Goal: Contribute content: Add original content to the website for others to see

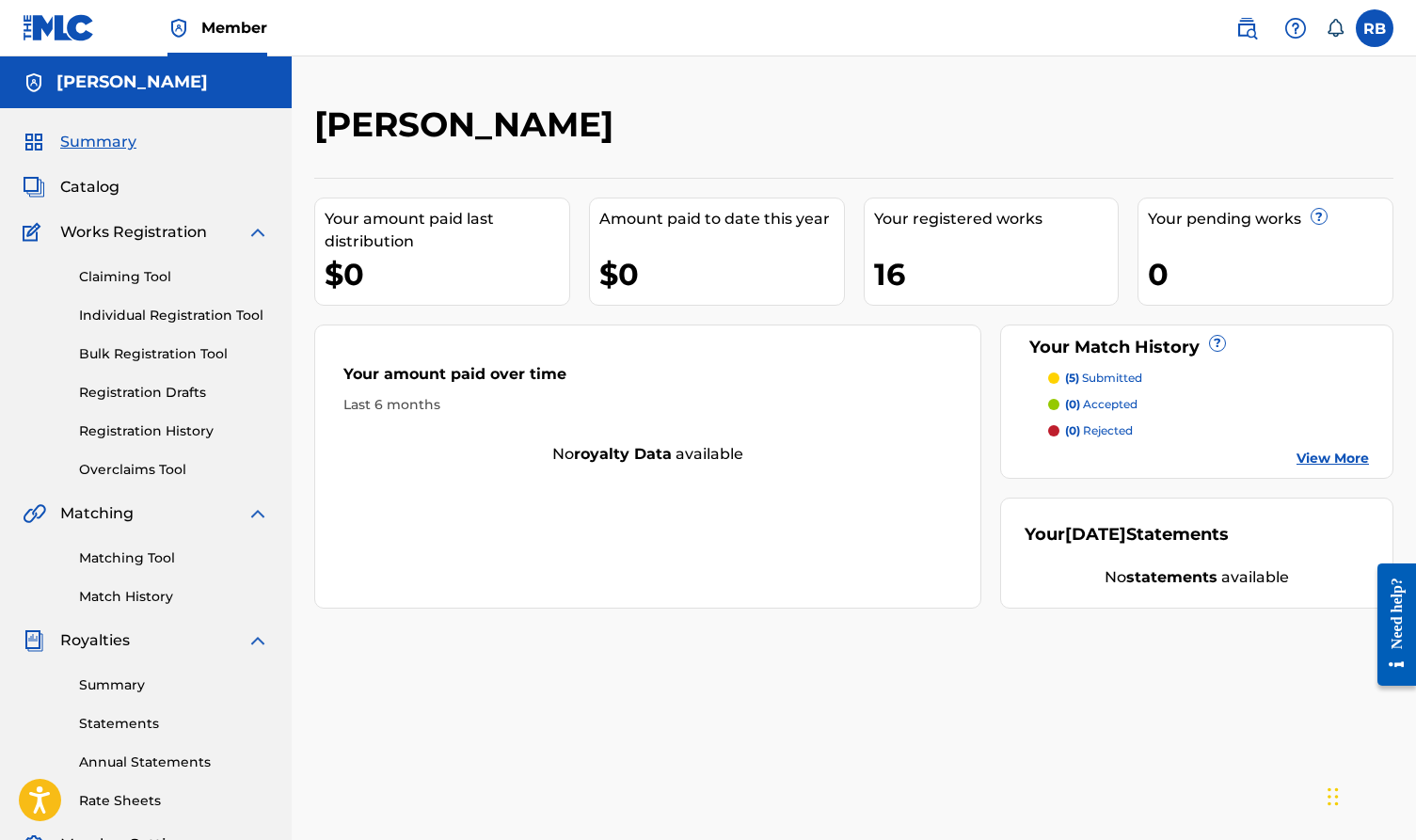
click at [1073, 375] on span "(5)" at bounding box center [1072, 378] width 14 height 14
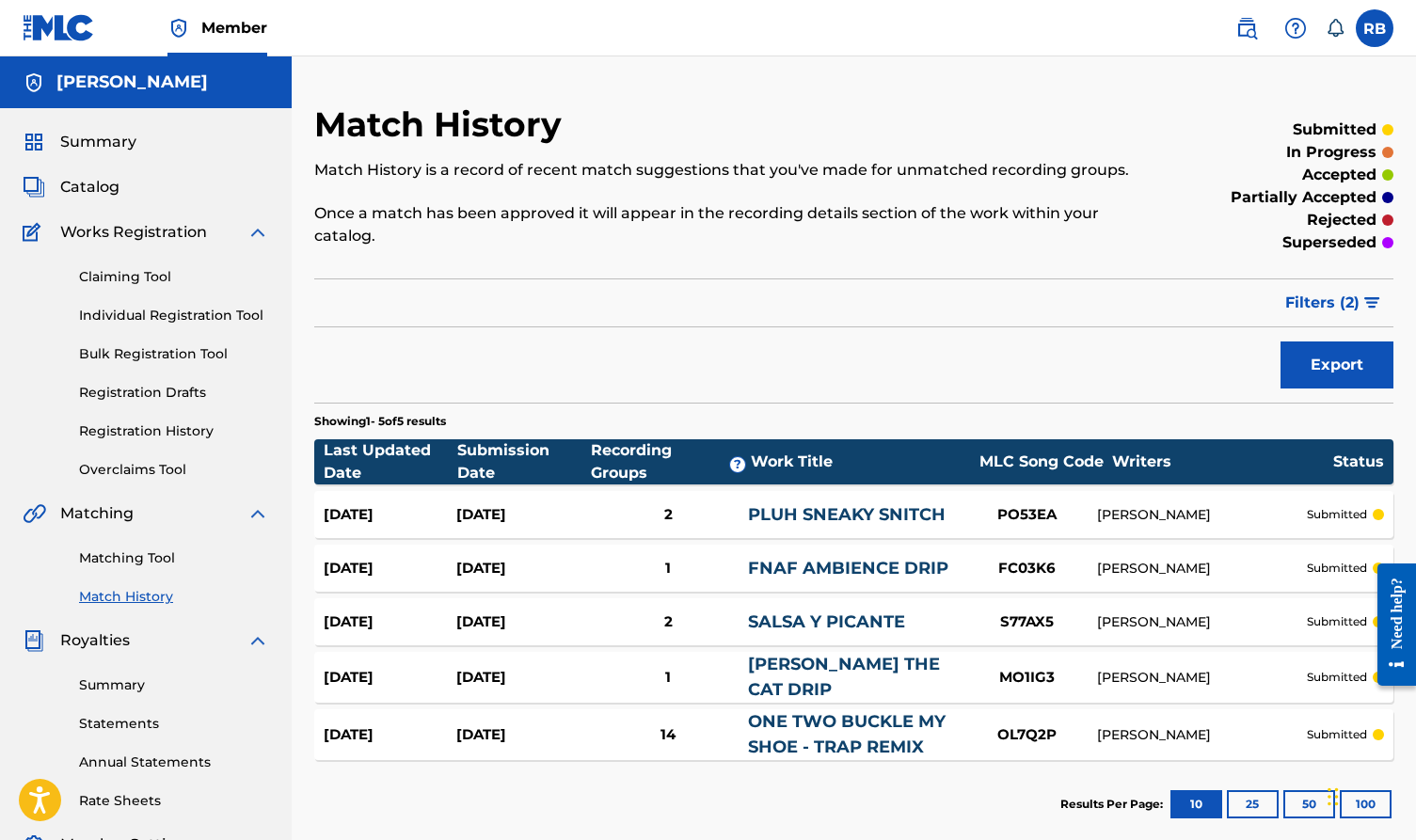
click at [164, 428] on link "Registration History" at bounding box center [174, 431] width 190 height 20
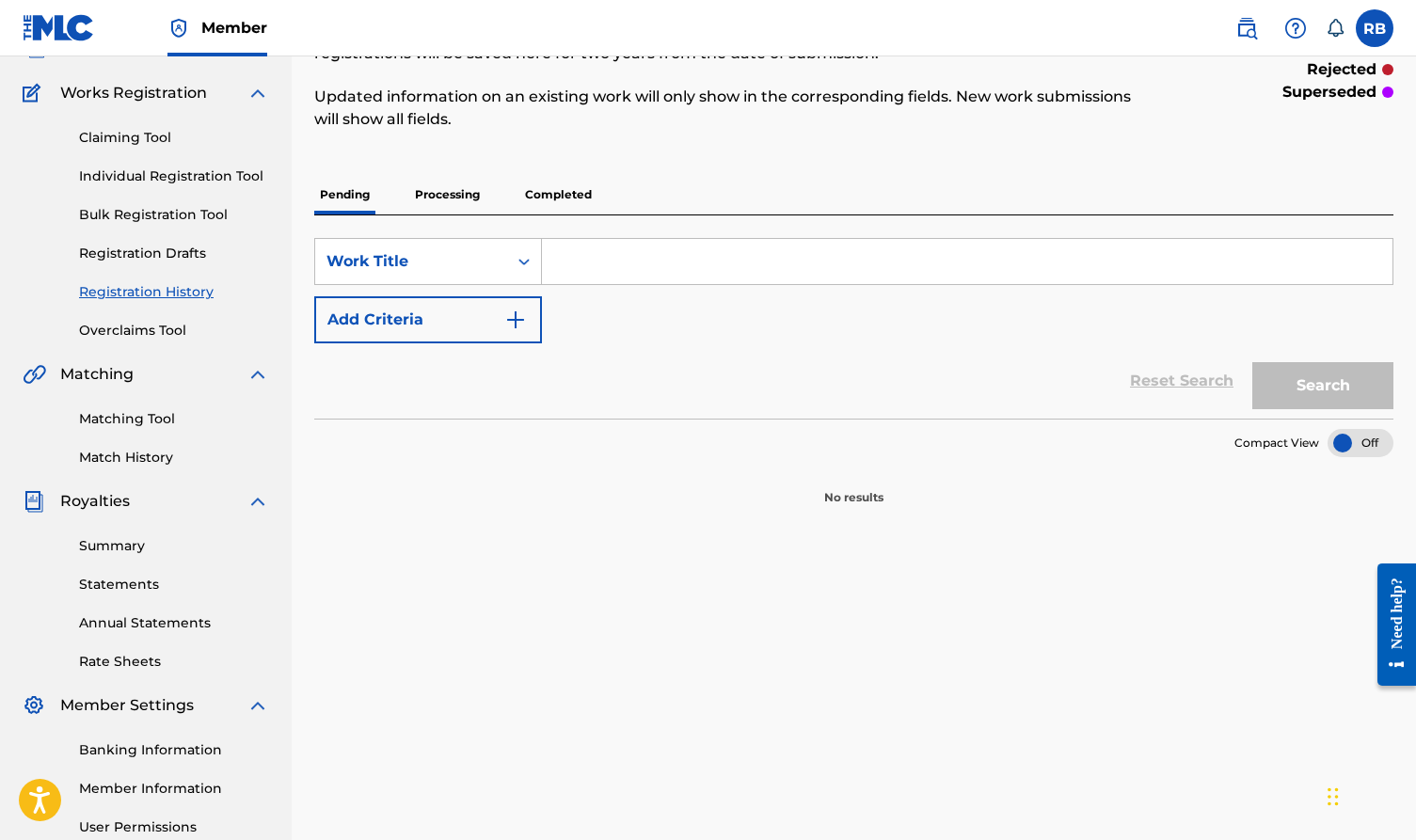
scroll to position [137, 0]
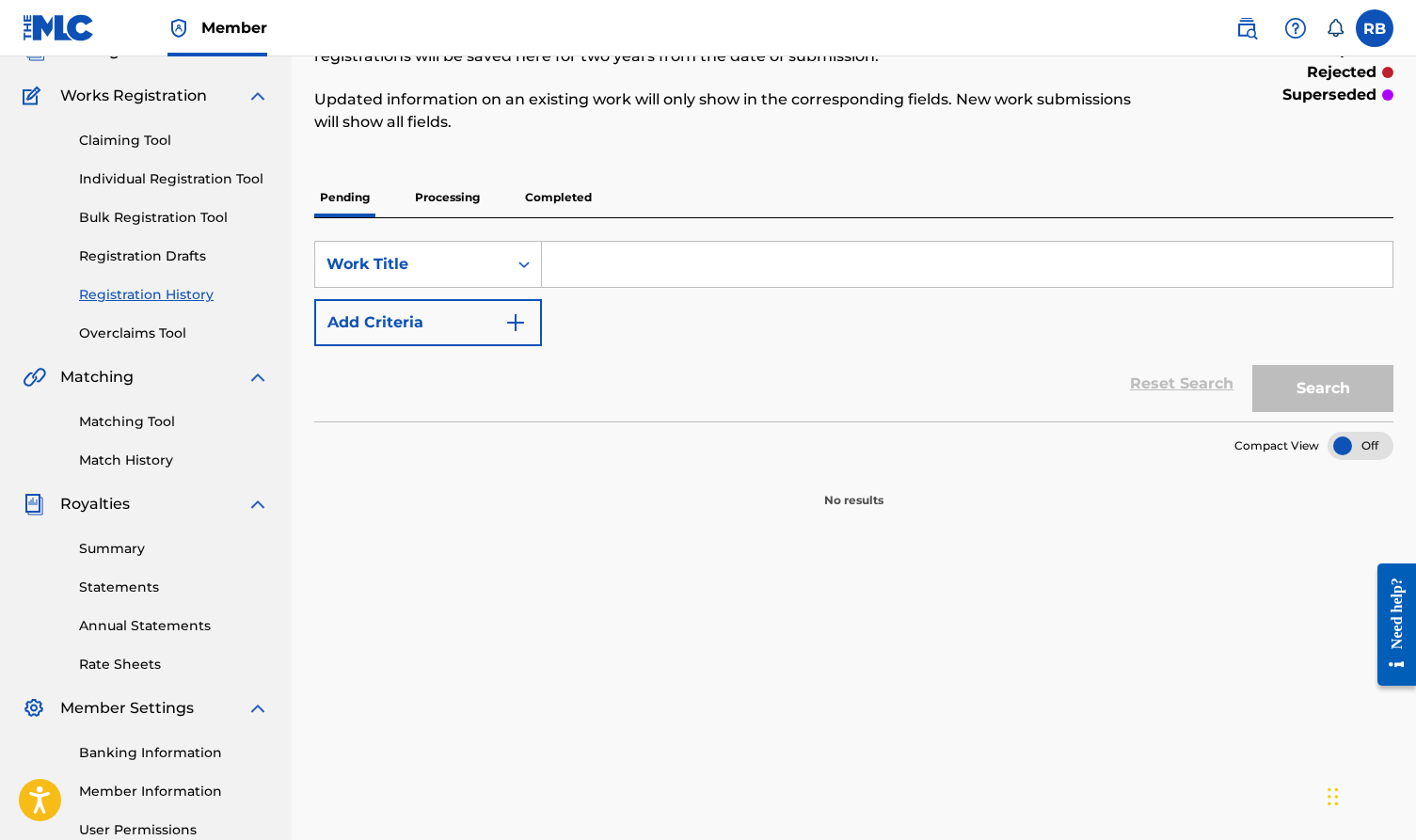
click at [547, 211] on p "Completed" at bounding box center [558, 198] width 78 height 40
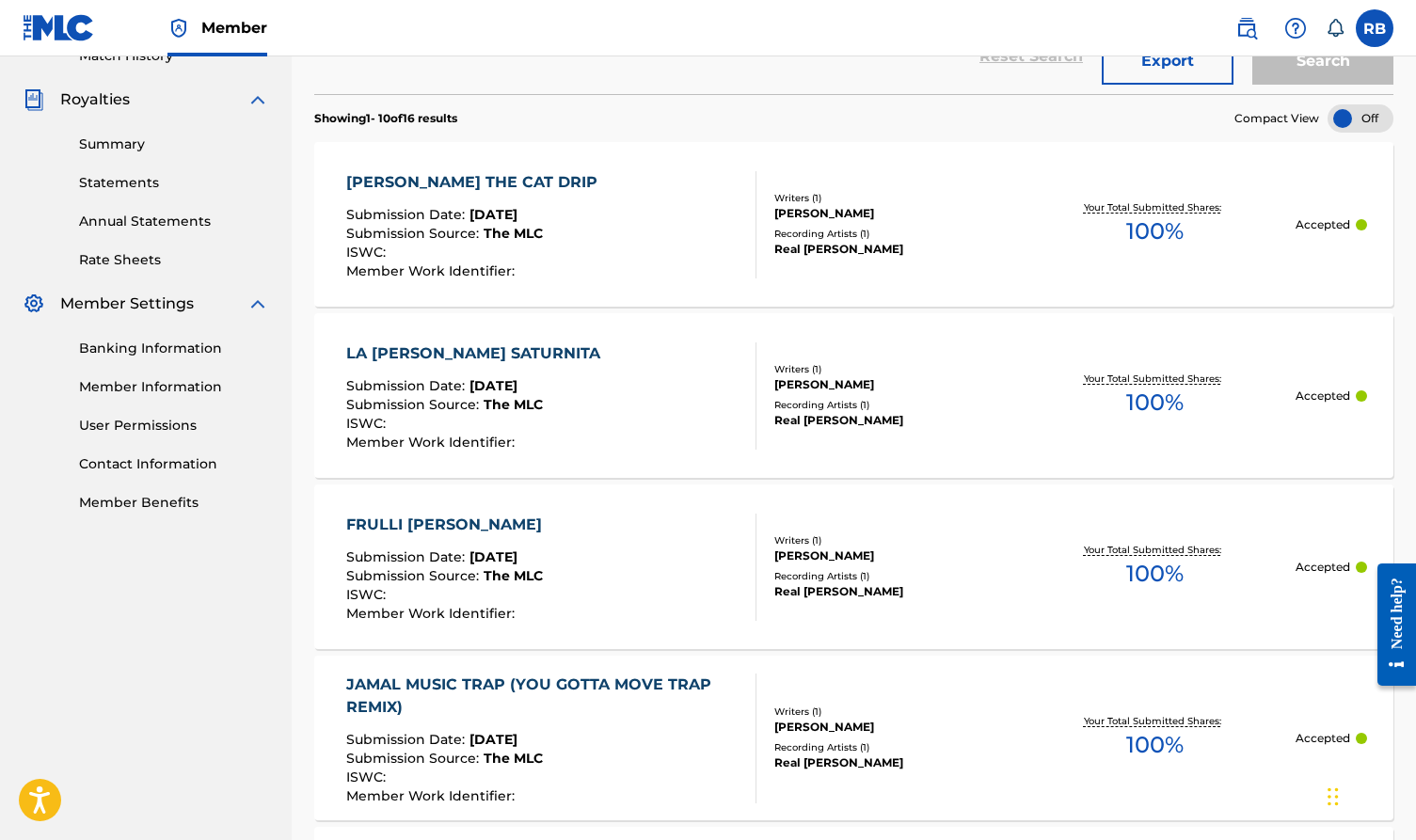
scroll to position [586, 0]
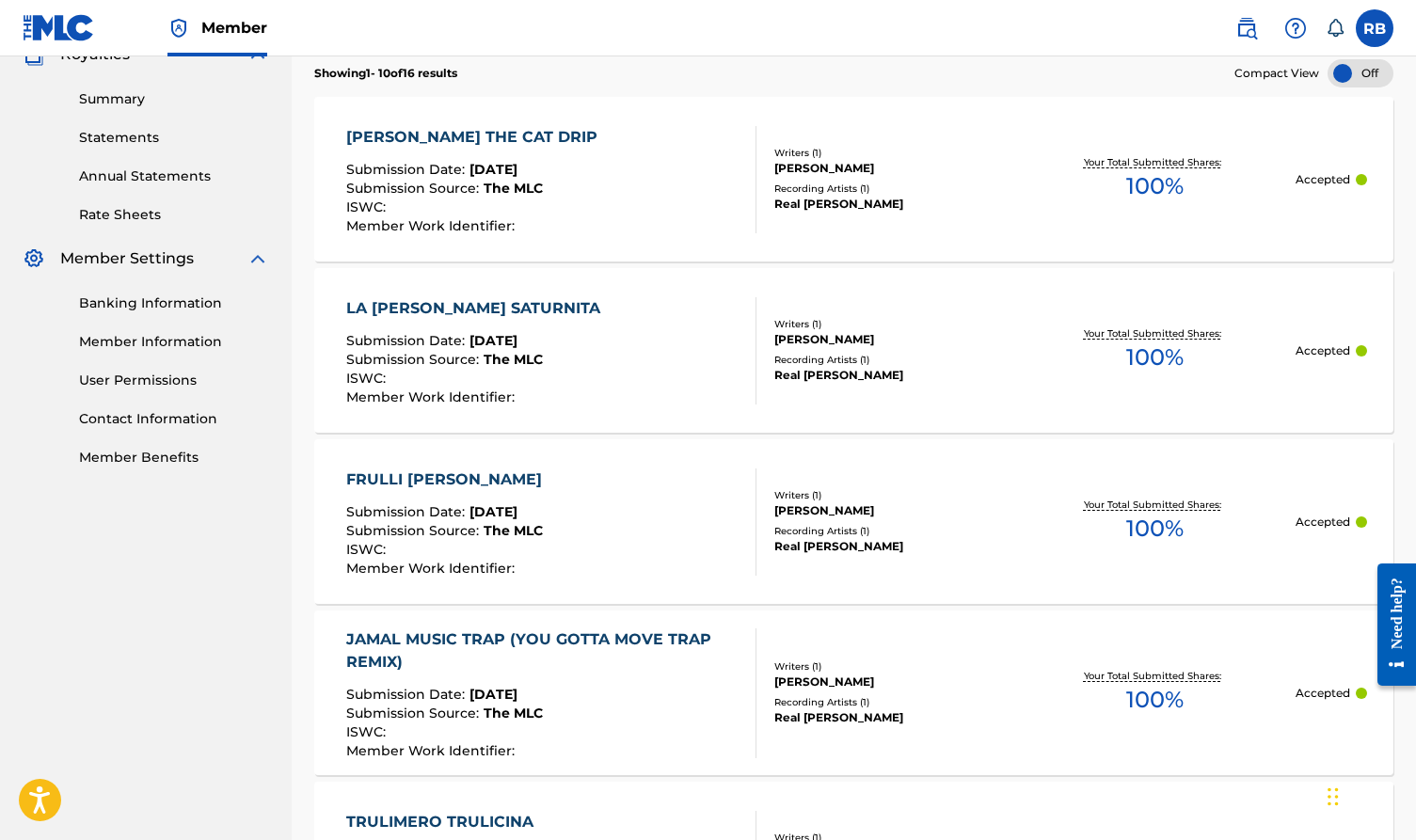
click at [558, 203] on div "[PERSON_NAME] THE CAT DRIP Submission Date : [DATE] Submission Source : The MLC…" at bounding box center [552, 180] width 411 height 107
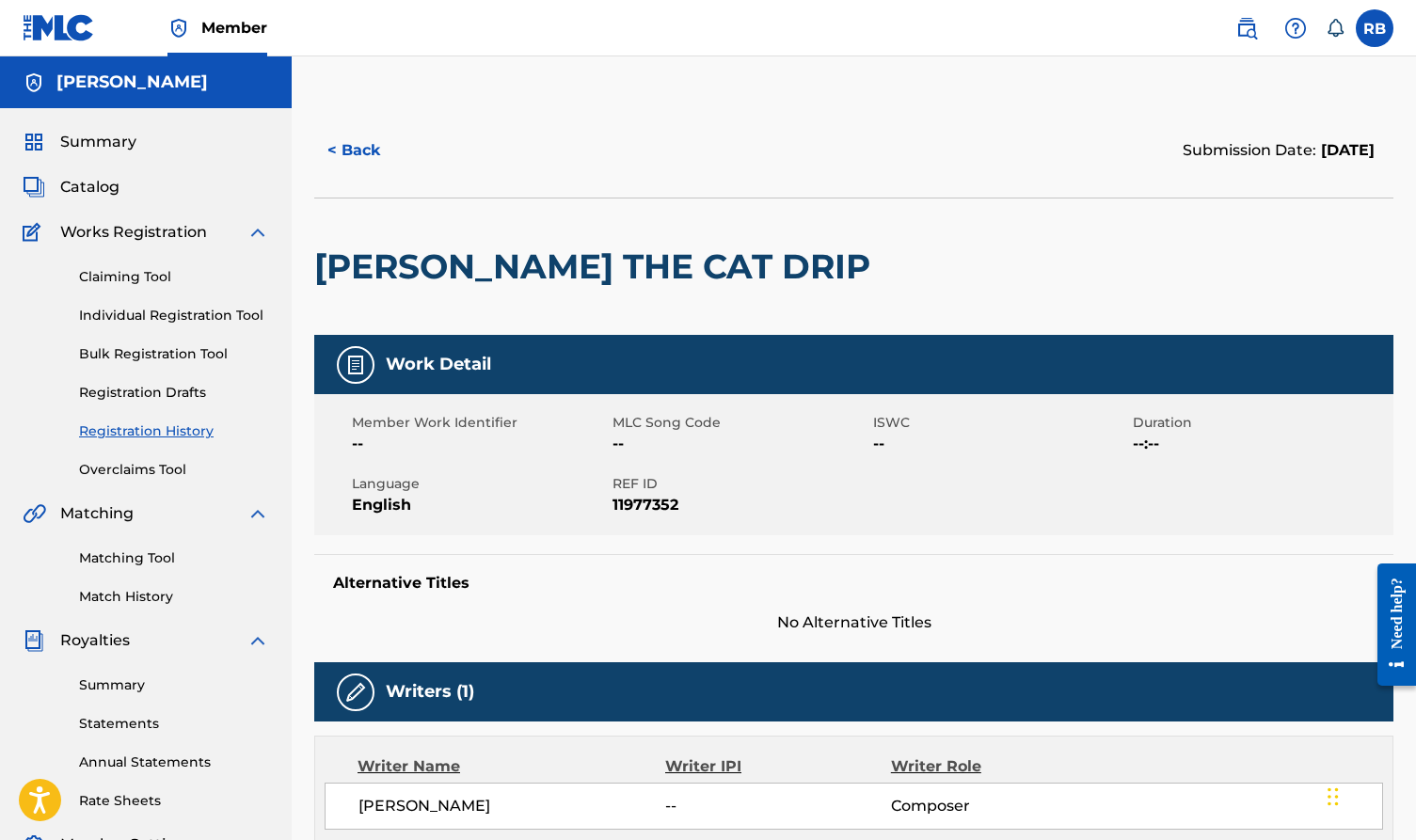
click at [148, 437] on link "Registration History" at bounding box center [174, 431] width 190 height 20
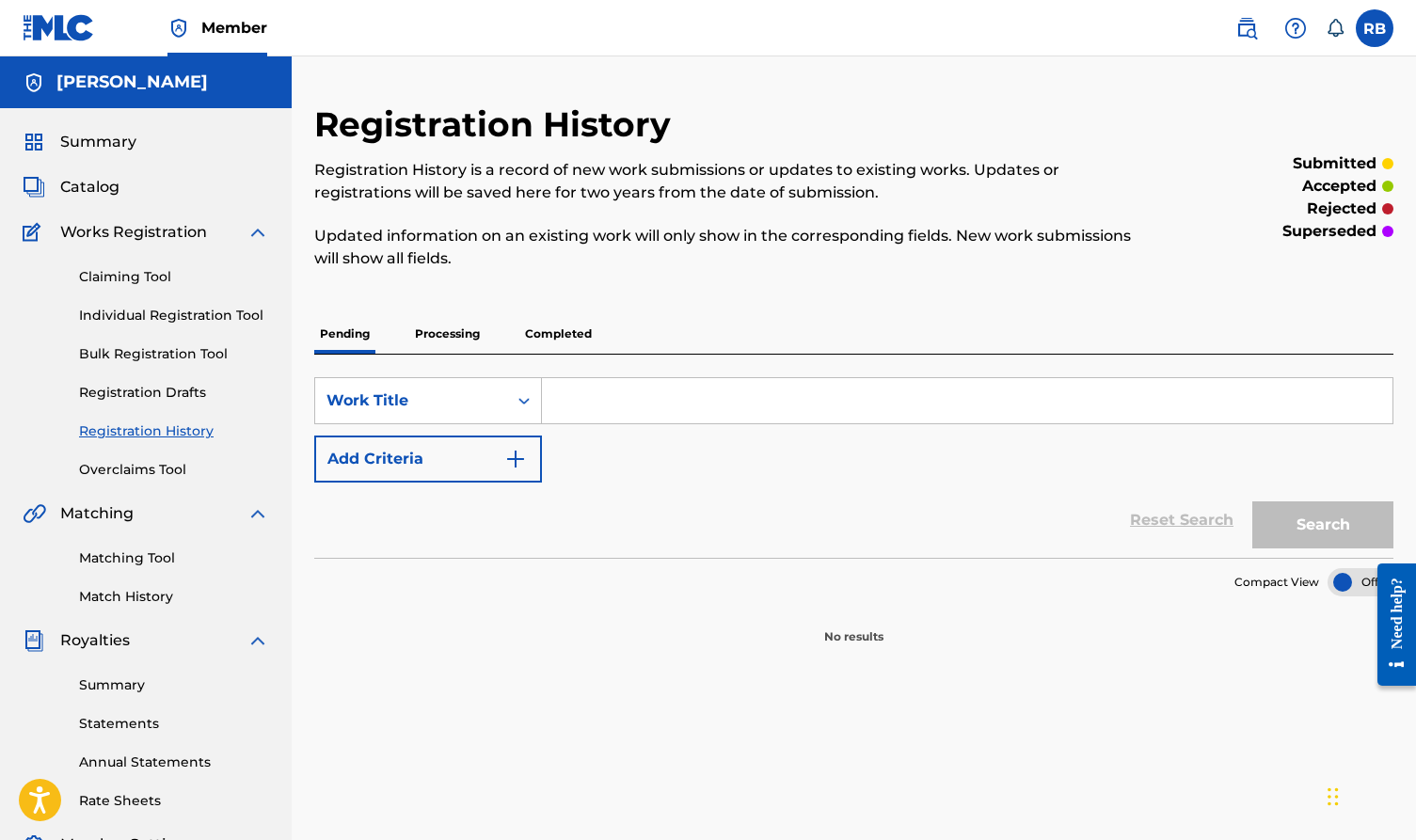
click at [98, 189] on span "Catalog" at bounding box center [90, 187] width 59 height 23
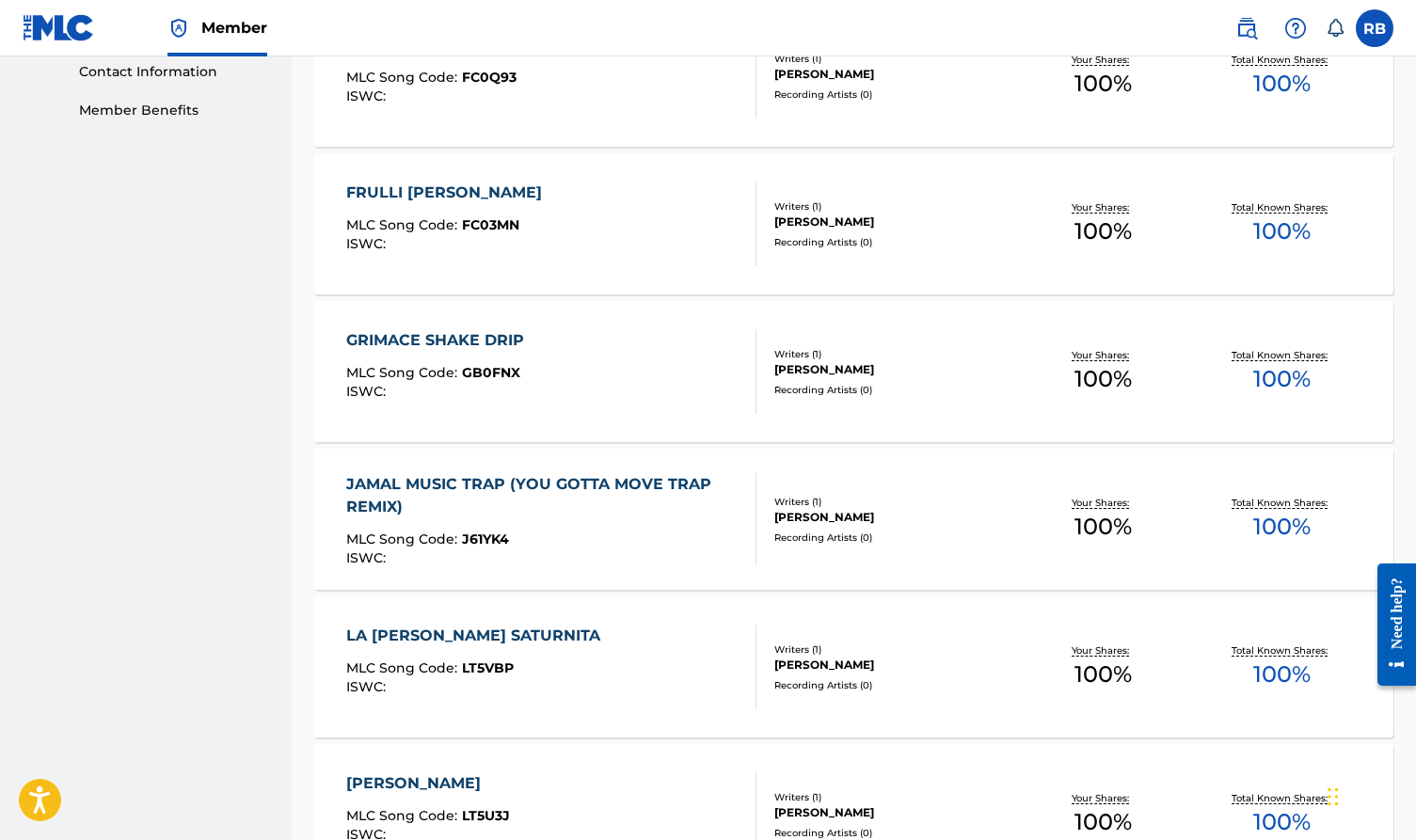
scroll to position [967, 0]
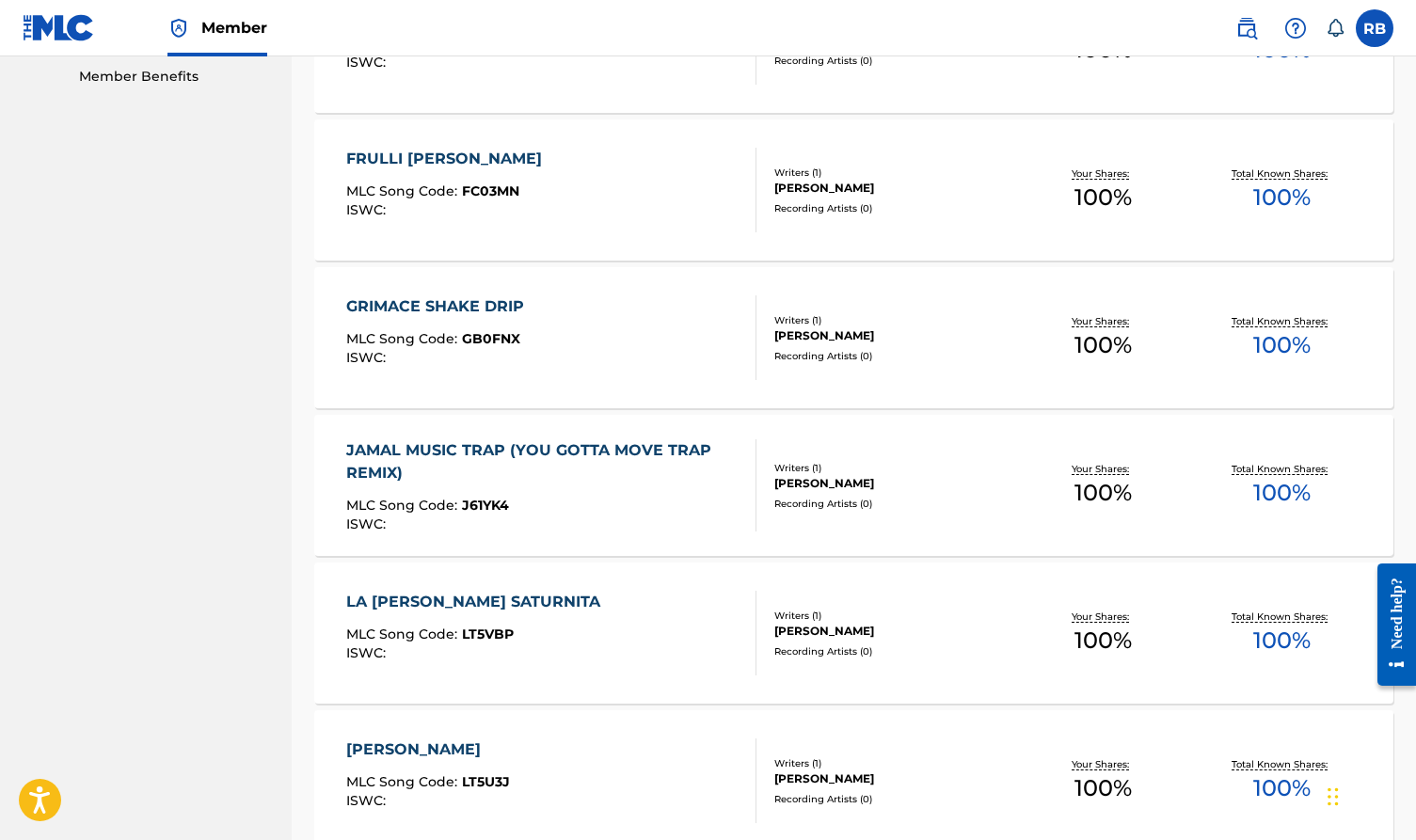
click at [564, 452] on div "JAMAL MUSIC TRAP (YOU GOTTA MOVE TRAP REMIX)" at bounding box center [544, 462] width 395 height 45
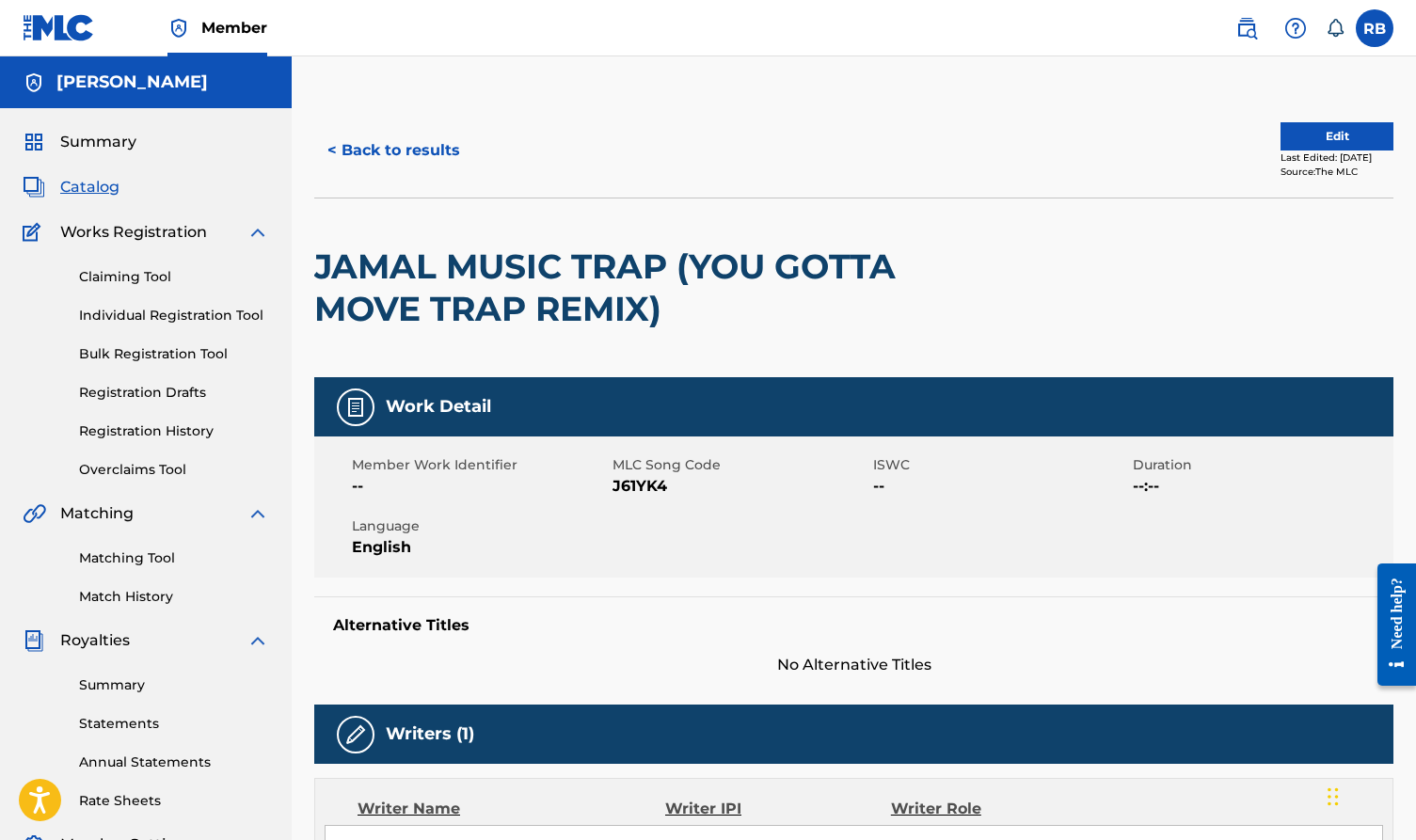
click at [1281, 122] on button "Edit" at bounding box center [1338, 137] width 113 height 28
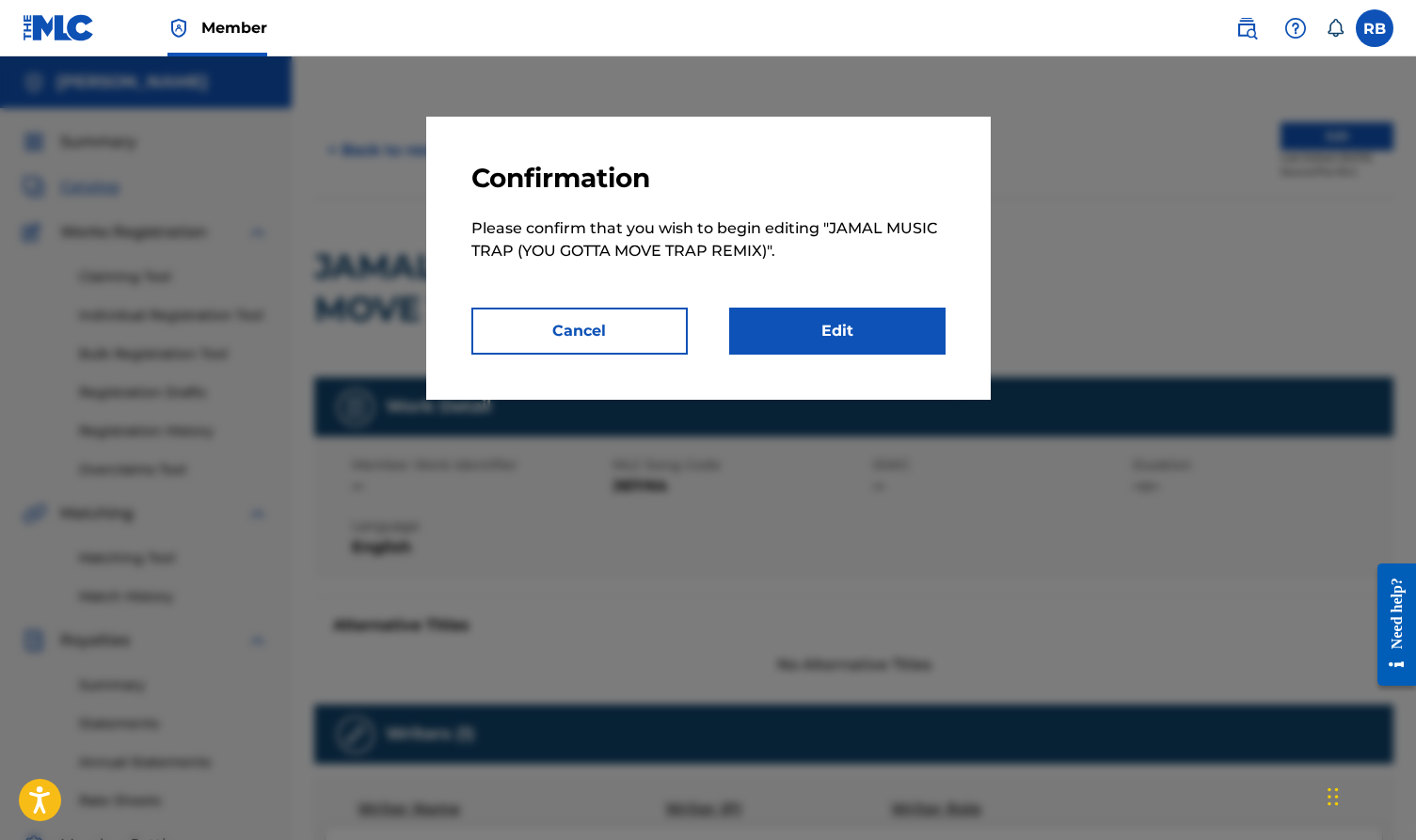
click at [855, 345] on link "Edit" at bounding box center [838, 331] width 217 height 47
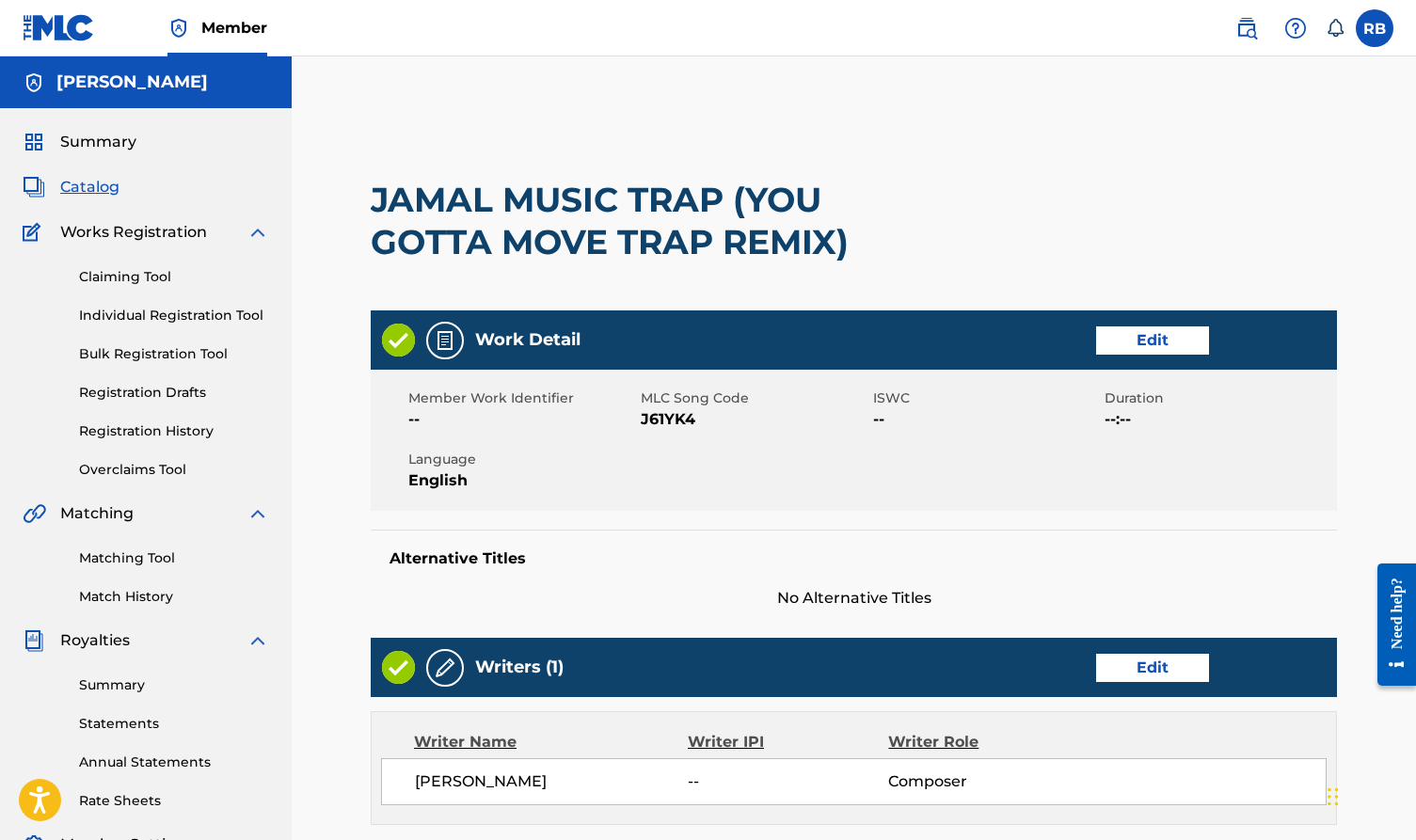
click at [1143, 327] on link "Edit" at bounding box center [1153, 341] width 113 height 28
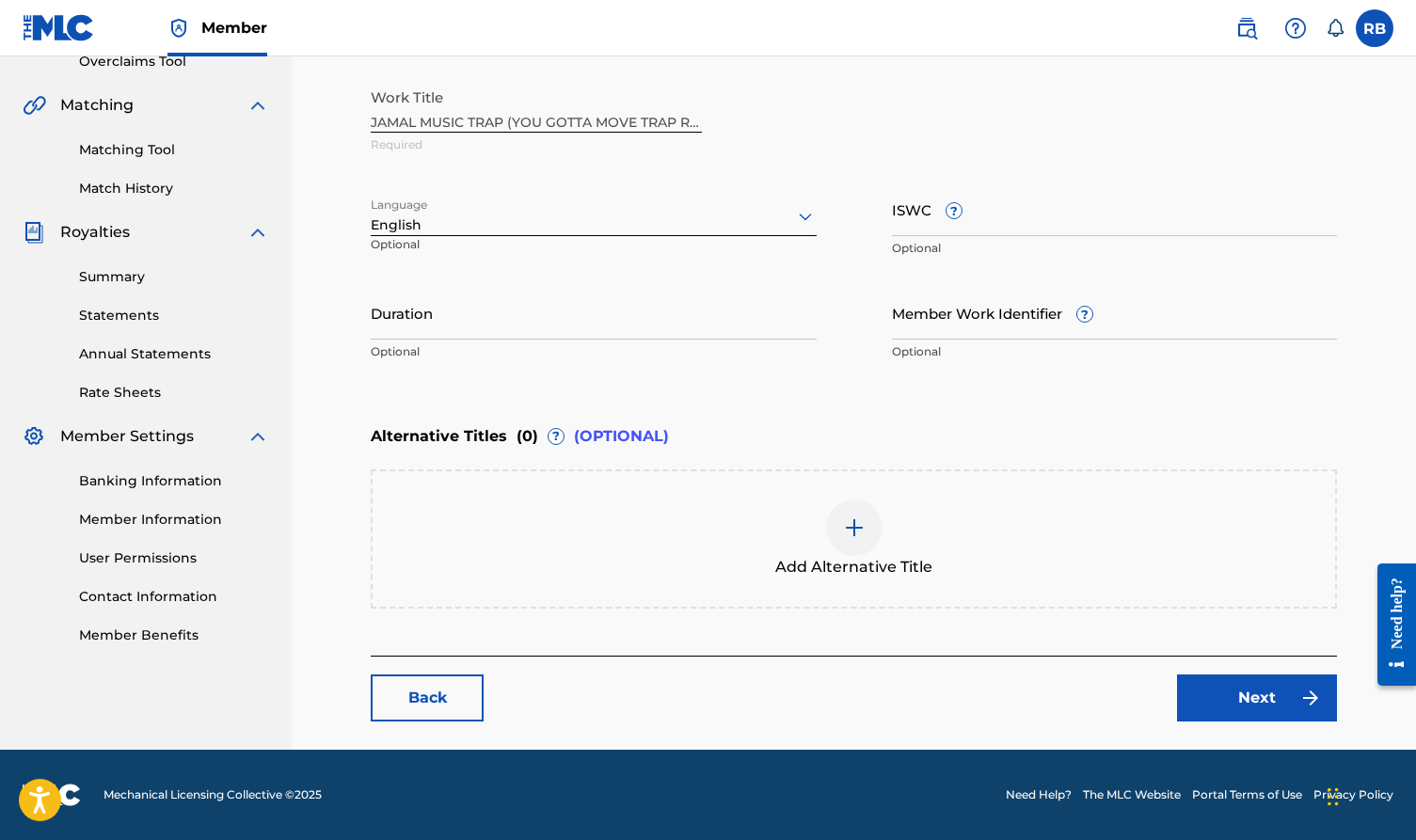
scroll to position [409, 0]
click at [1210, 703] on link "Next" at bounding box center [1258, 698] width 160 height 47
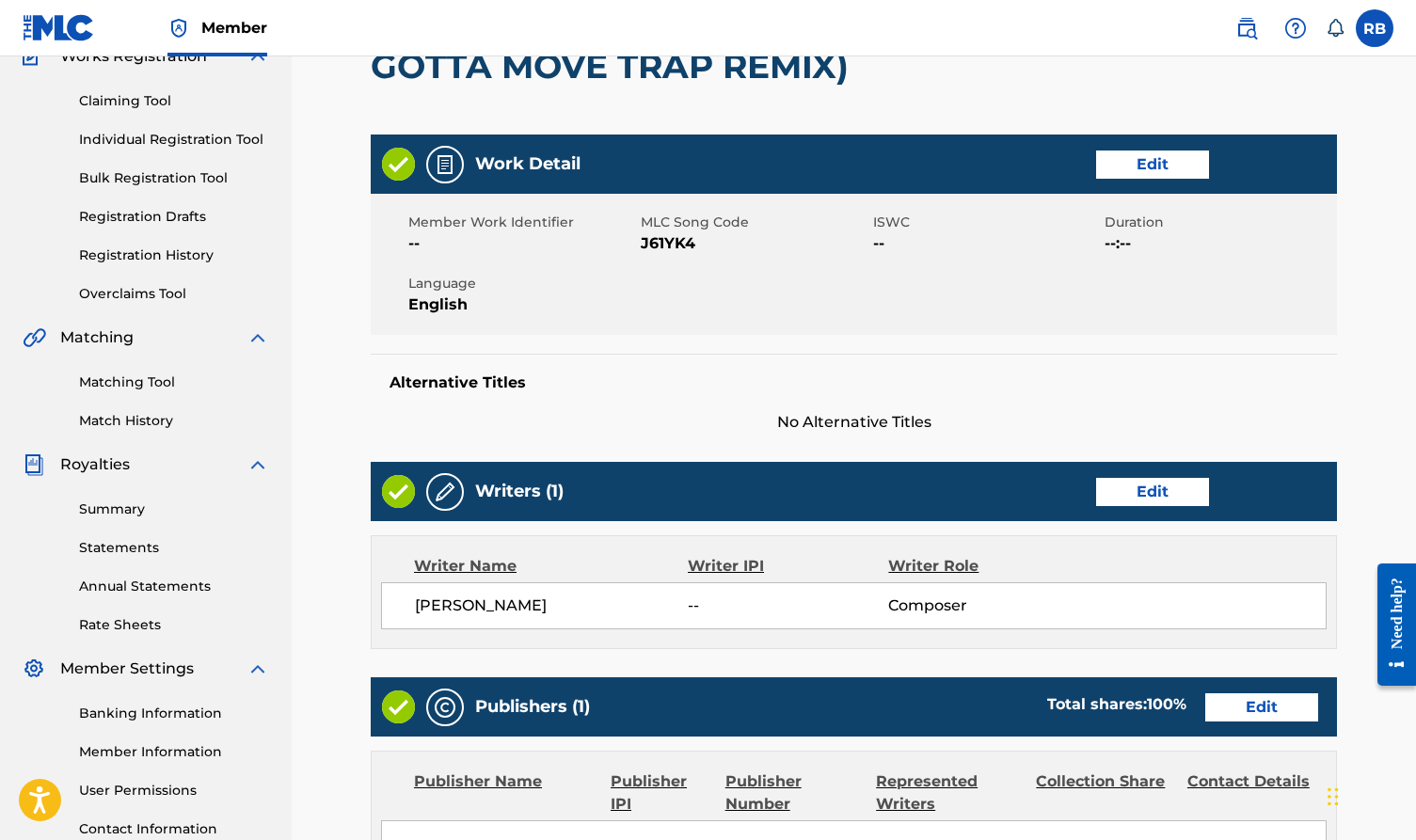
scroll to position [179, 0]
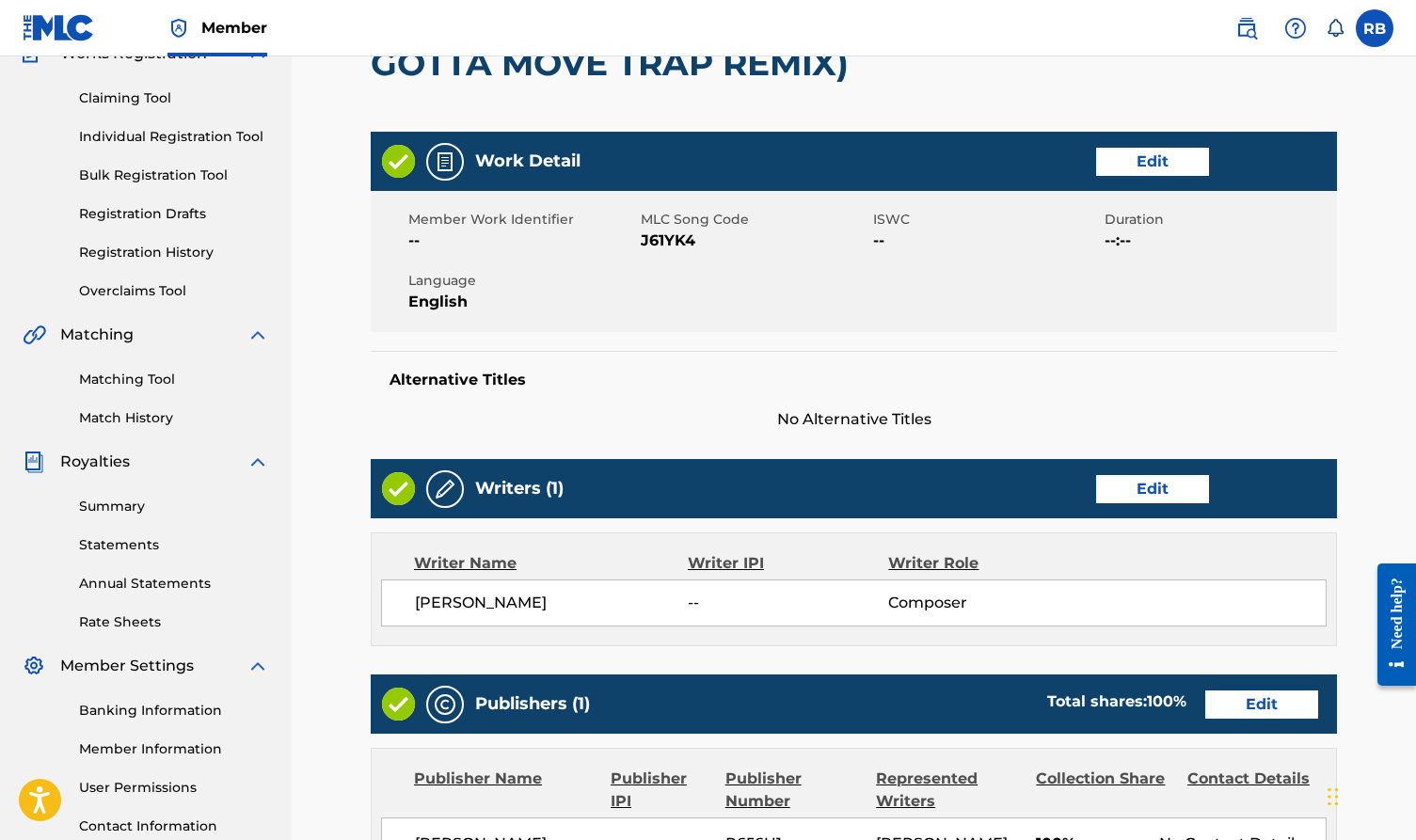
click at [1135, 497] on link "Edit" at bounding box center [1153, 489] width 113 height 28
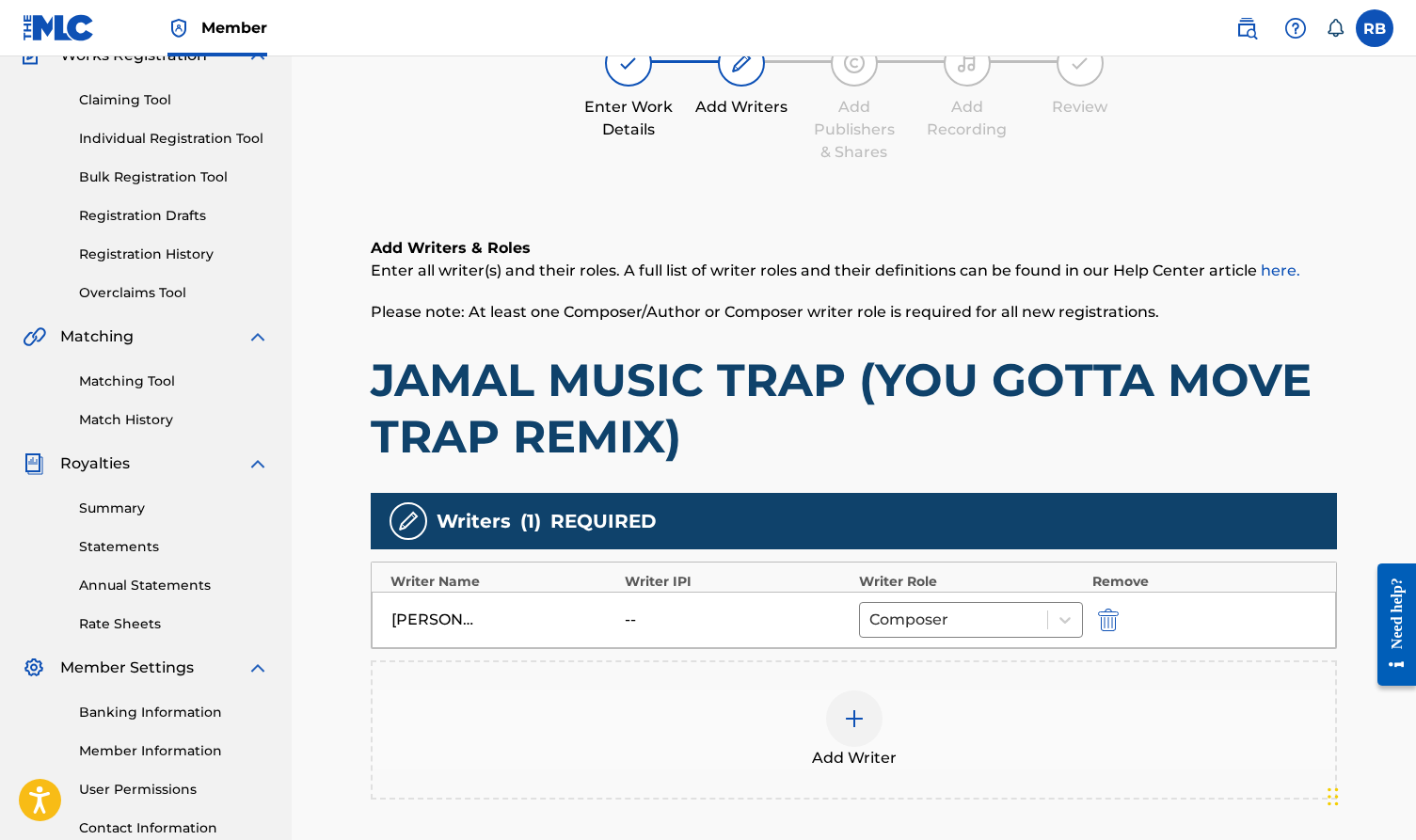
click at [1101, 612] on img "submit" at bounding box center [1109, 620] width 21 height 23
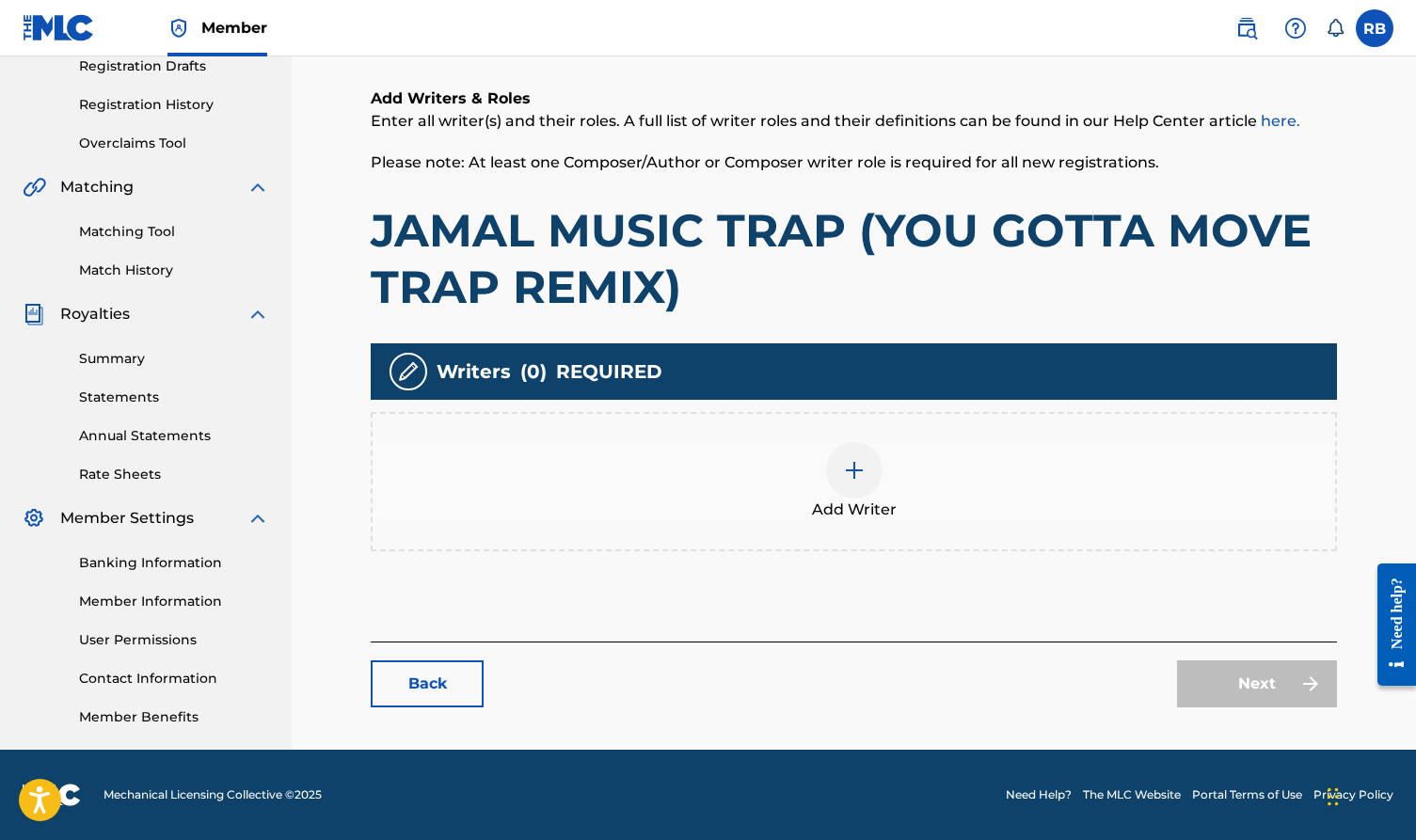
scroll to position [327, 0]
click at [457, 674] on link "Back" at bounding box center [428, 684] width 113 height 47
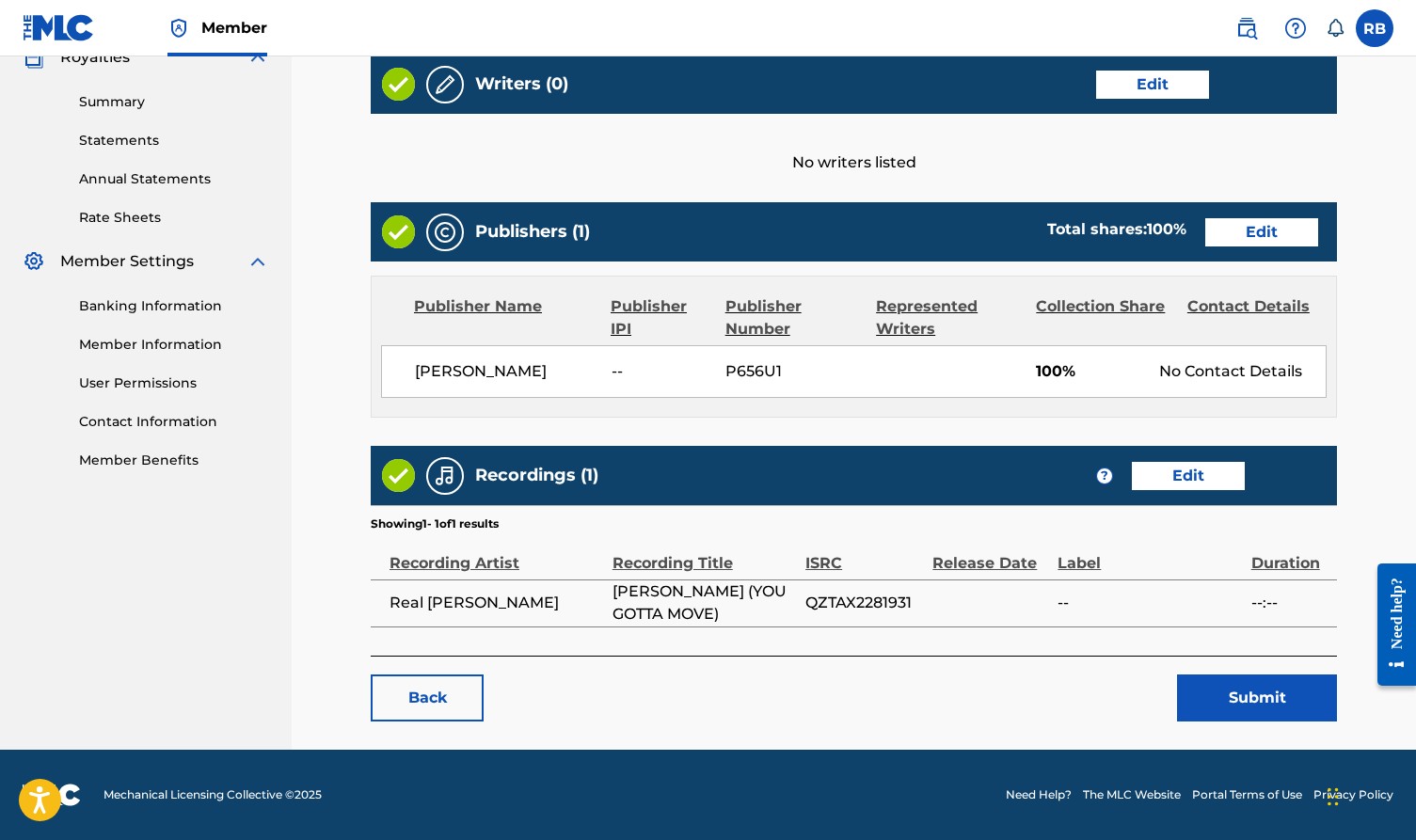
scroll to position [582, 0]
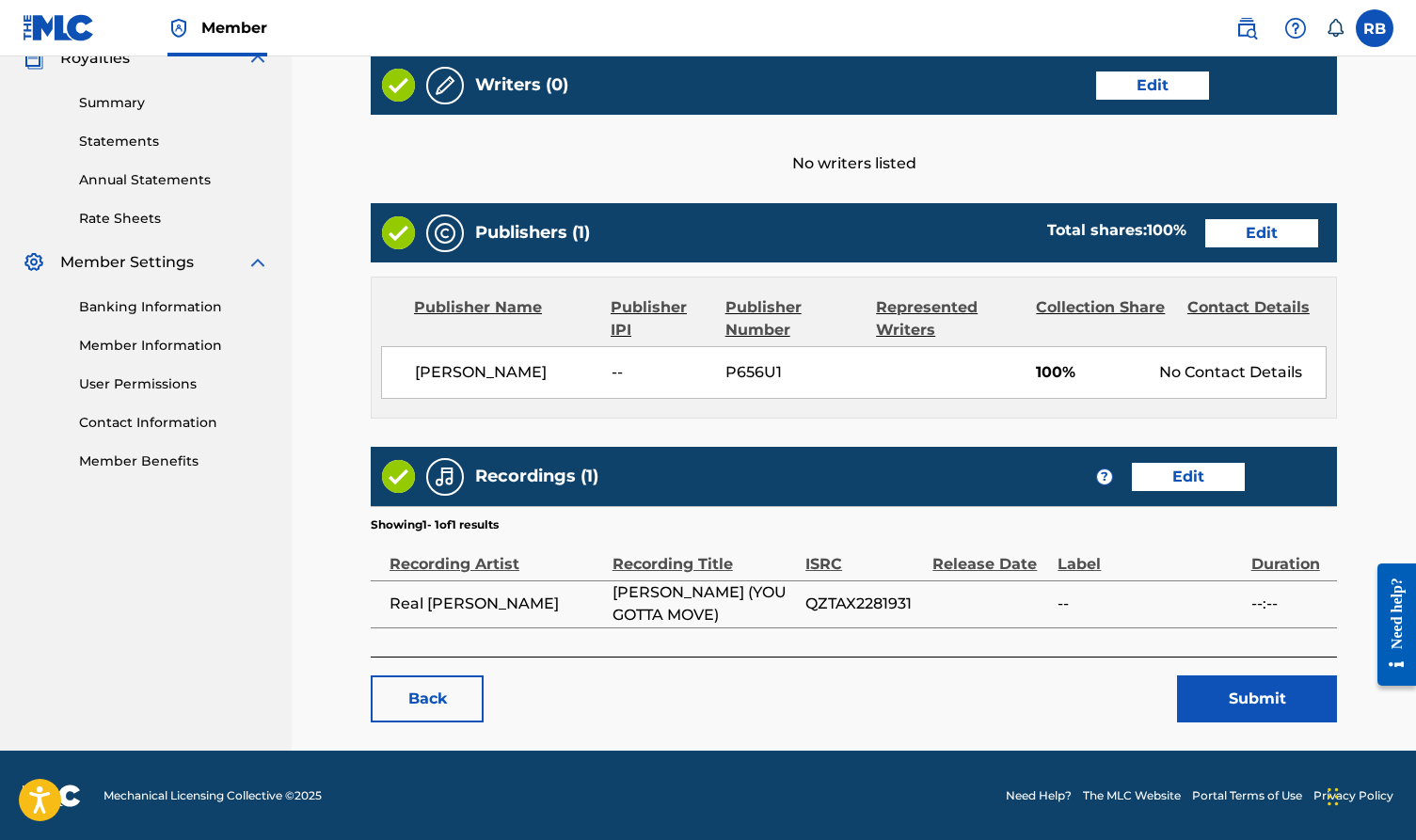
click at [1224, 234] on link "Edit" at bounding box center [1262, 234] width 113 height 28
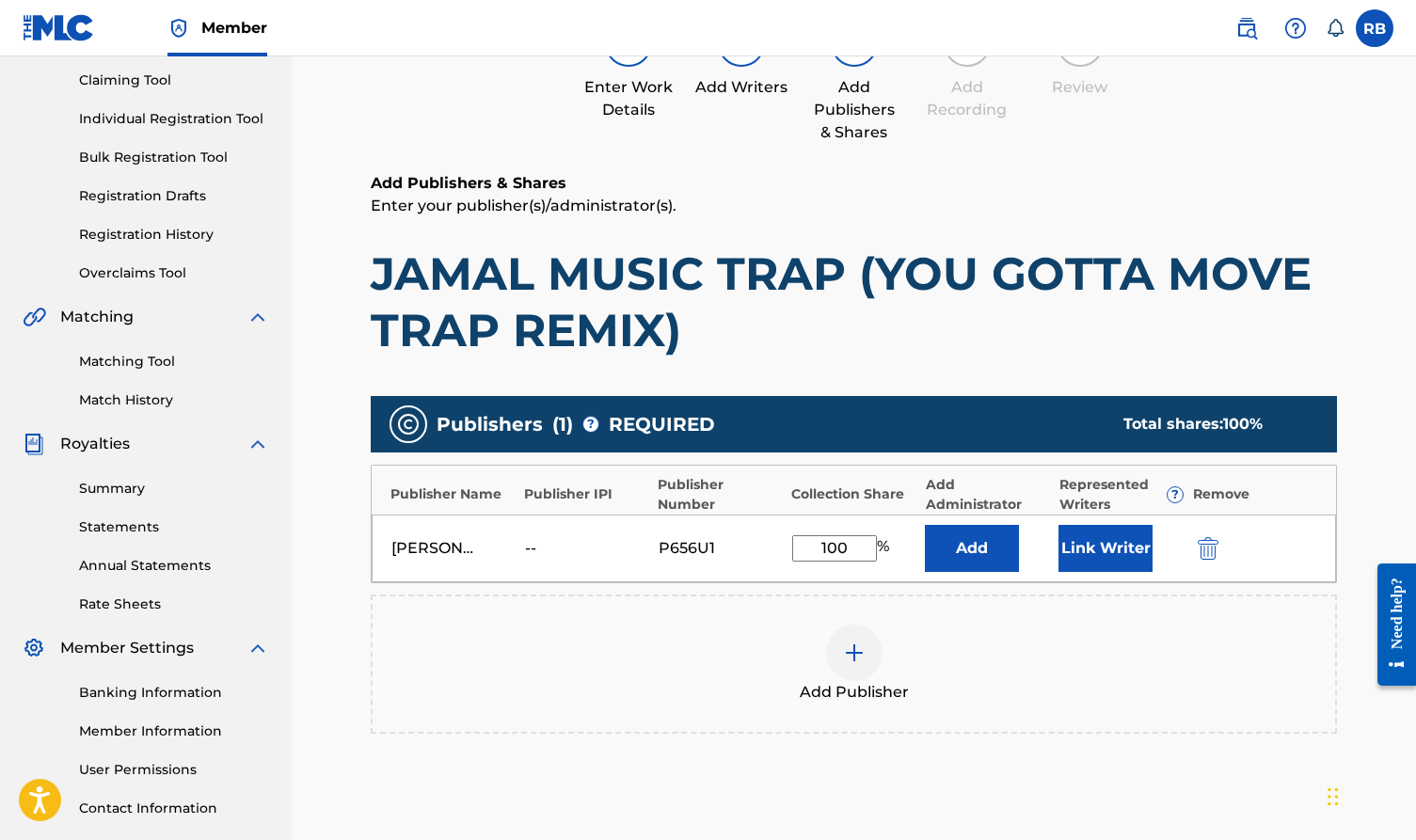
scroll to position [216, 0]
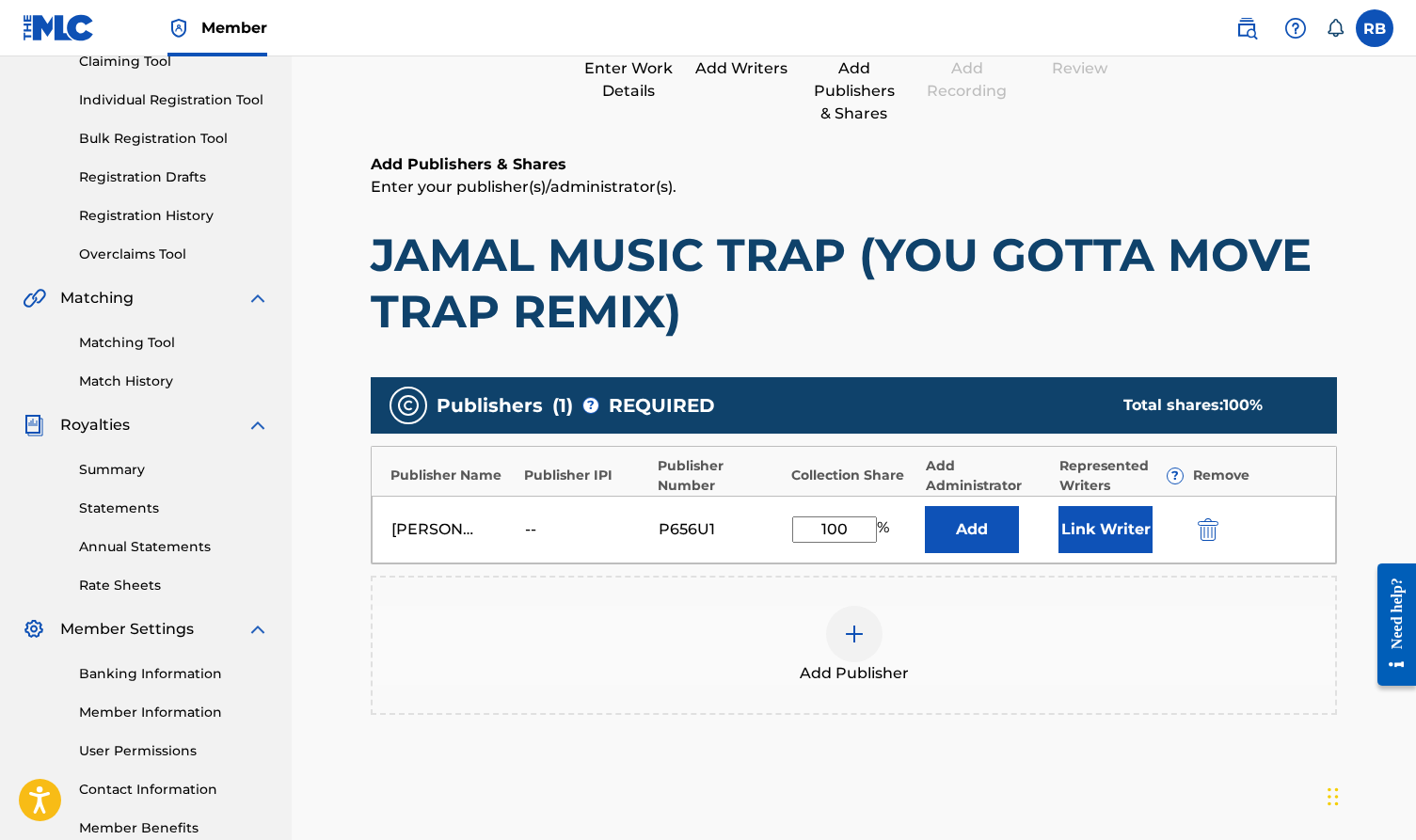
click at [862, 530] on input "100" at bounding box center [835, 529] width 85 height 26
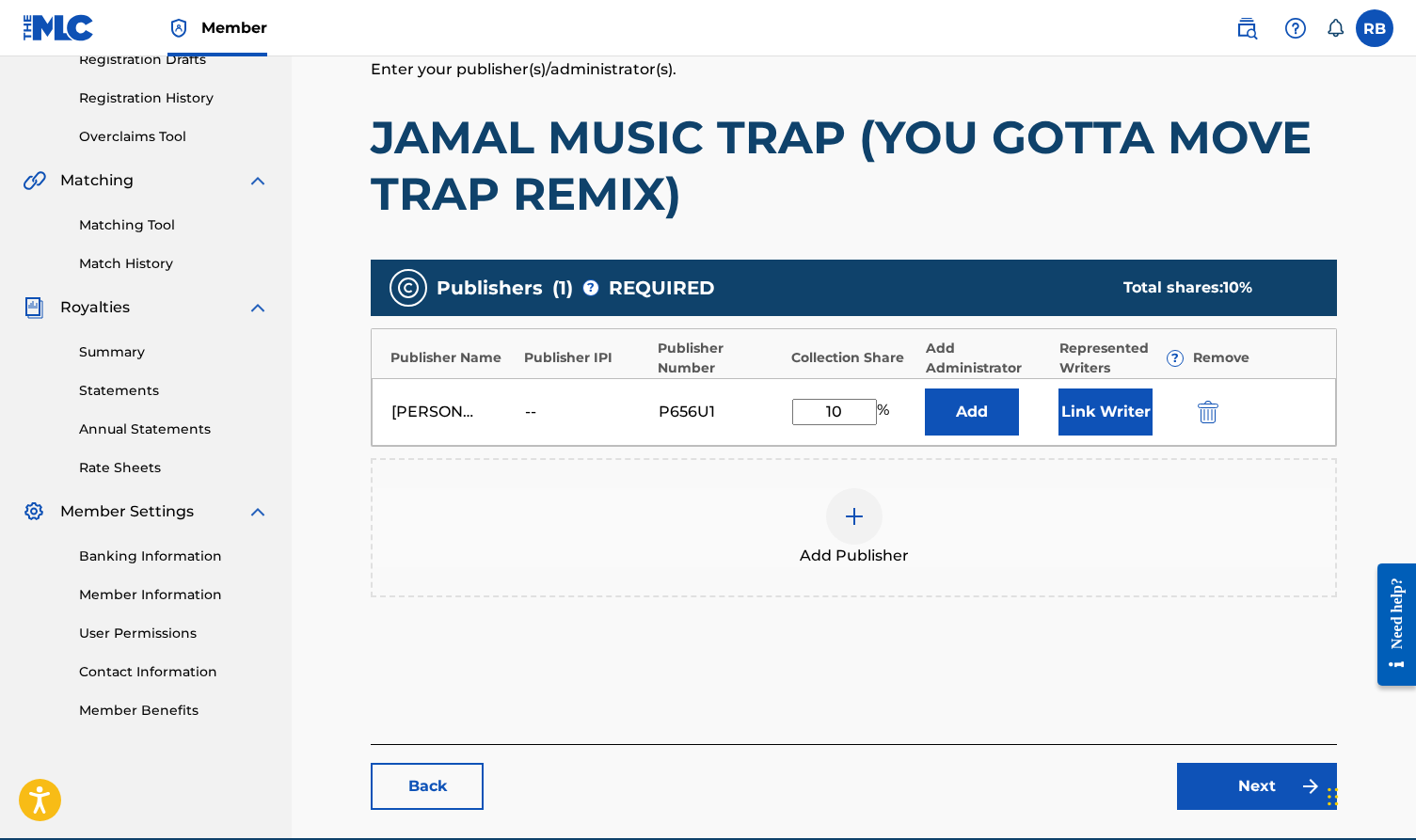
scroll to position [383, 0]
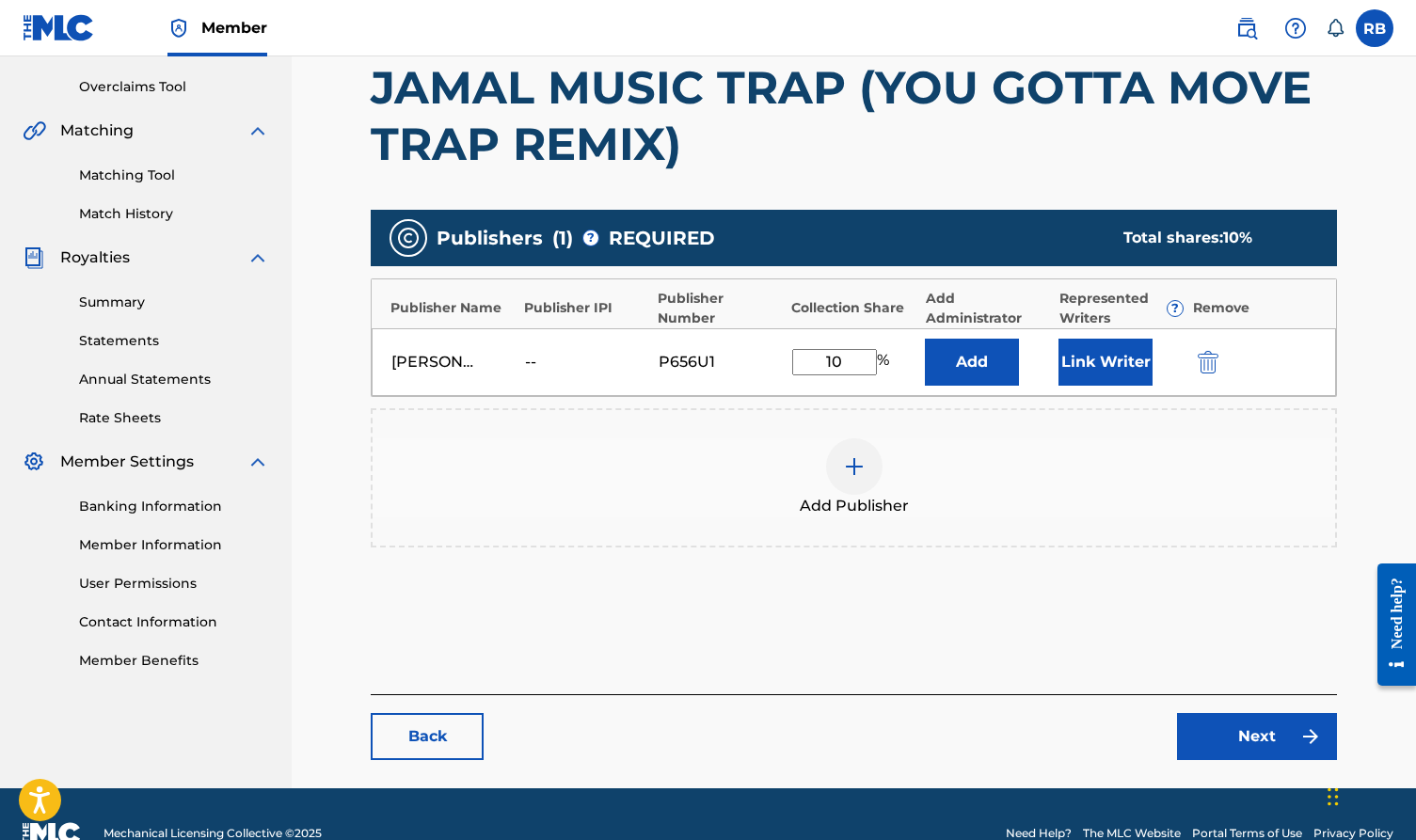
type input "10"
click at [1222, 745] on link "Next" at bounding box center [1258, 736] width 160 height 47
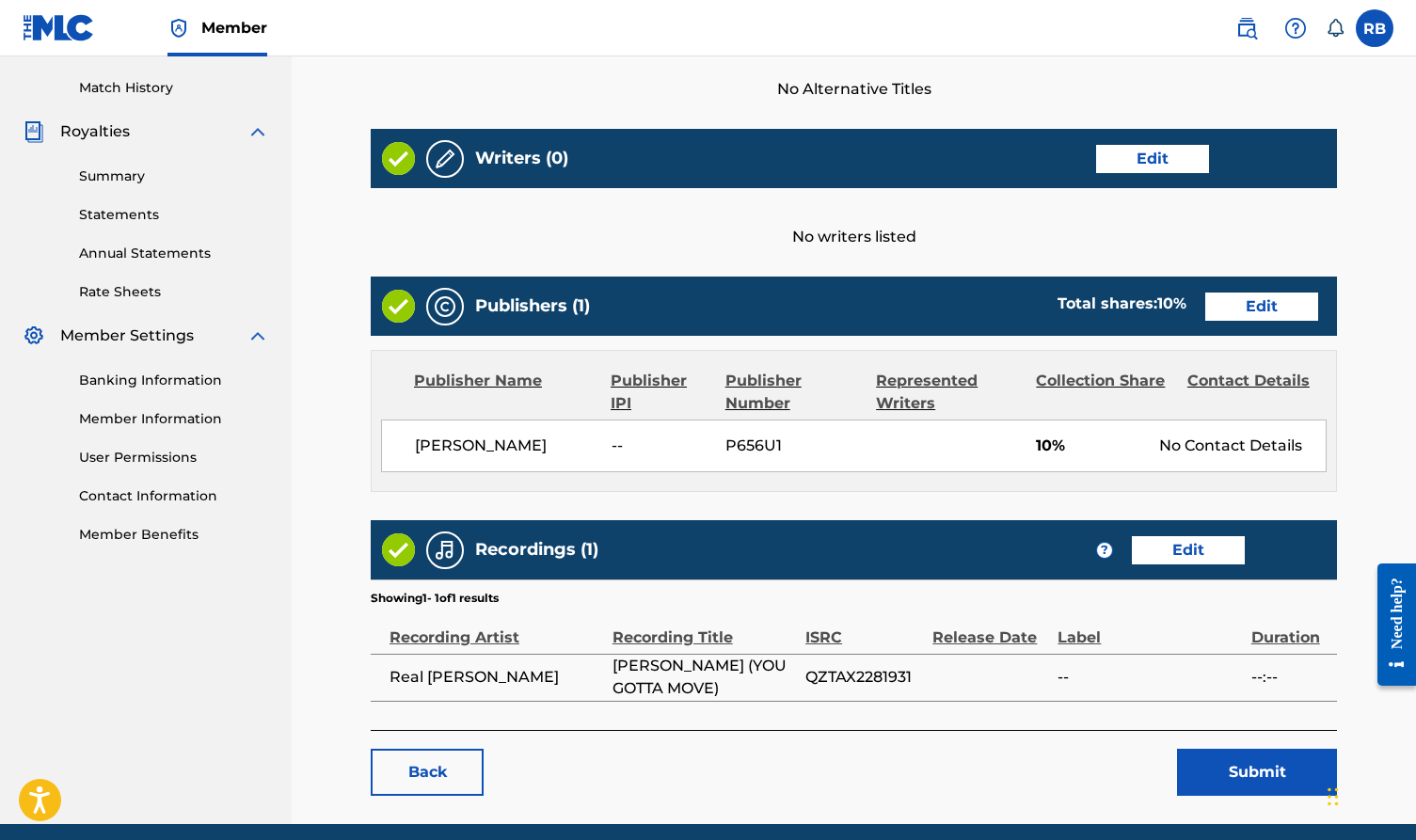
scroll to position [525, 0]
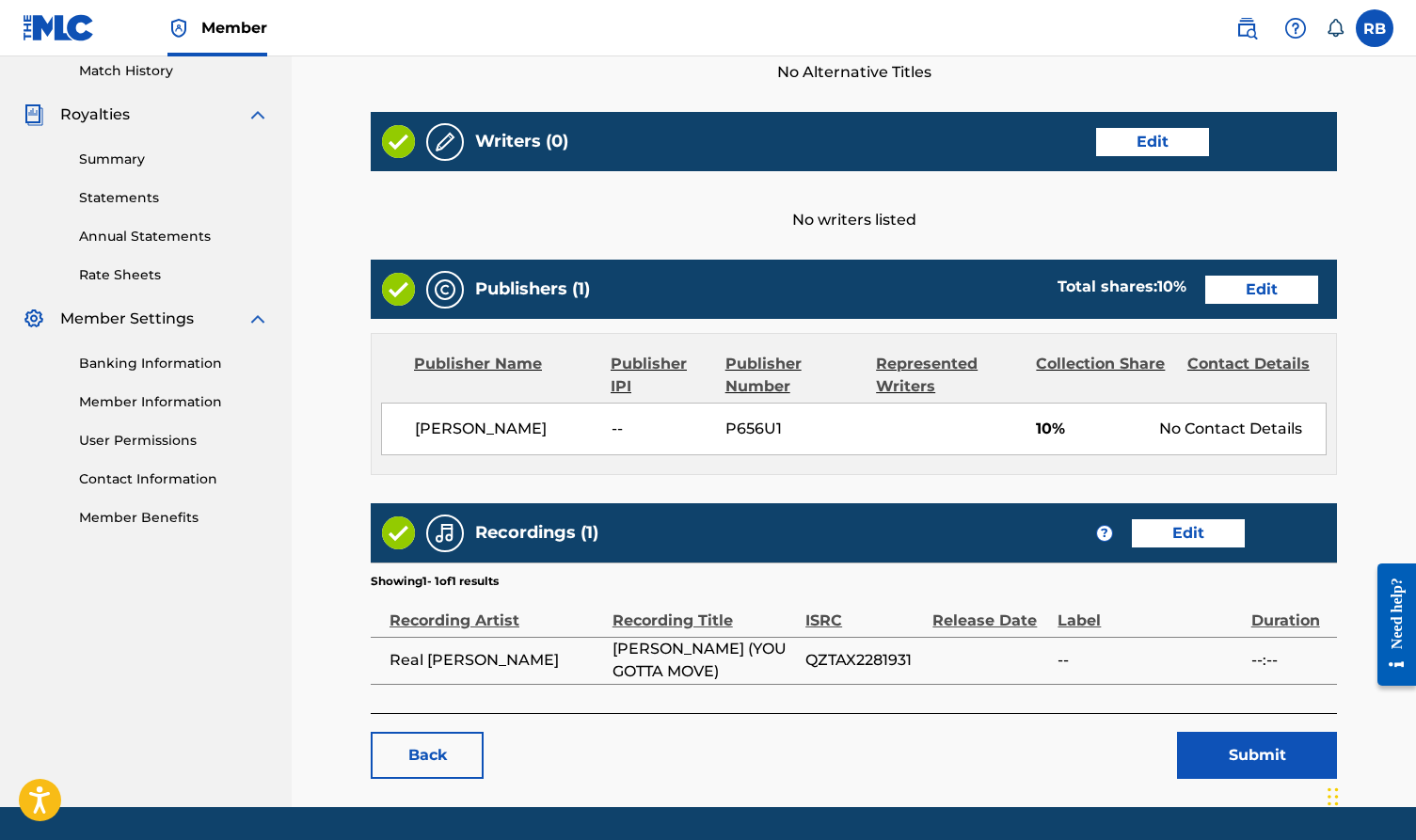
click at [1163, 142] on link "Edit" at bounding box center [1153, 142] width 113 height 28
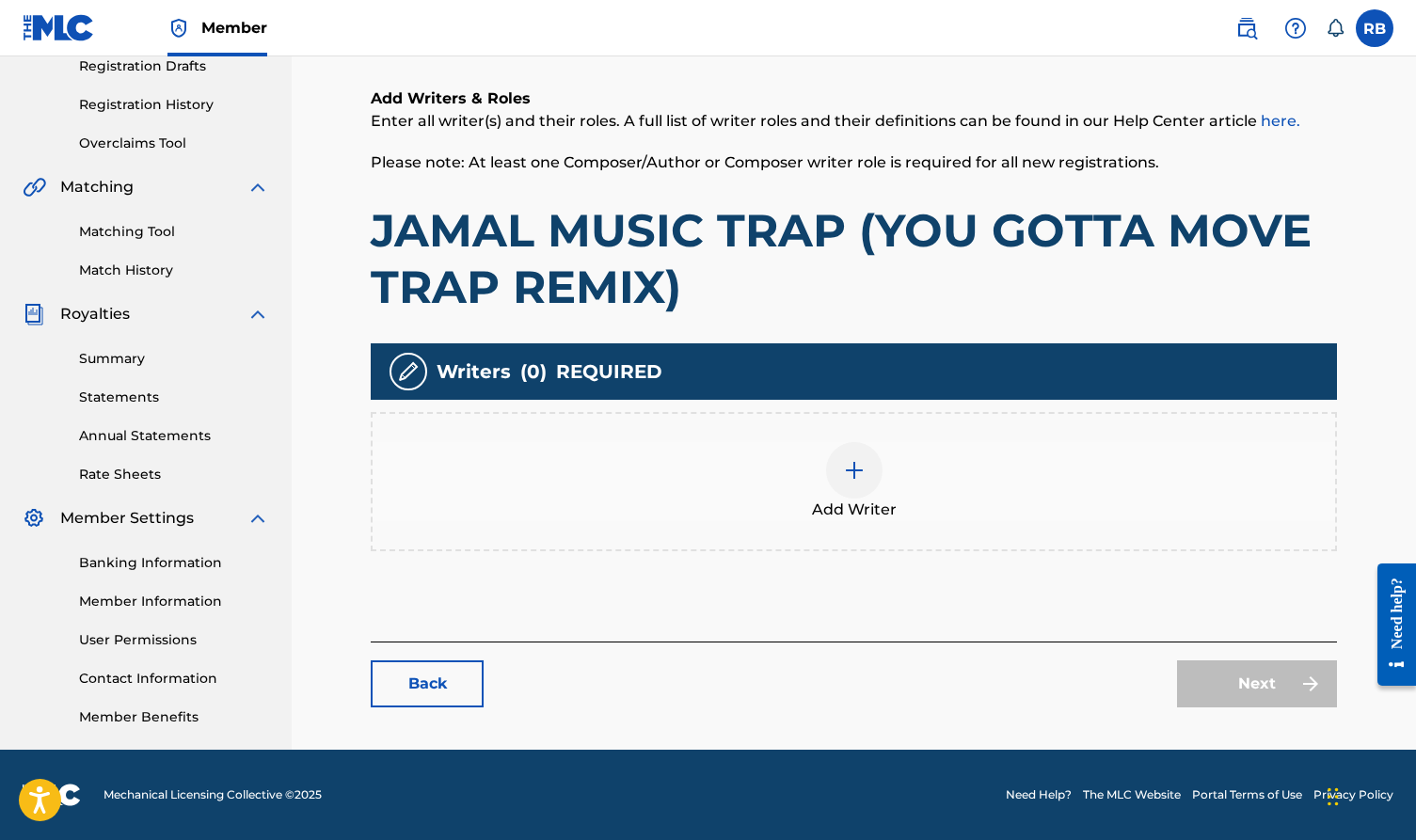
click at [906, 482] on div "Add Writer" at bounding box center [854, 482] width 963 height 79
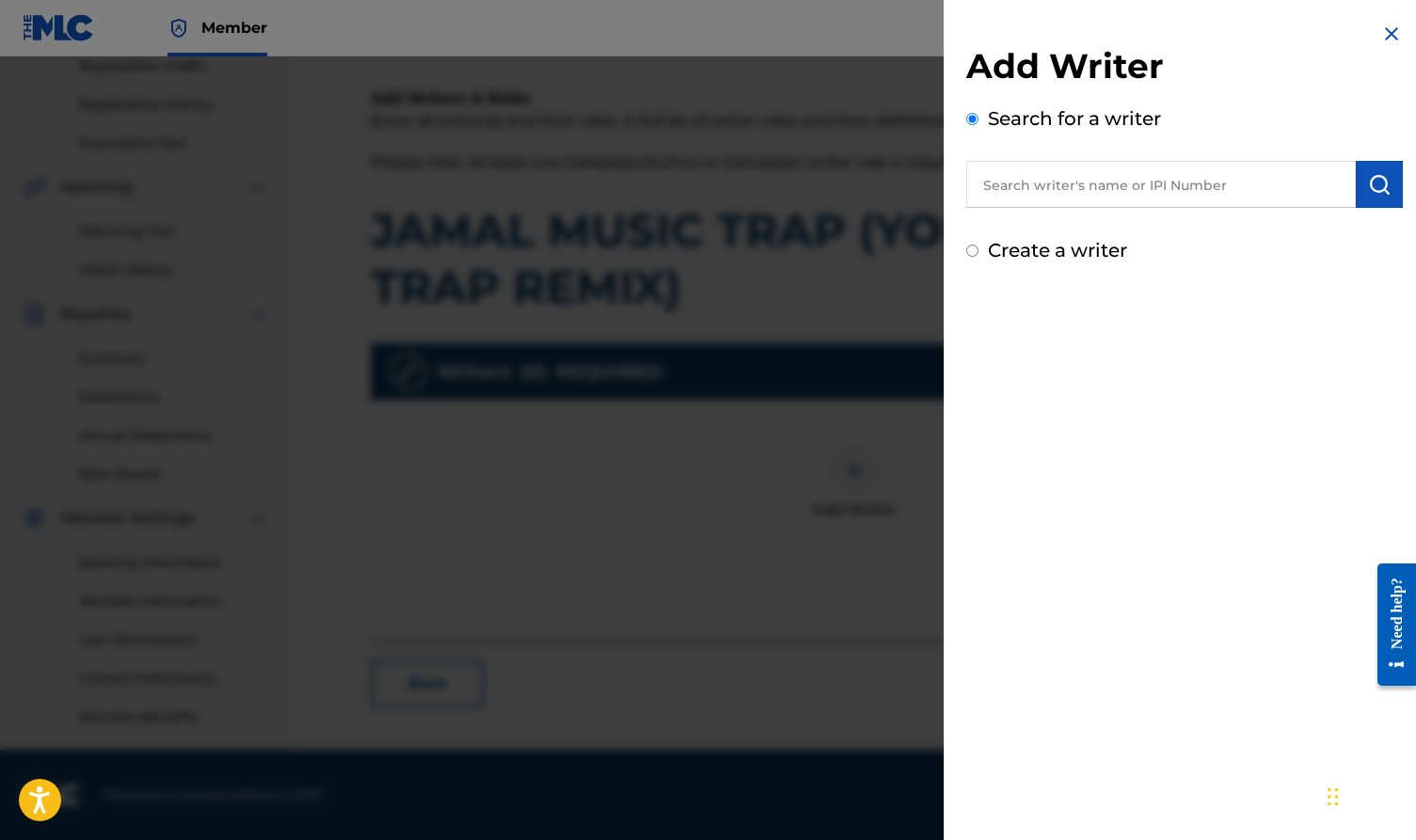
scroll to position [327, 0]
click at [1044, 245] on label "Create a writer" at bounding box center [1058, 250] width 139 height 23
radio input "true"
click at [979, 245] on input "Create a writer" at bounding box center [972, 250] width 12 height 12
radio input "false"
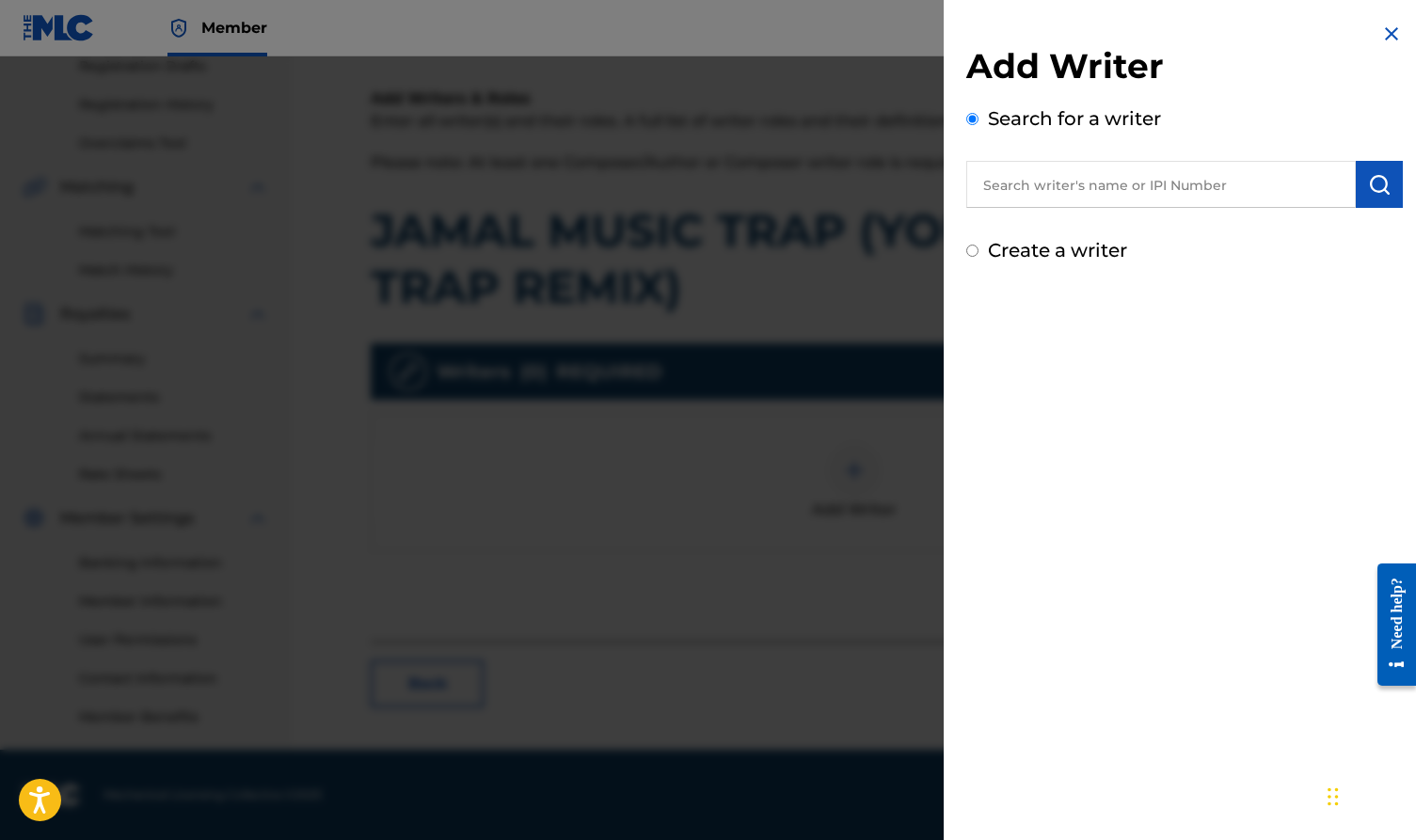
radio input "true"
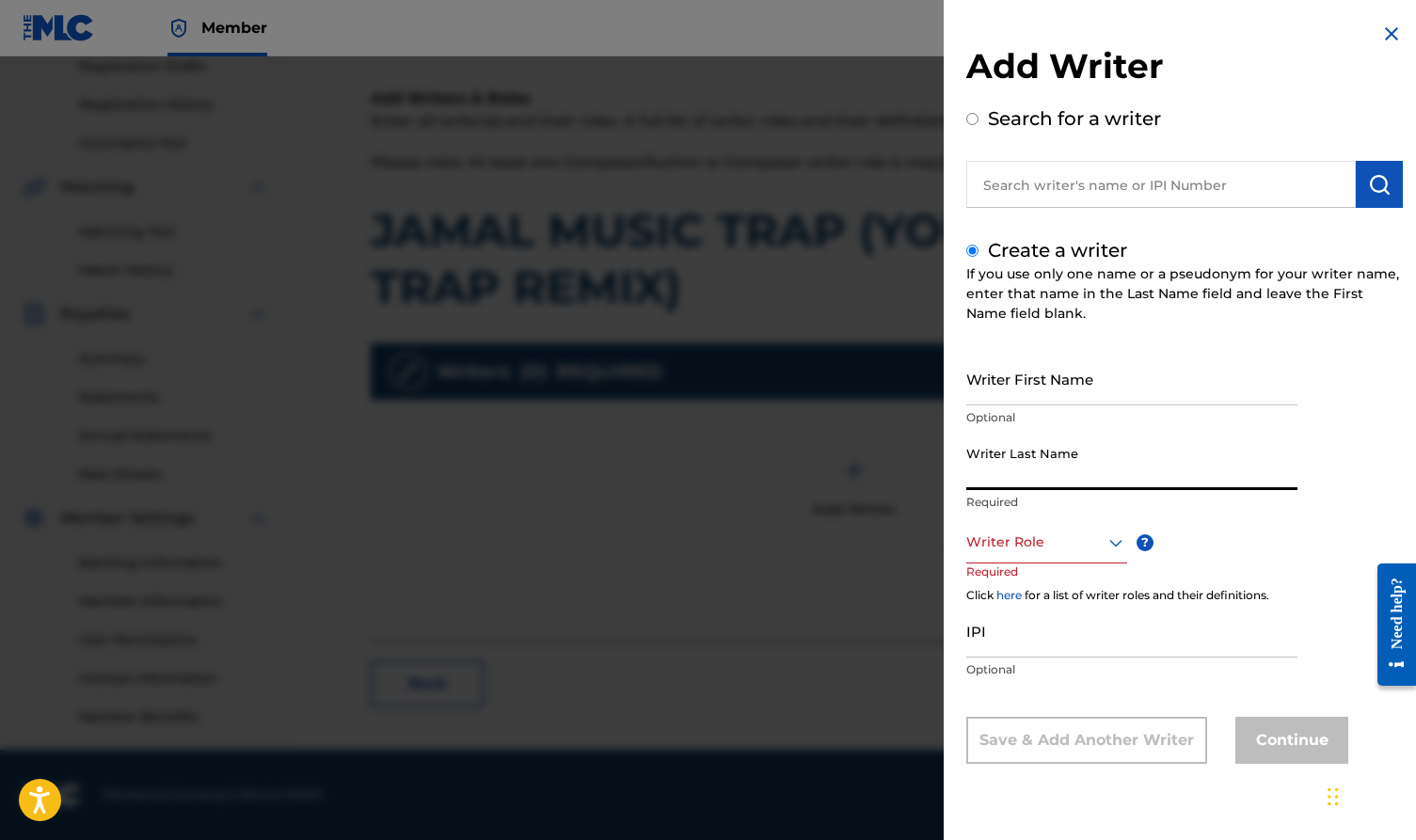
click at [1034, 479] on input "Writer Last Name" at bounding box center [1132, 463] width 332 height 54
type input "b"
click at [1057, 389] on input "Writer First Name" at bounding box center [1132, 379] width 332 height 54
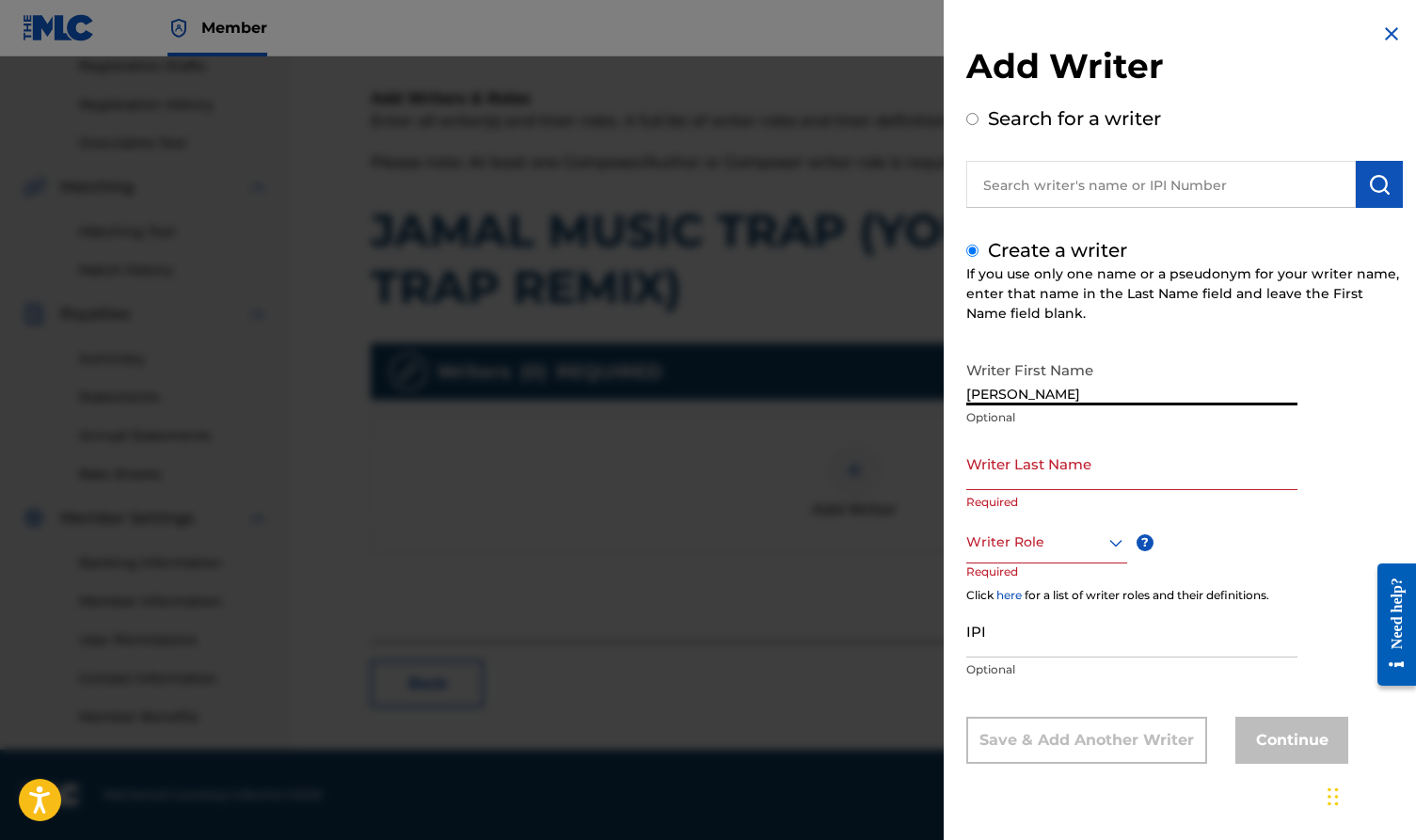
type input "[PERSON_NAME]"
click at [1163, 471] on input "Writer Last Name" at bounding box center [1132, 463] width 332 height 54
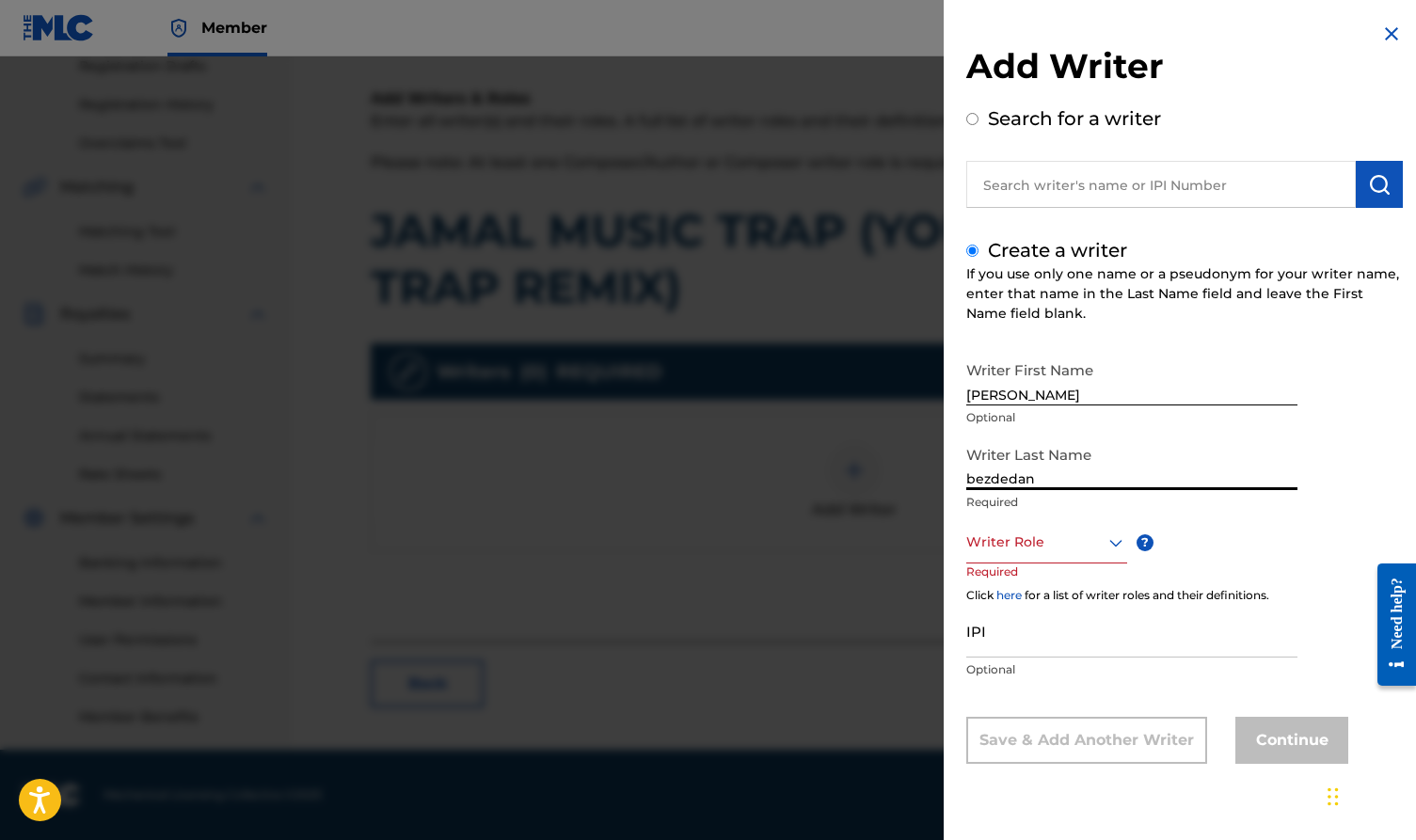
type input "bezdedan"
click at [1112, 548] on icon at bounding box center [1116, 542] width 23 height 23
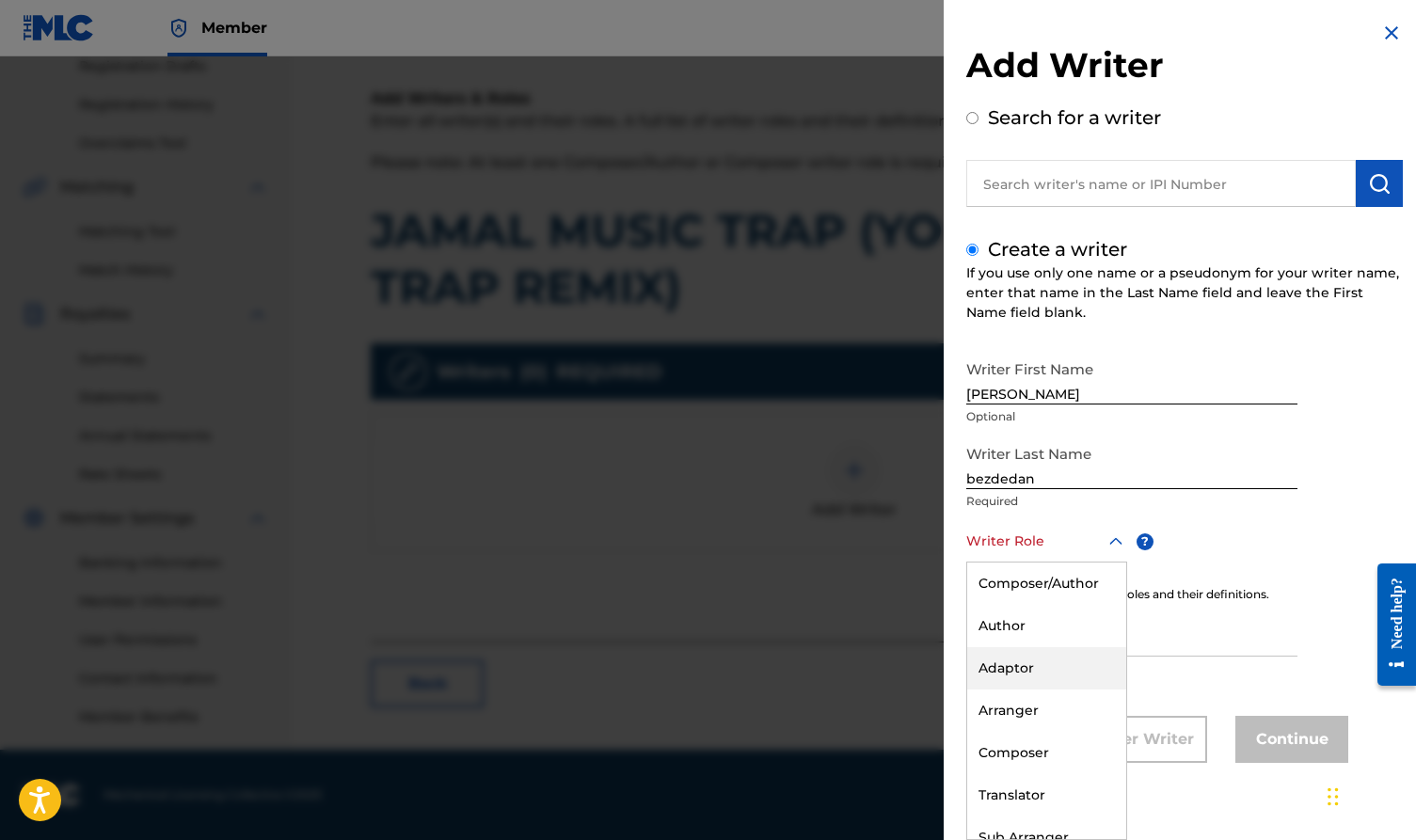
scroll to position [16, 0]
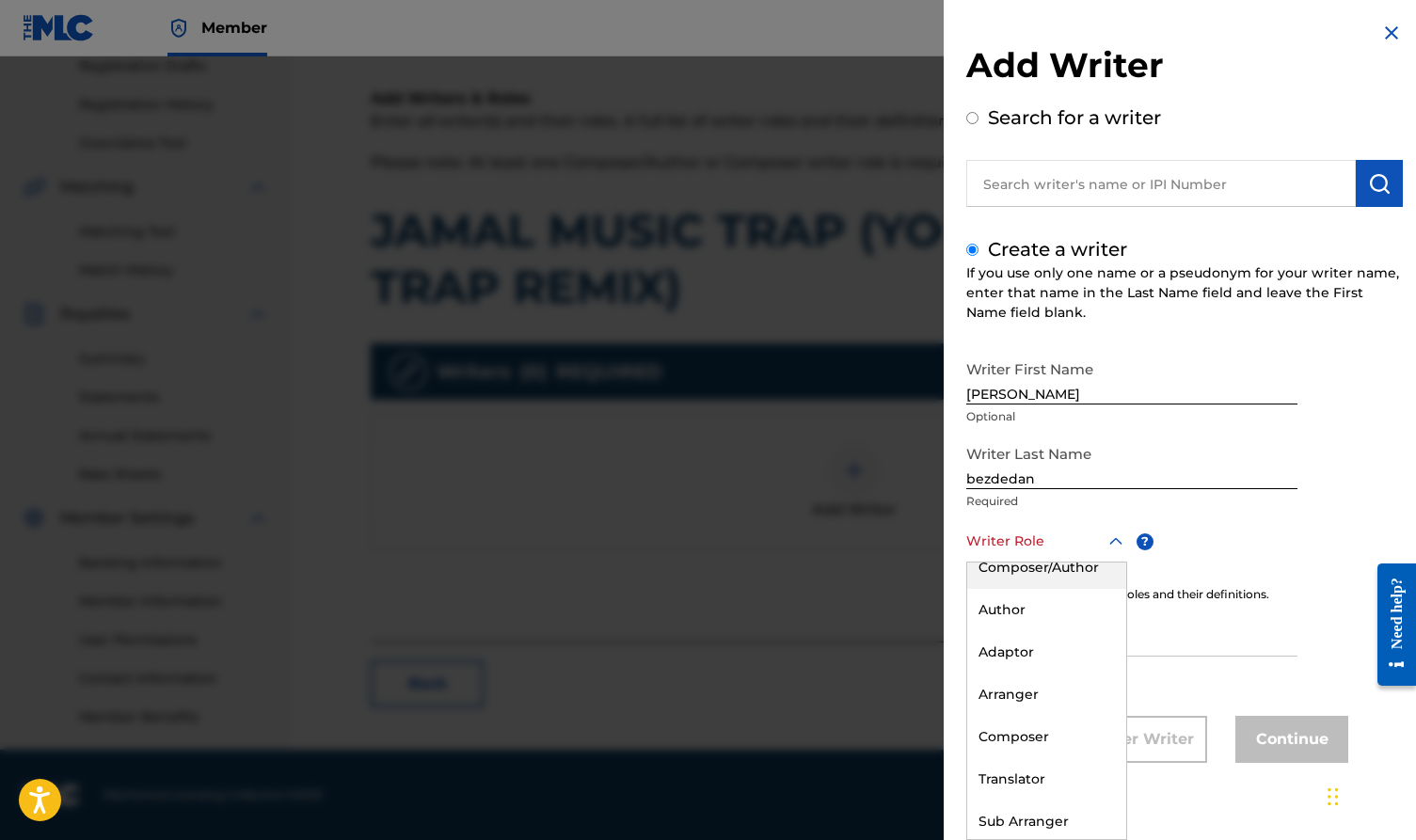
click at [1073, 587] on div "Composer/Author" at bounding box center [1047, 567] width 159 height 42
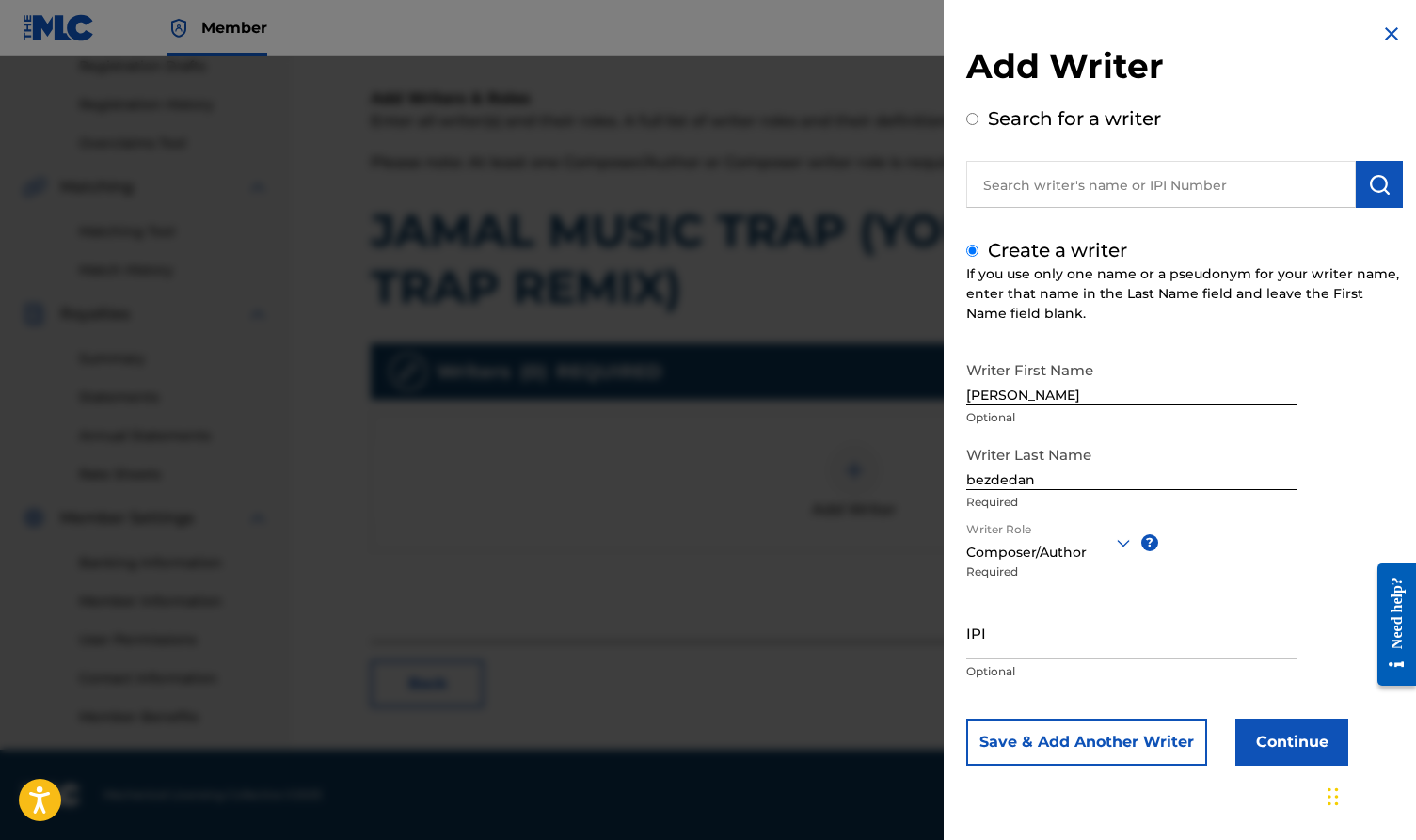
click at [1256, 740] on button "Continue" at bounding box center [1293, 742] width 113 height 47
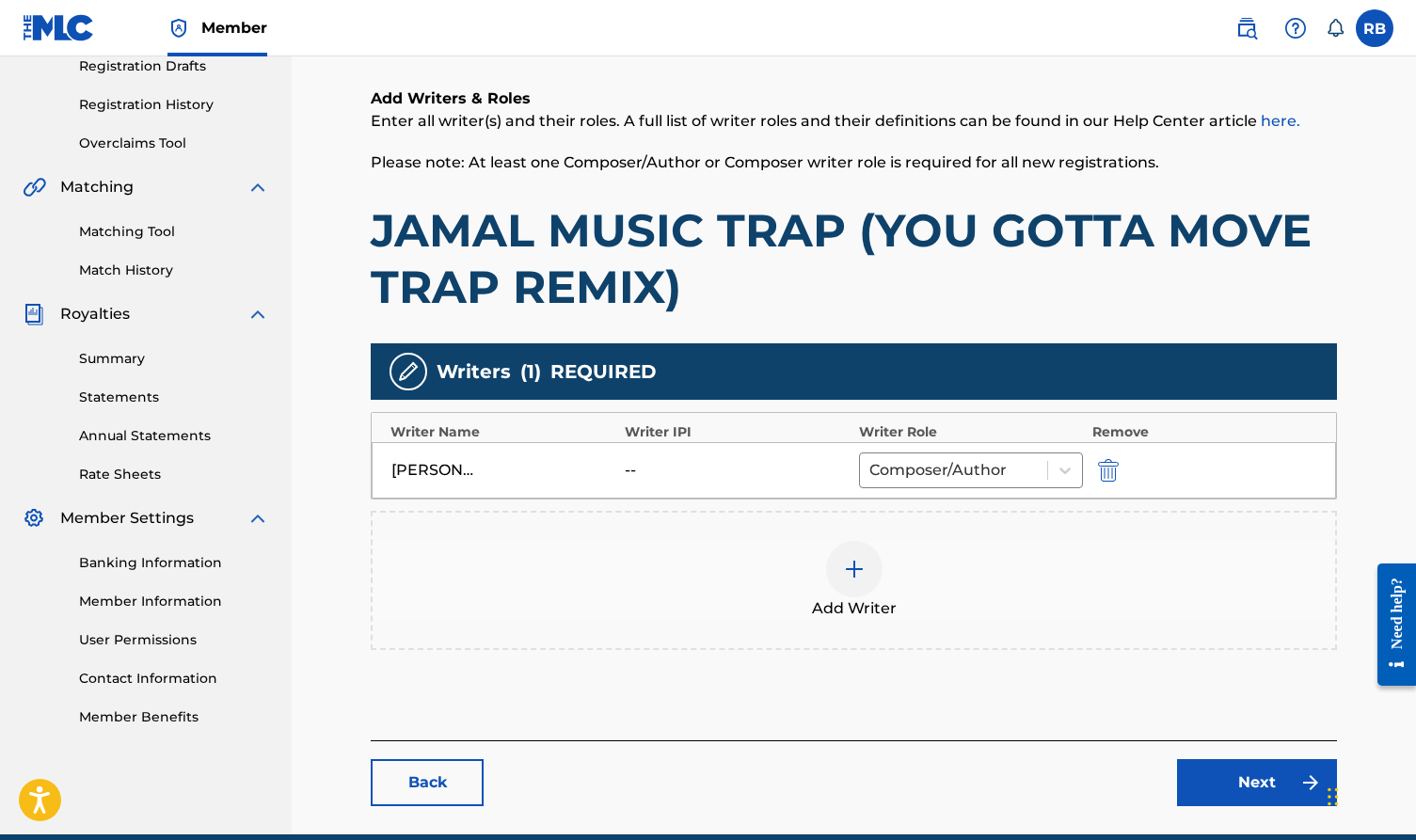
click at [1281, 796] on link "Next" at bounding box center [1258, 783] width 160 height 47
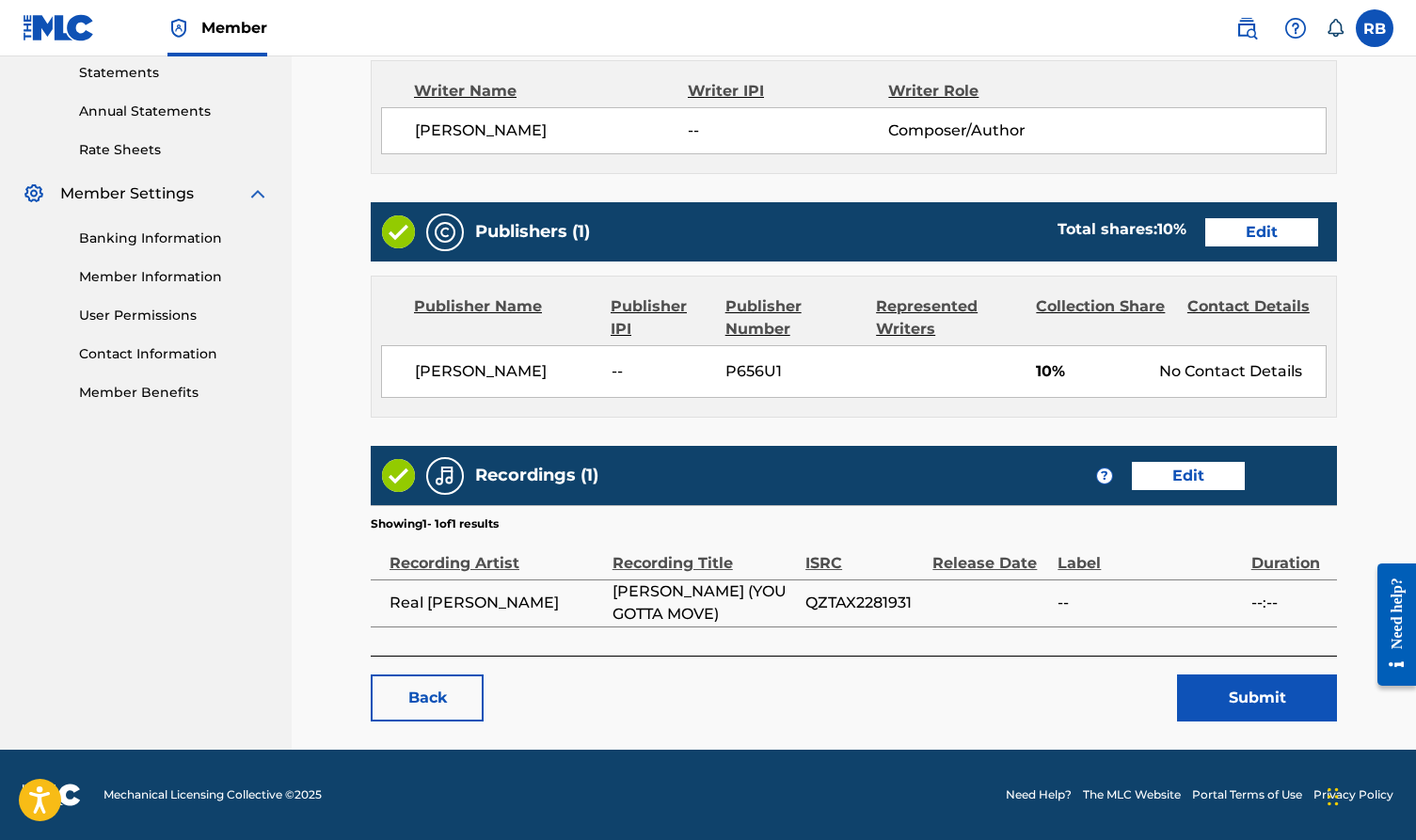
scroll to position [650, 0]
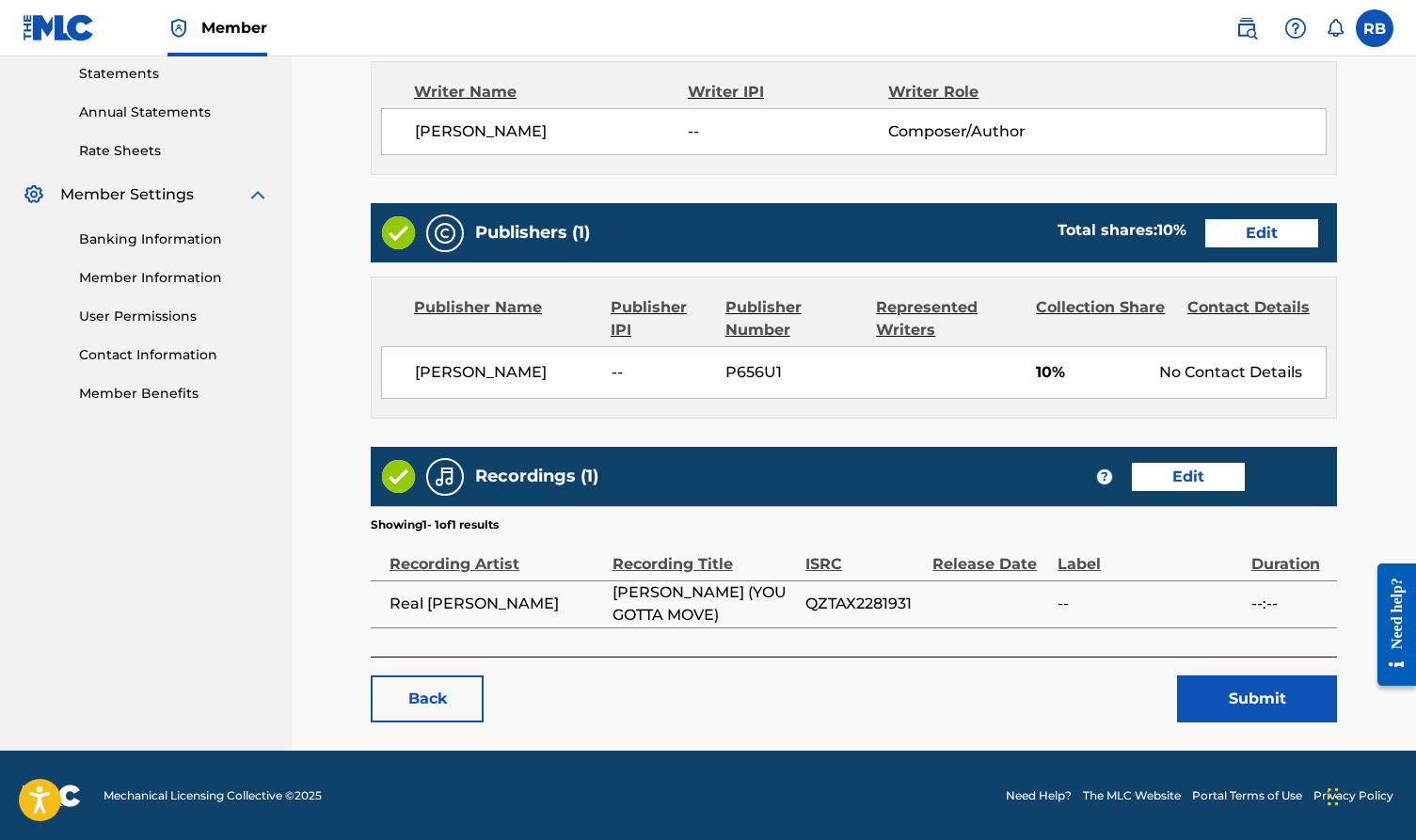
click at [1212, 472] on link "Edit" at bounding box center [1189, 477] width 113 height 28
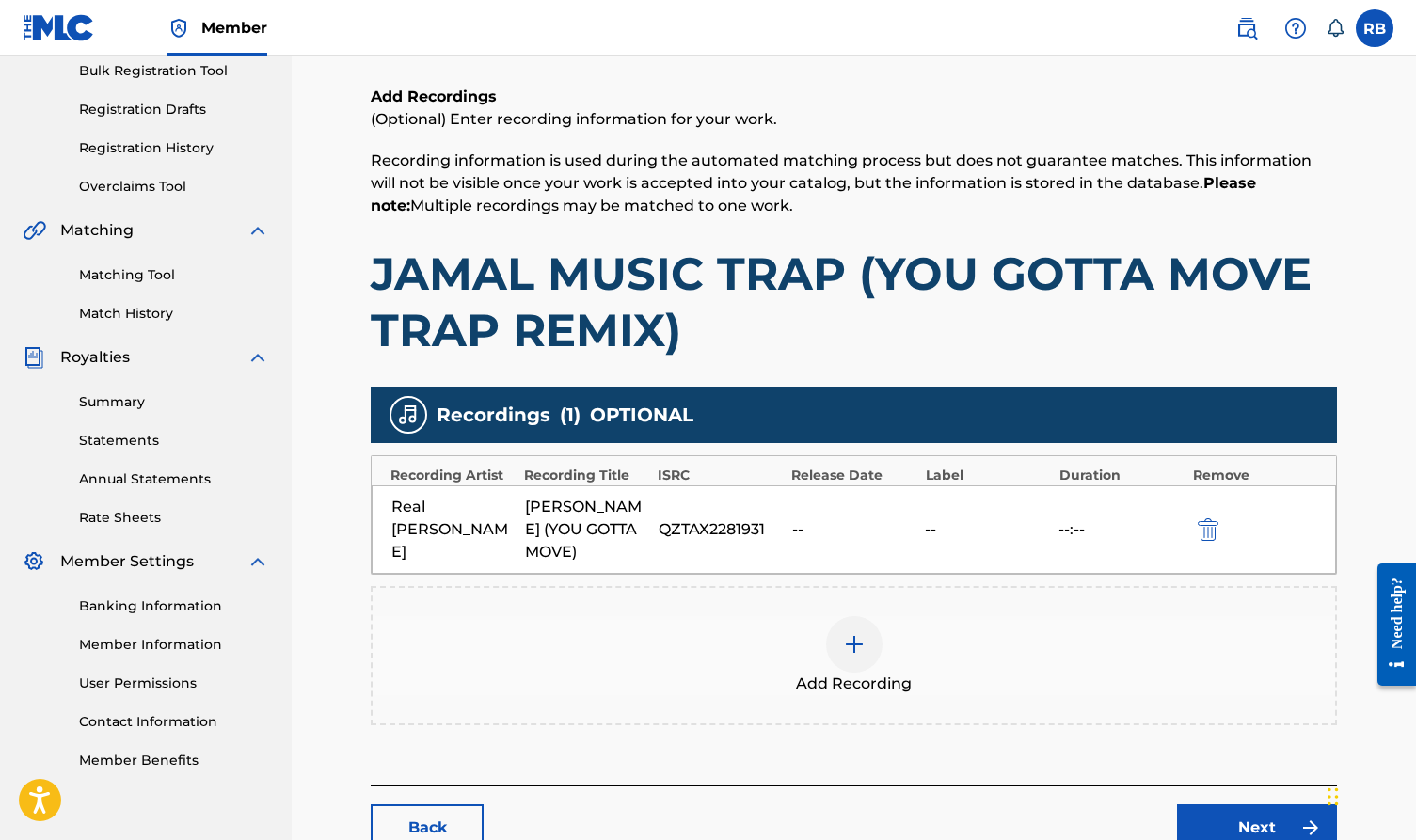
scroll to position [286, 0]
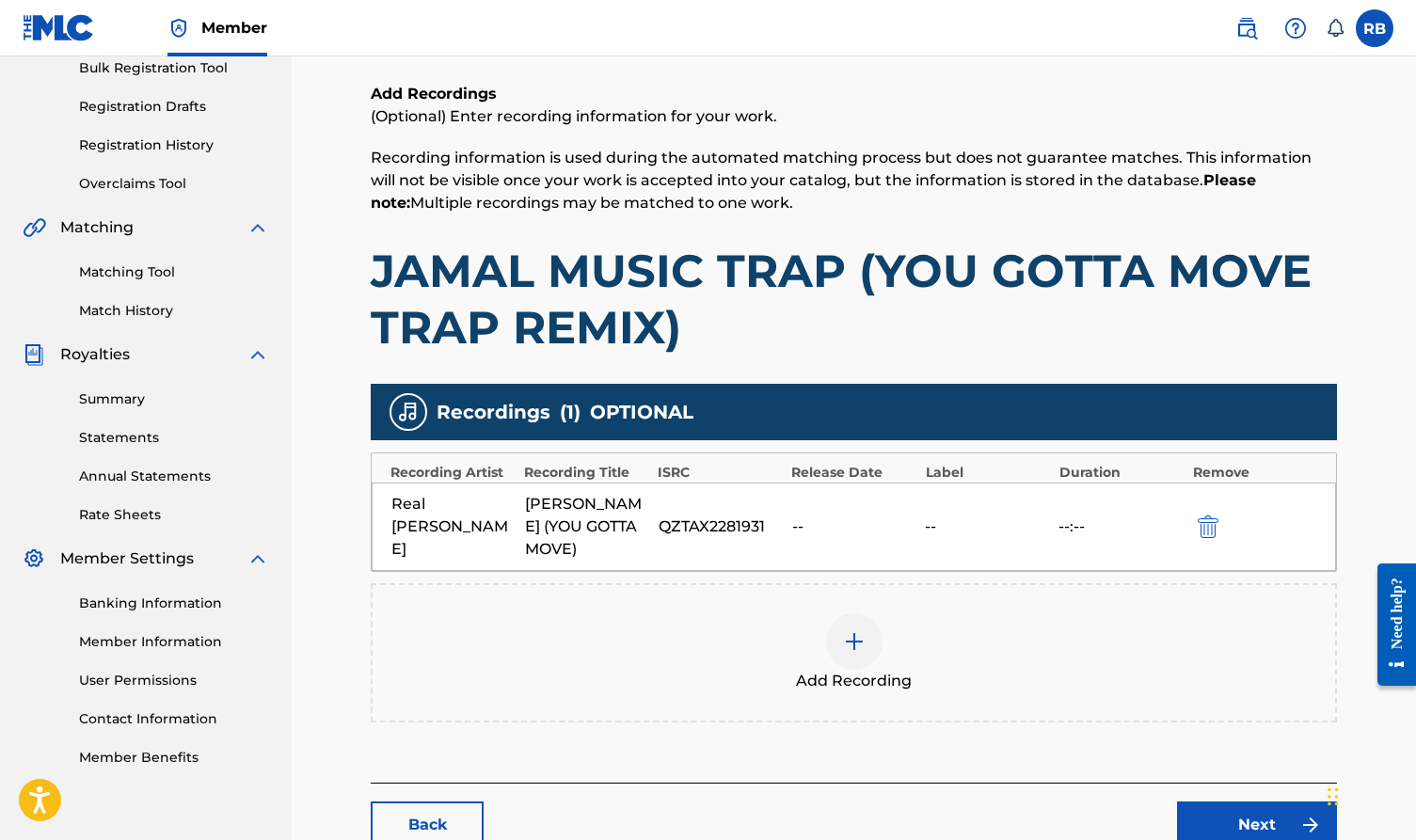
click at [1211, 531] on img "submit" at bounding box center [1209, 526] width 21 height 23
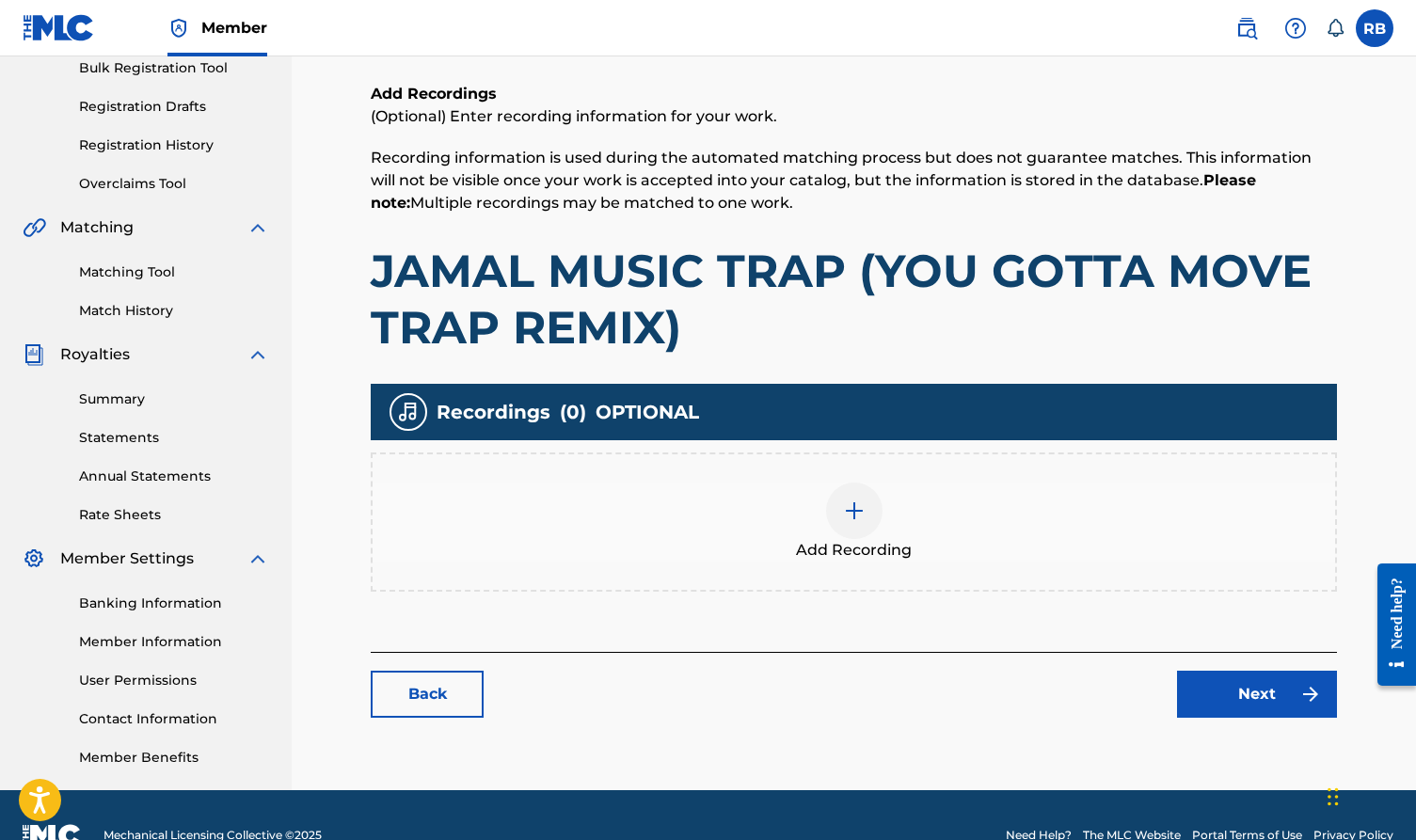
click at [1220, 704] on link "Next" at bounding box center [1258, 694] width 160 height 47
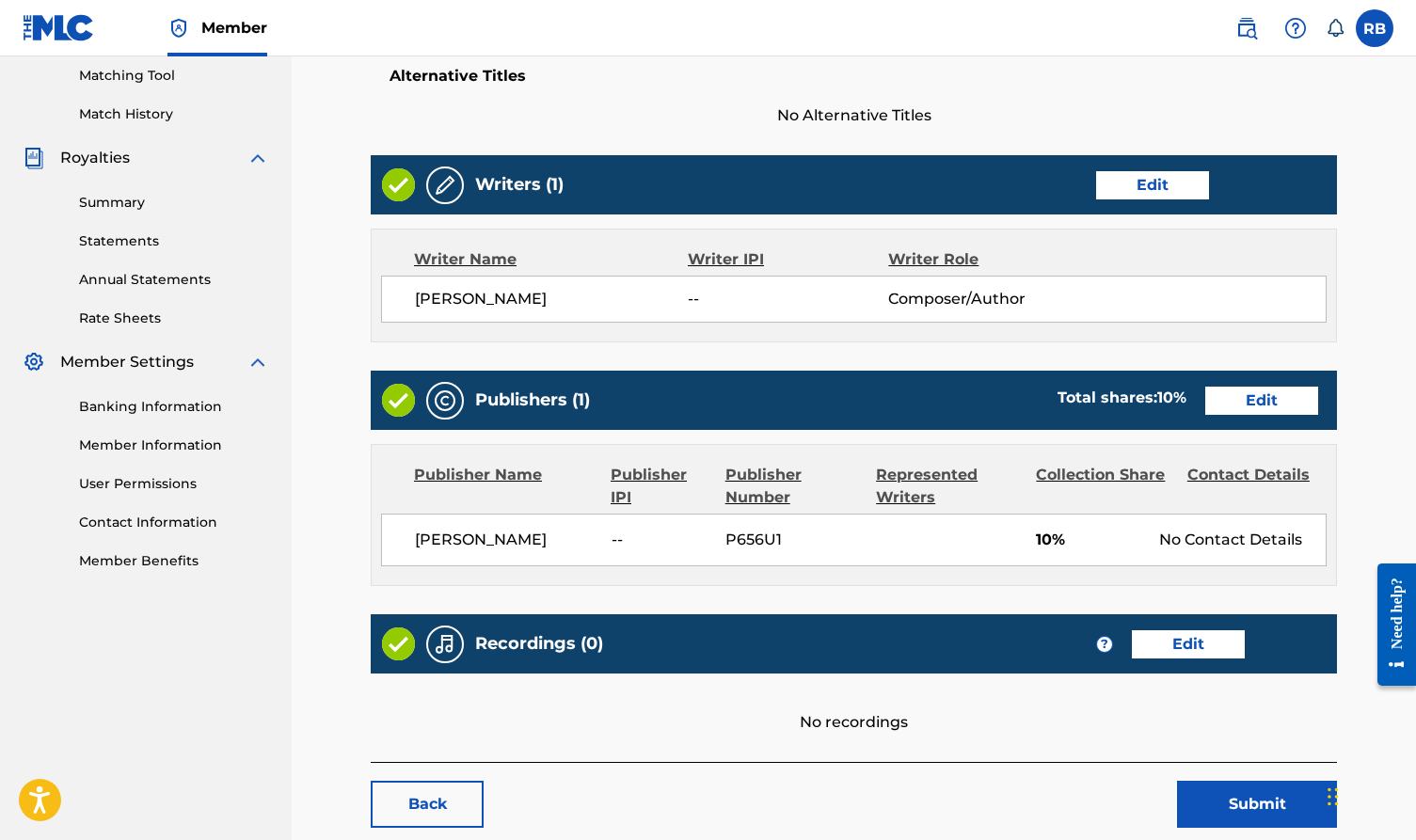
scroll to position [428, 0]
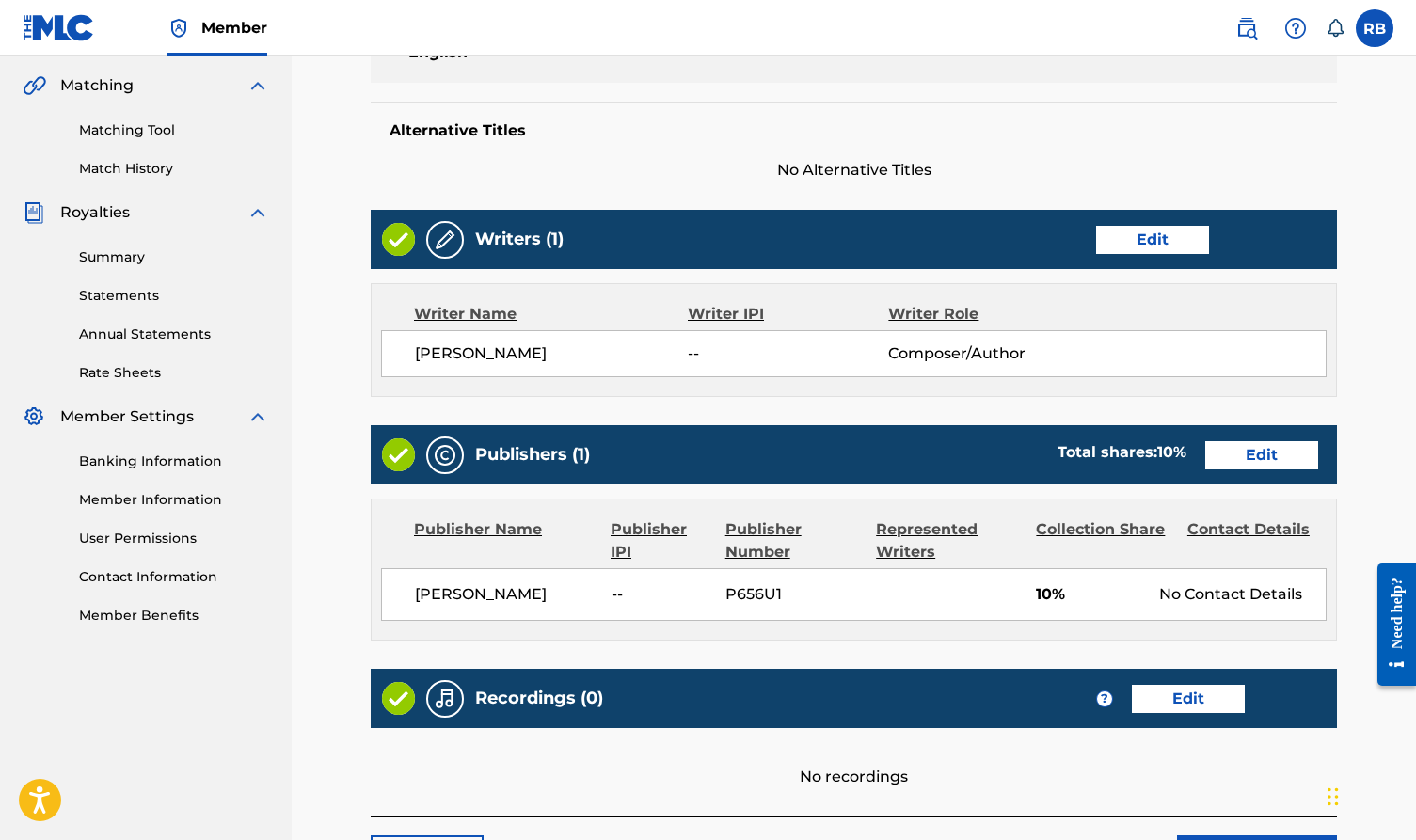
click at [1253, 461] on link "Edit" at bounding box center [1262, 456] width 113 height 28
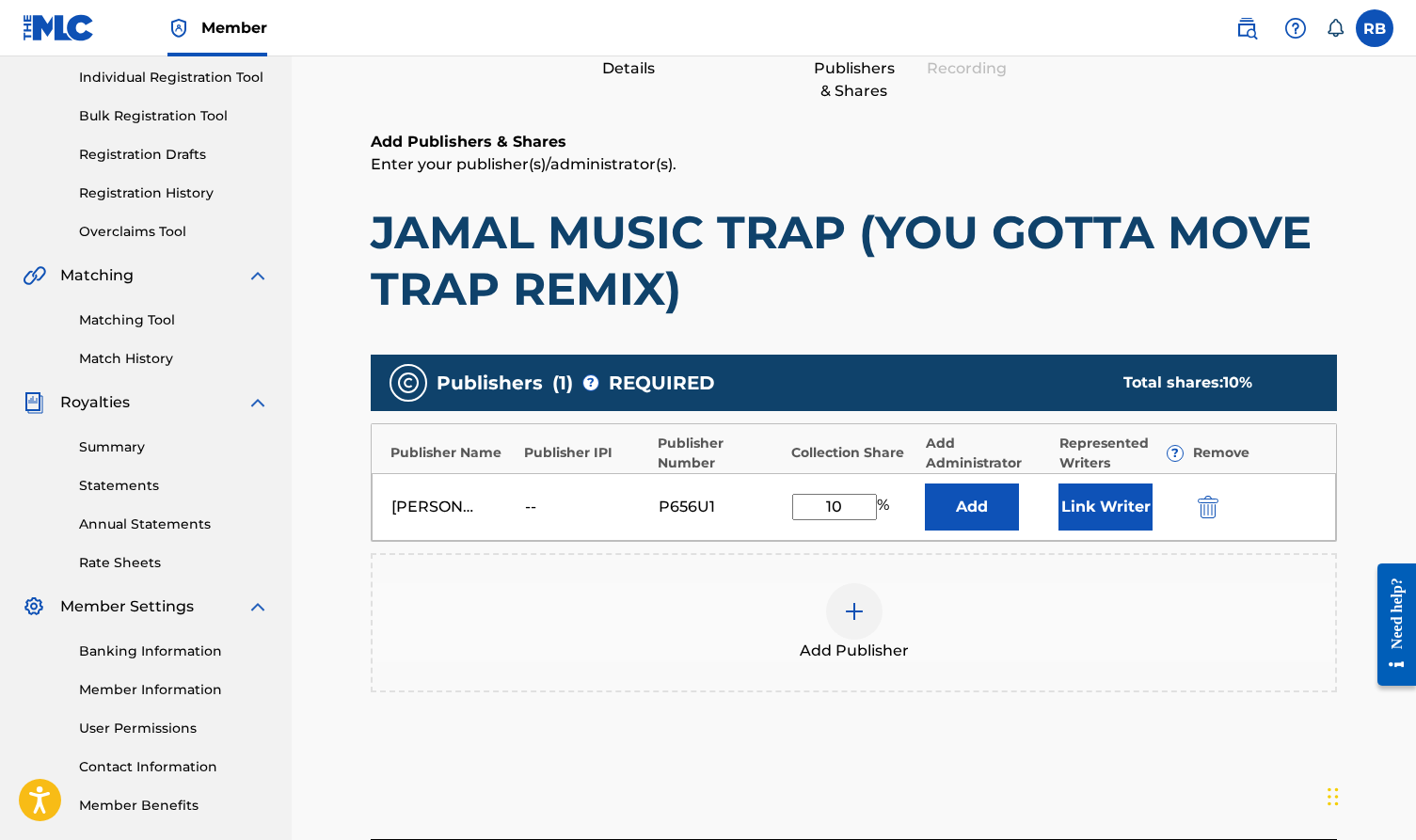
scroll to position [326, 0]
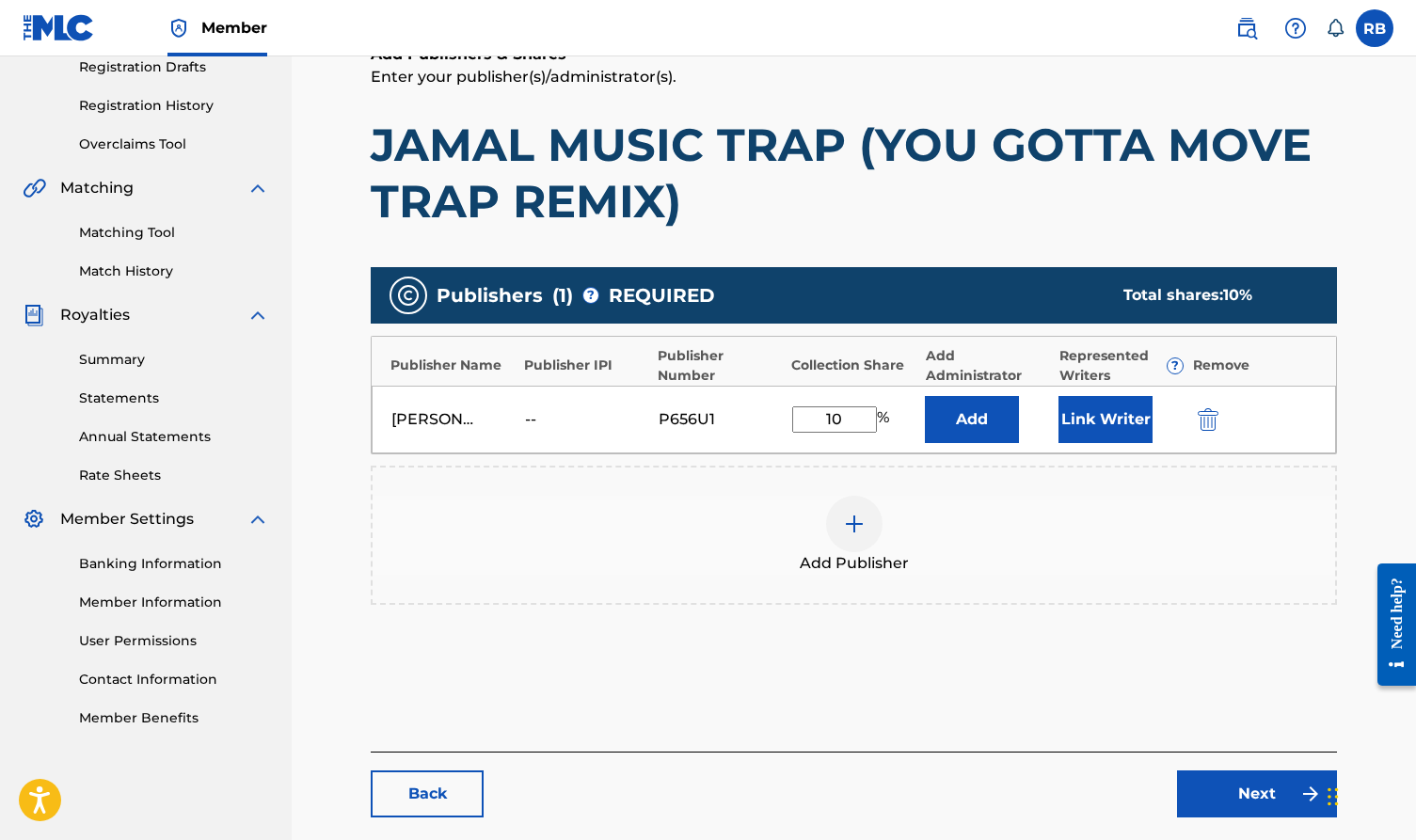
click at [852, 418] on input "10" at bounding box center [835, 420] width 85 height 26
type input "1"
click at [1220, 788] on link "Next" at bounding box center [1258, 794] width 160 height 47
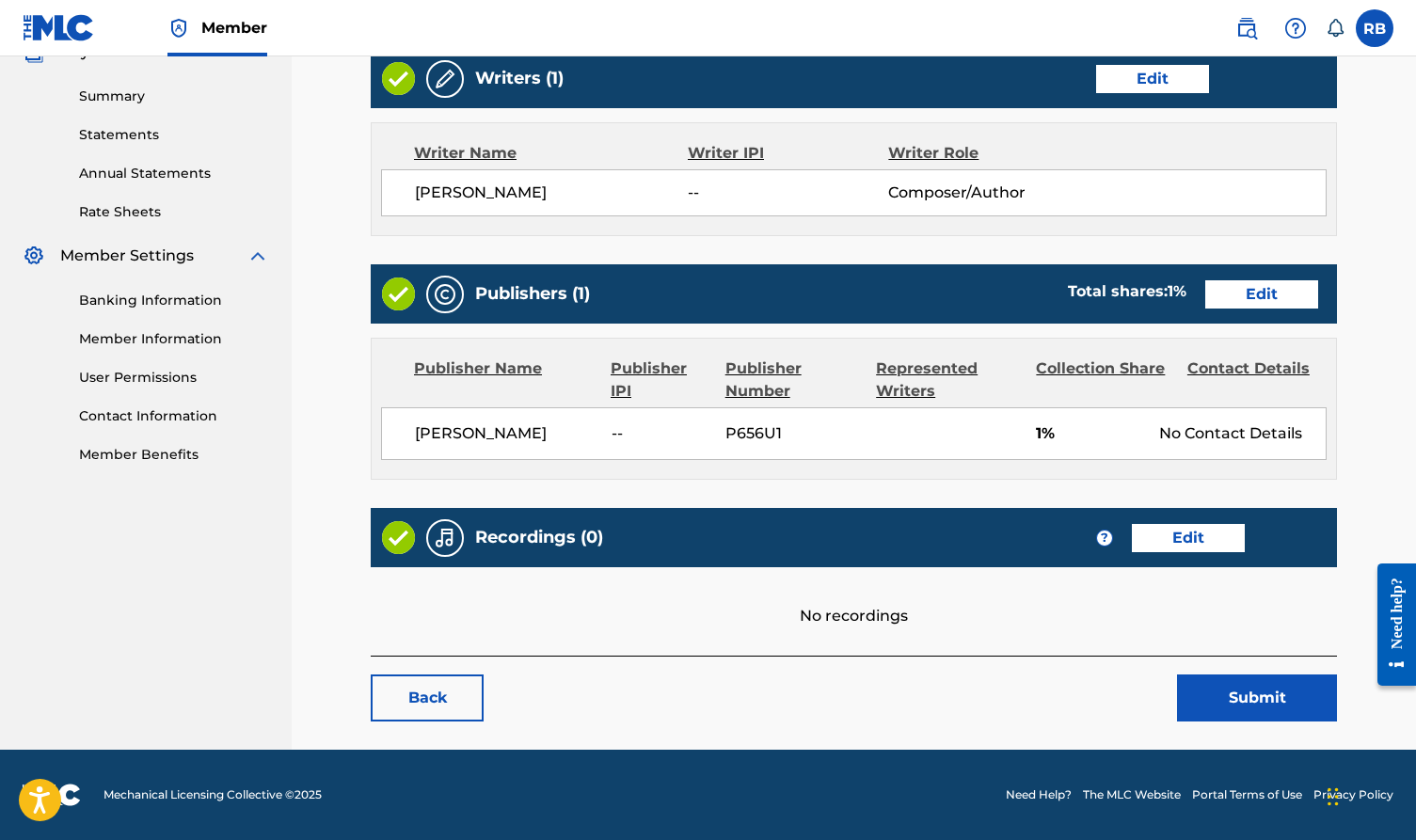
click at [1287, 721] on main "< Back JAMAL MUSIC TRAP (YOU GOTTA MOVE TRAP REMIX) Work Detail Edit Member Wor…" at bounding box center [854, 133] width 1080 height 1236
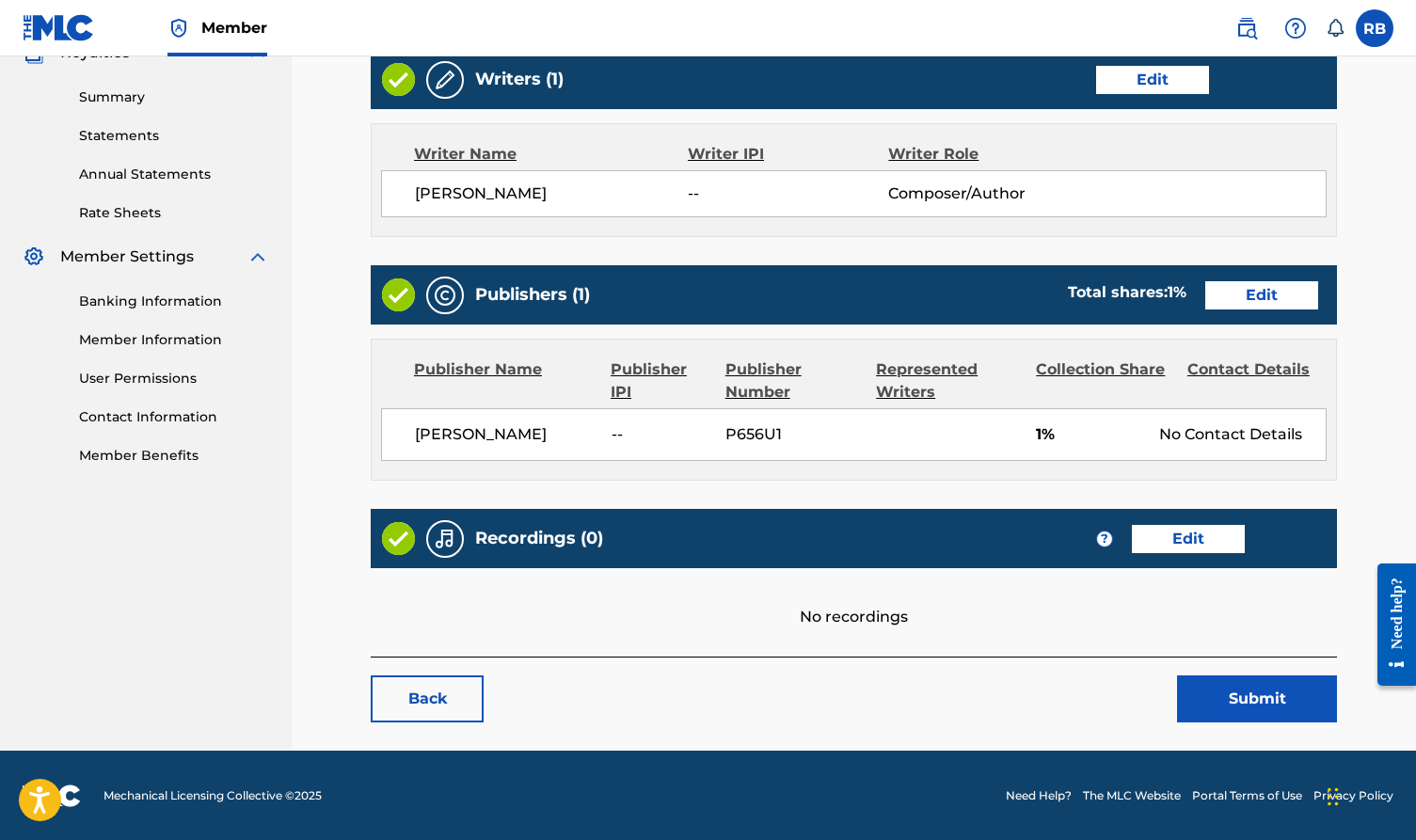
click at [1290, 711] on button "Submit" at bounding box center [1258, 699] width 160 height 47
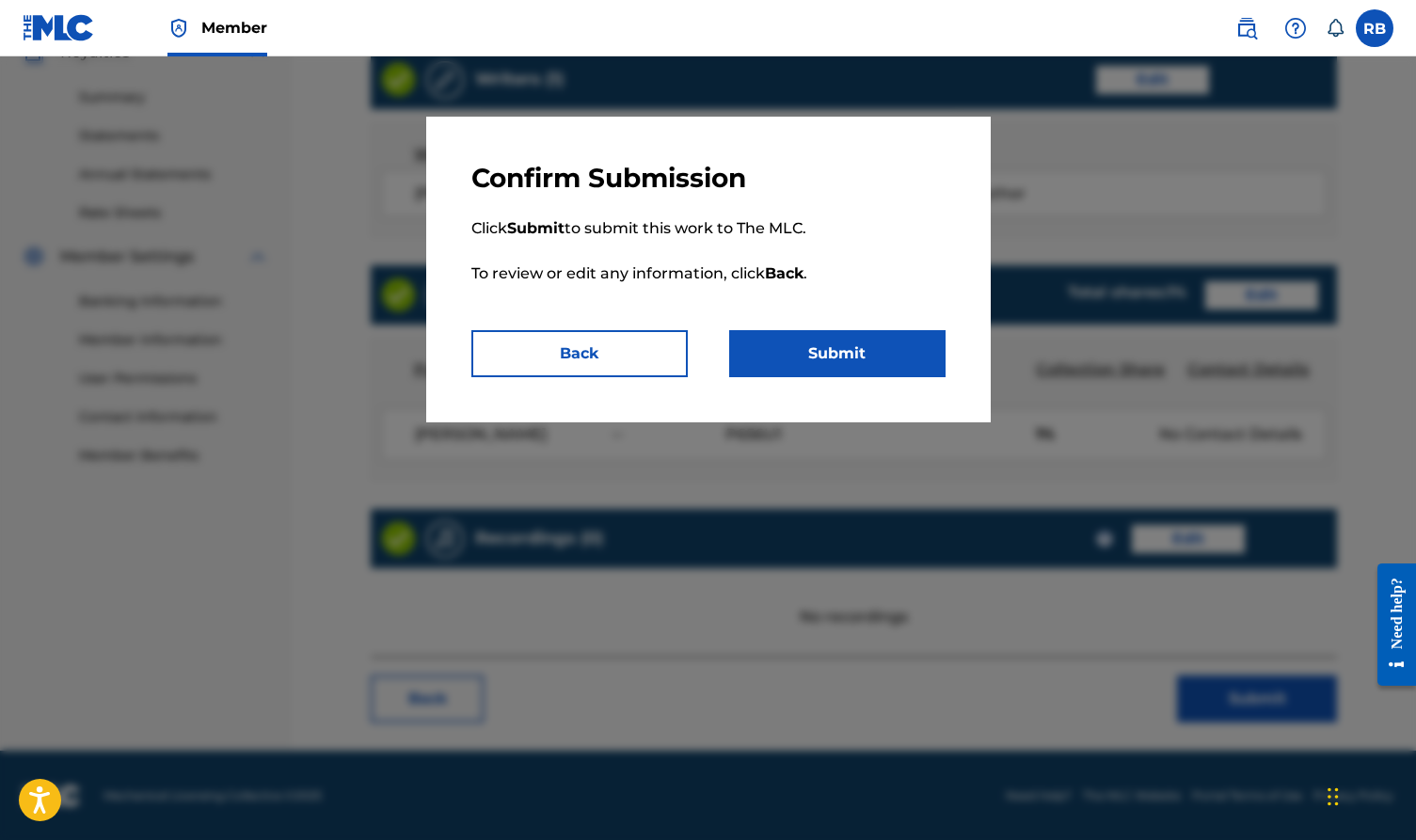
click at [907, 359] on button "Submit" at bounding box center [838, 354] width 217 height 47
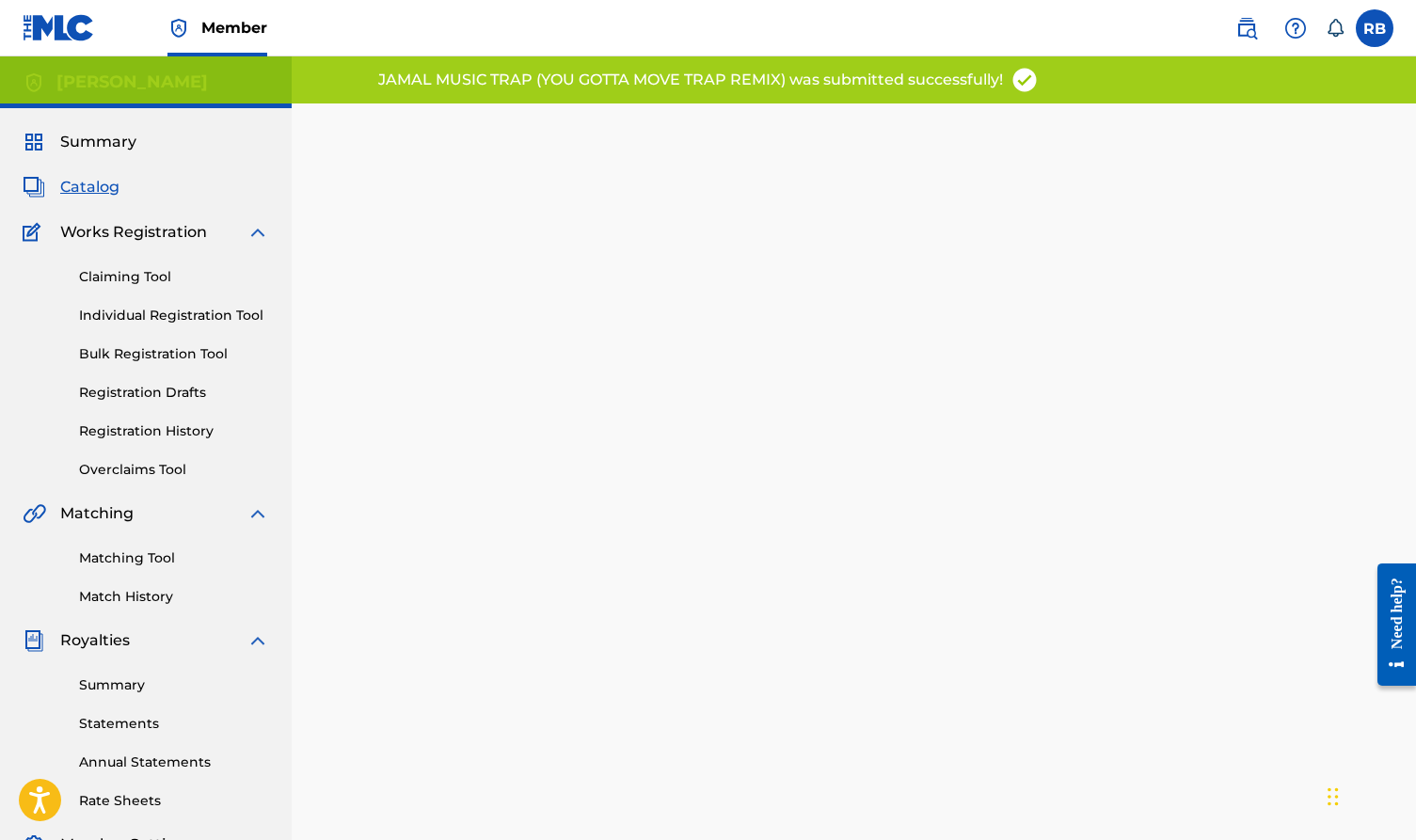
click at [106, 191] on span "Catalog" at bounding box center [90, 187] width 59 height 23
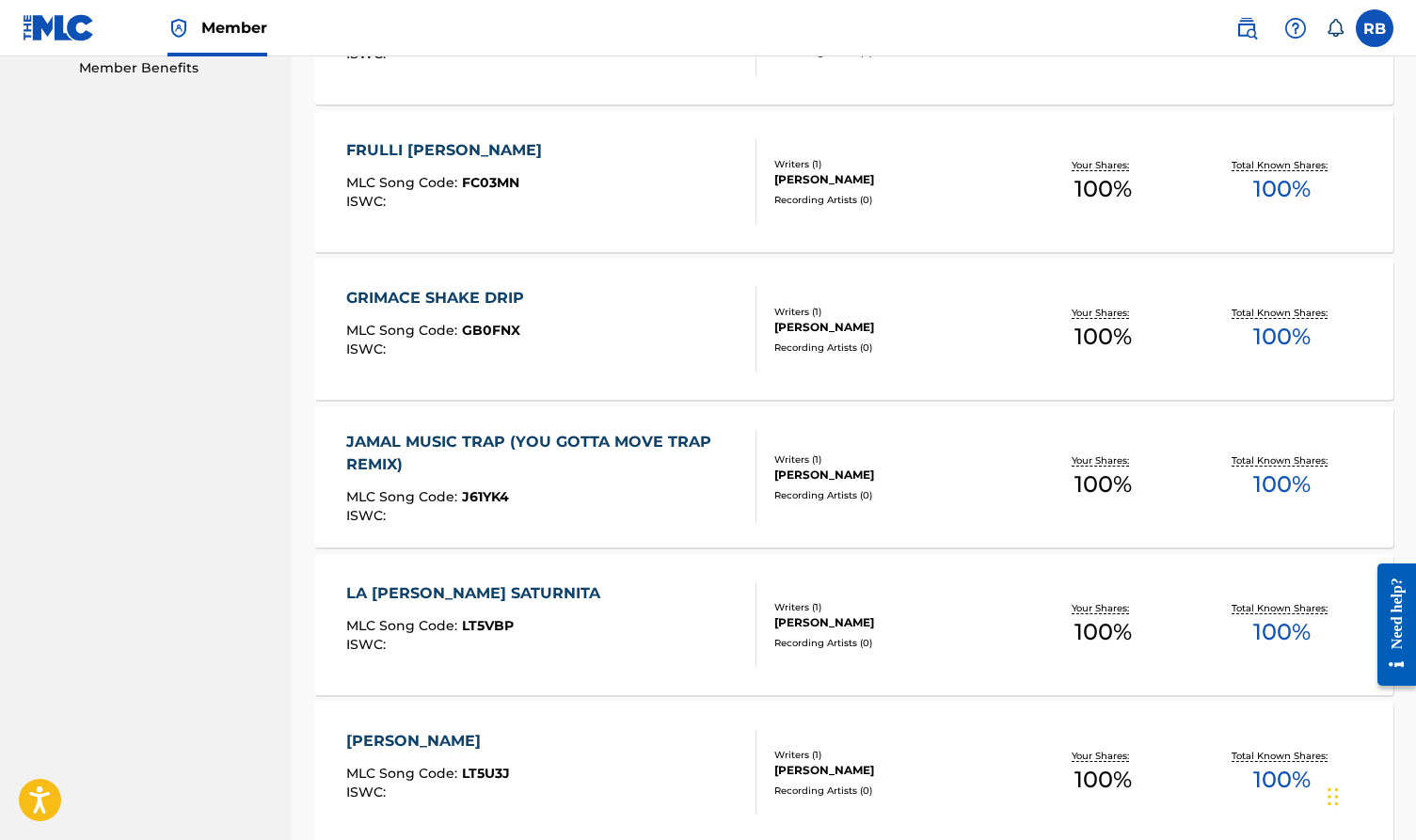
scroll to position [1252, 0]
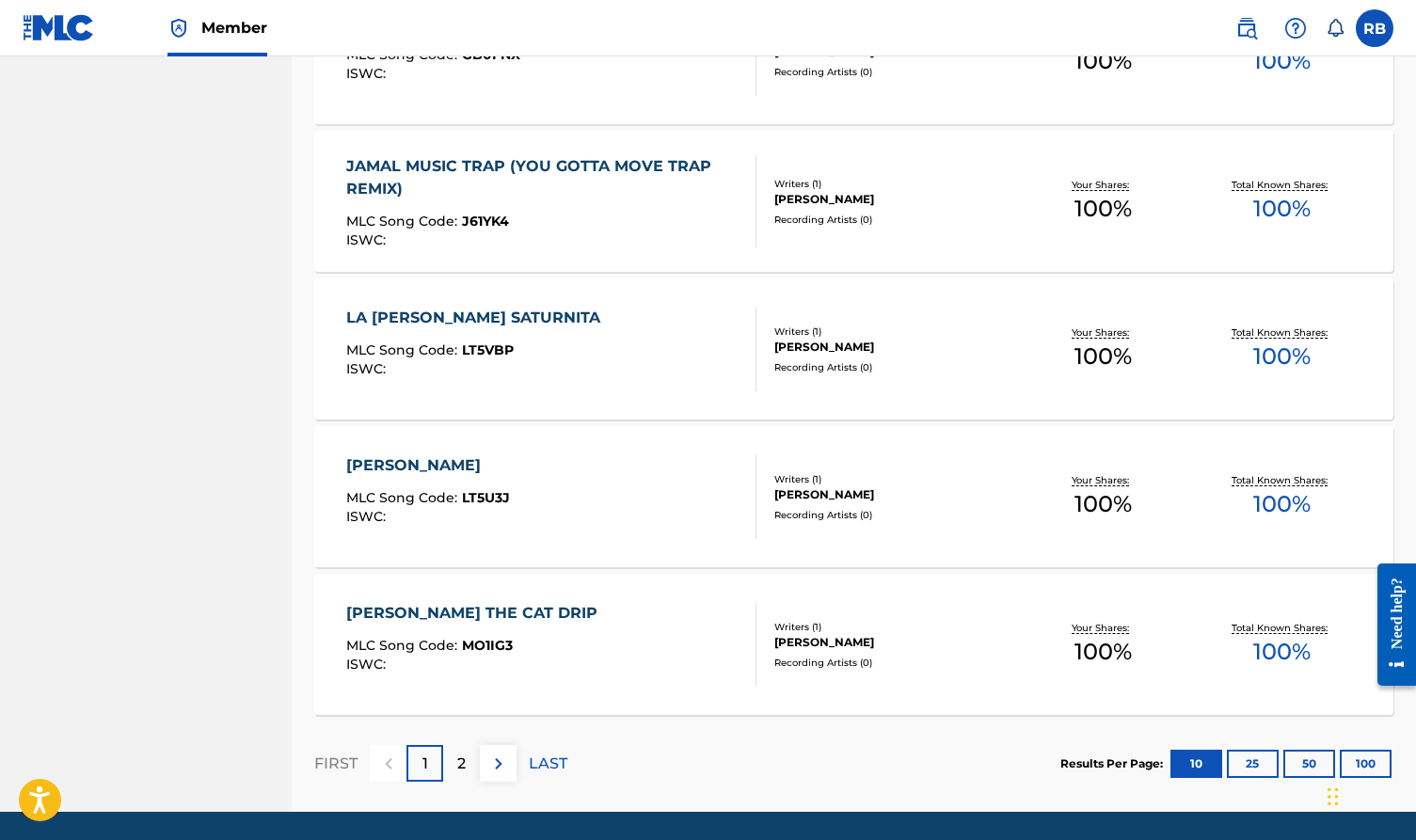
click at [589, 176] on div "JAMAL MUSIC TRAP (YOU GOTTA MOVE TRAP REMIX)" at bounding box center [544, 178] width 395 height 45
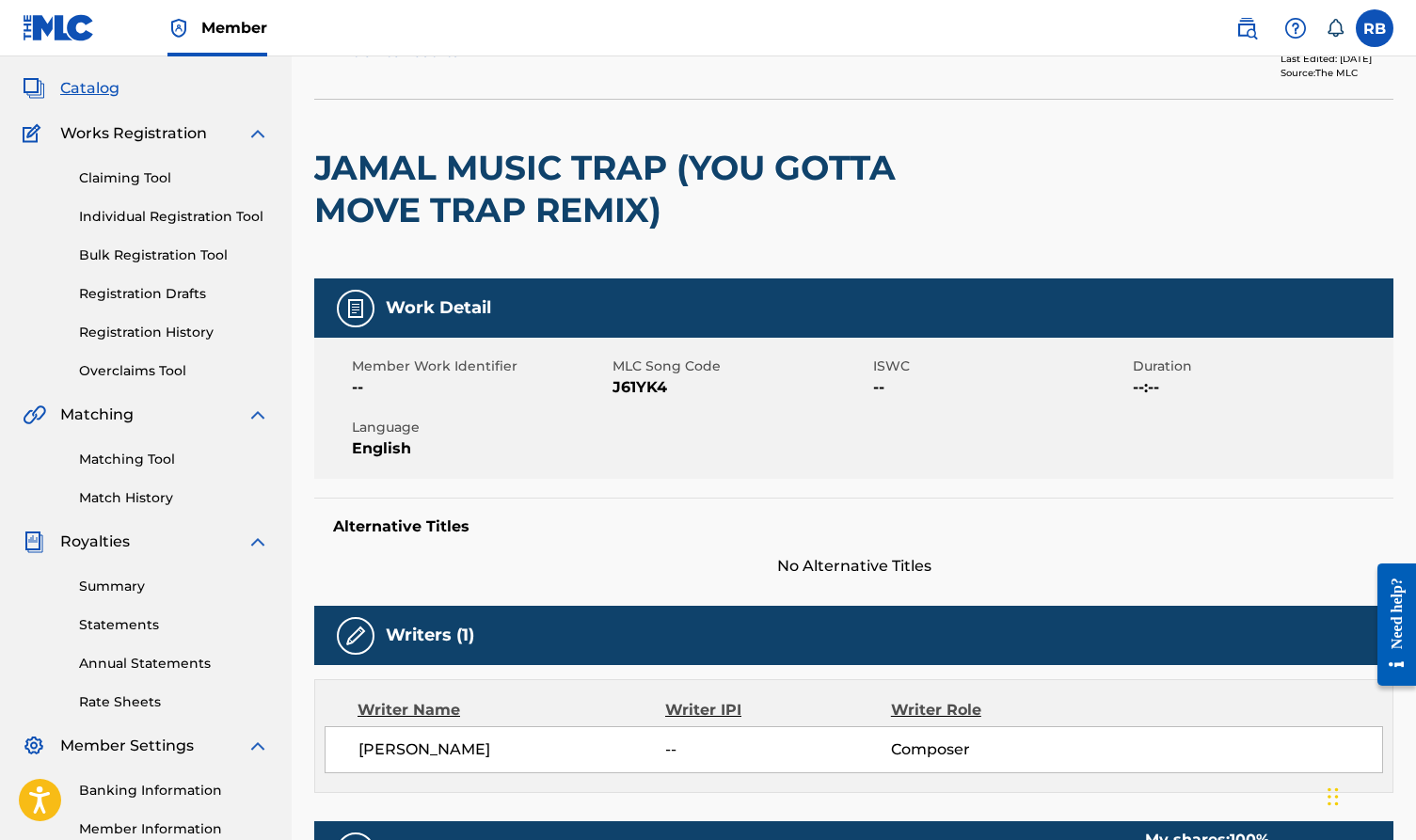
scroll to position [73, 0]
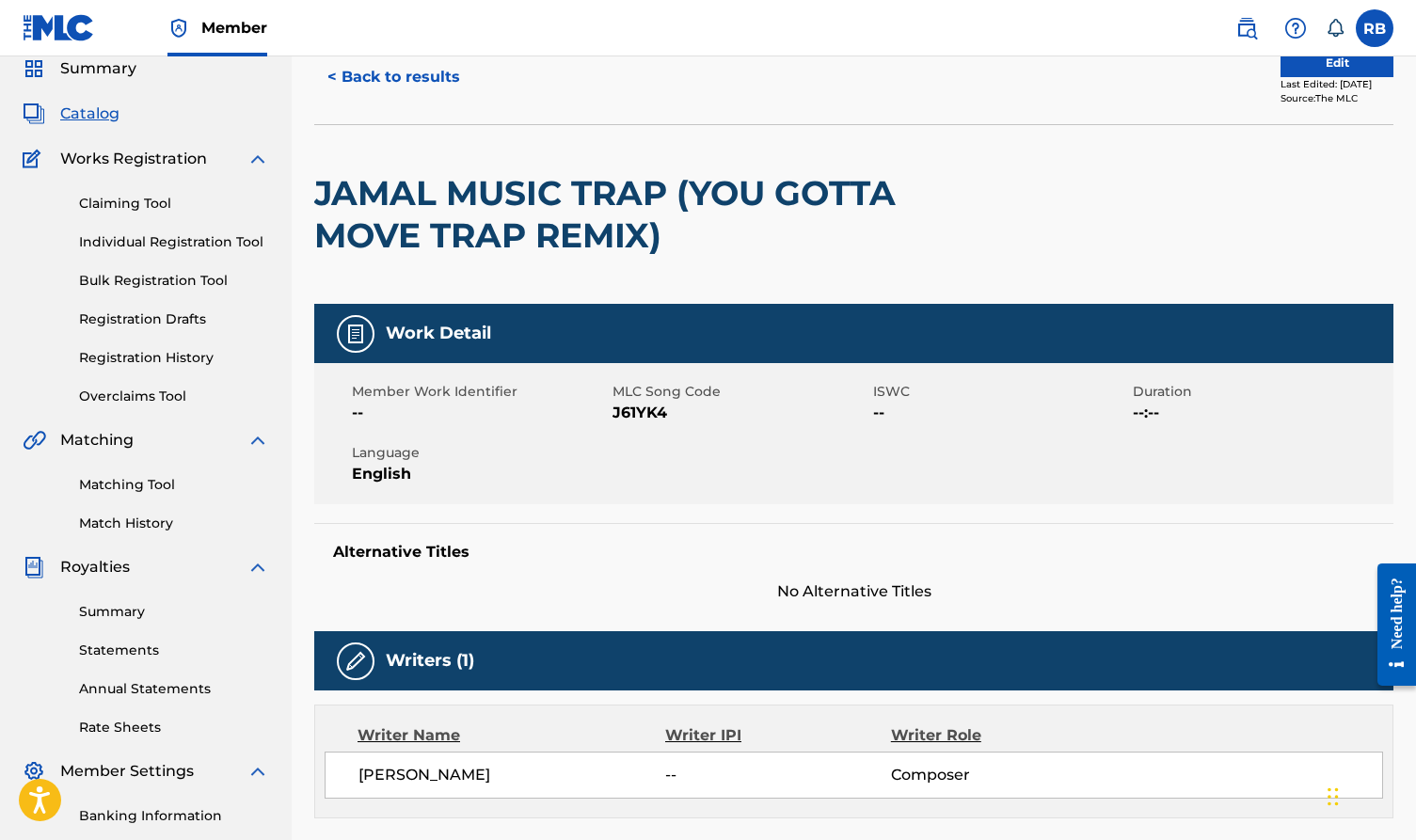
click at [204, 362] on link "Registration History" at bounding box center [174, 358] width 190 height 20
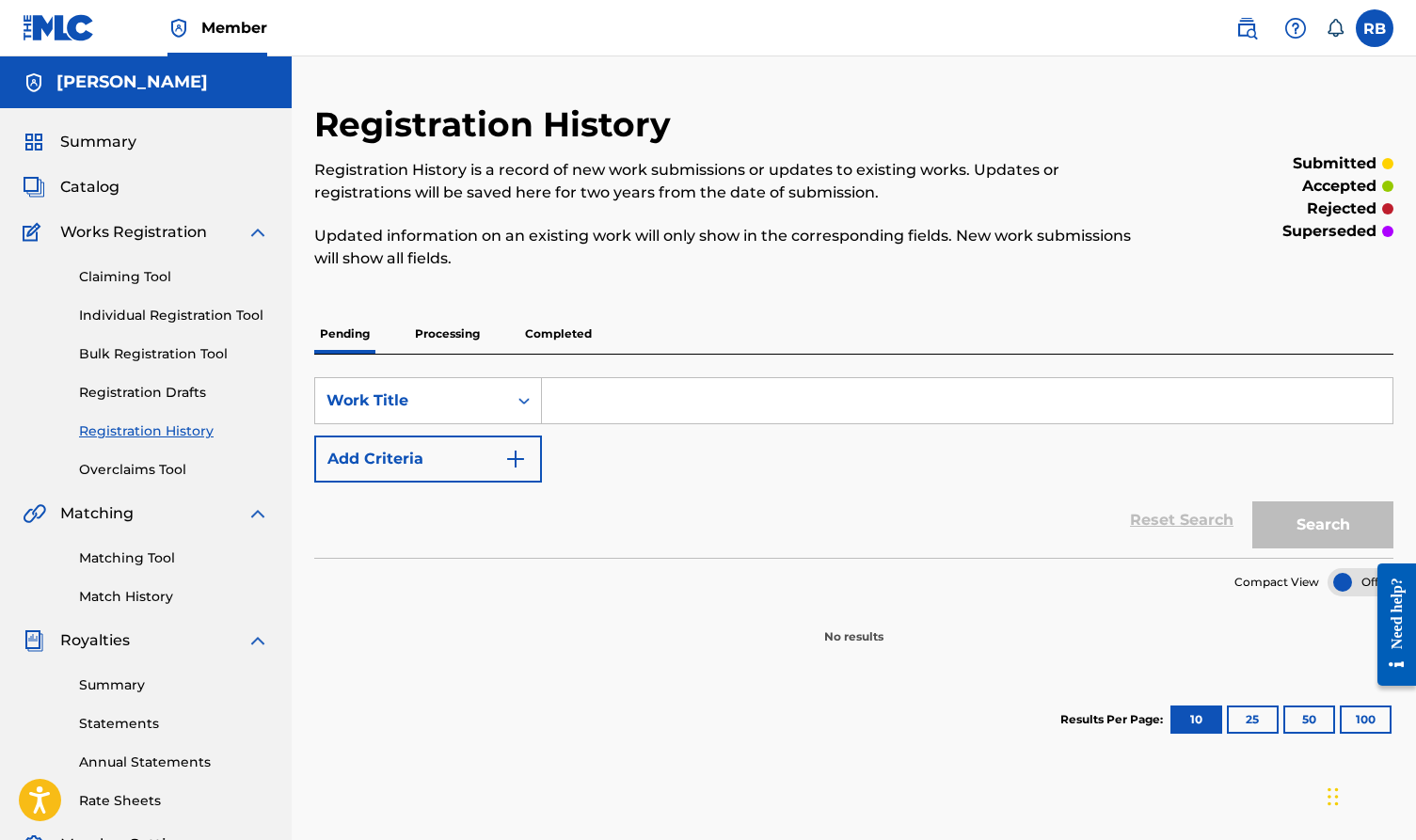
click at [416, 335] on p "Processing" at bounding box center [448, 334] width 76 height 40
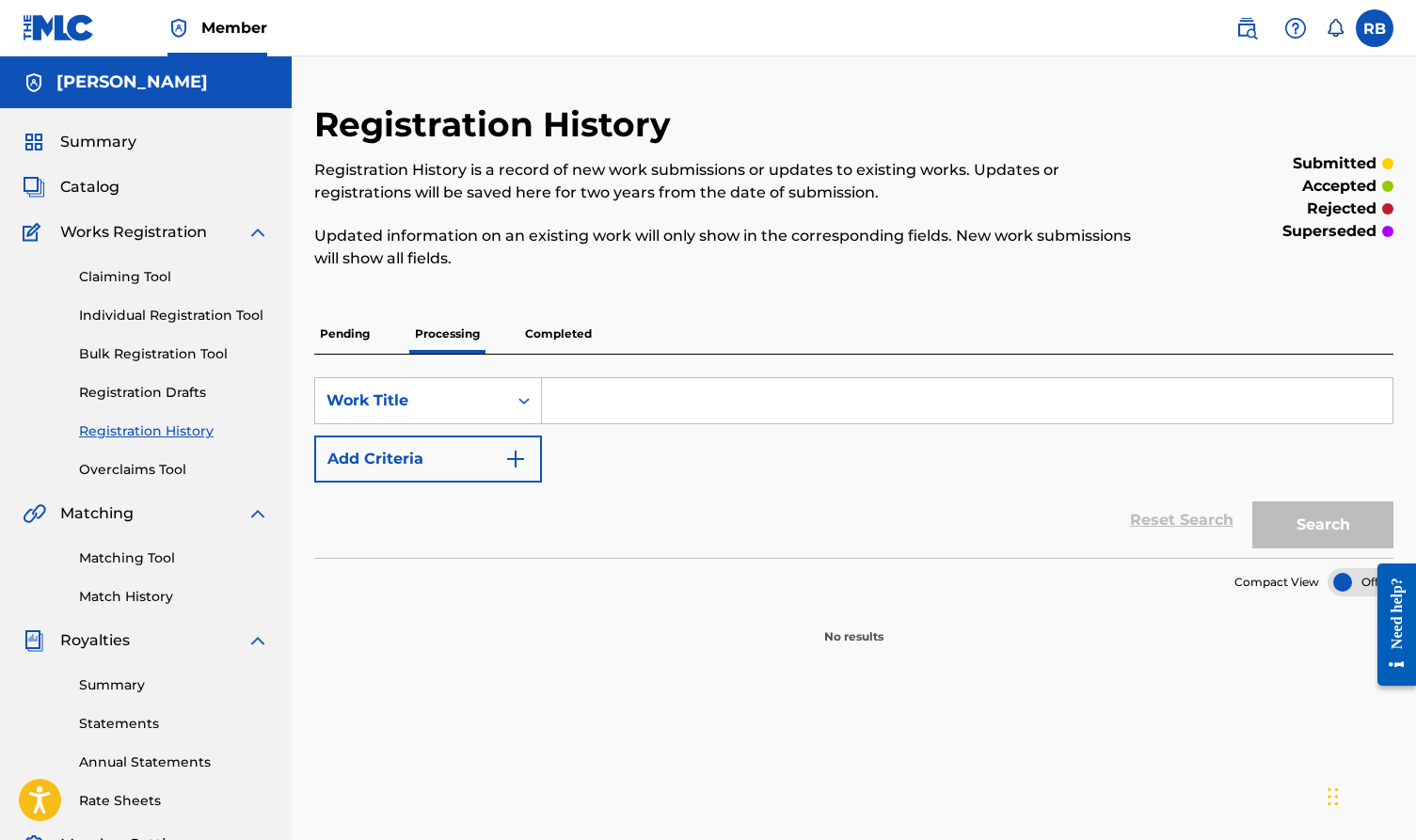
click at [532, 340] on p "Completed" at bounding box center [558, 334] width 78 height 40
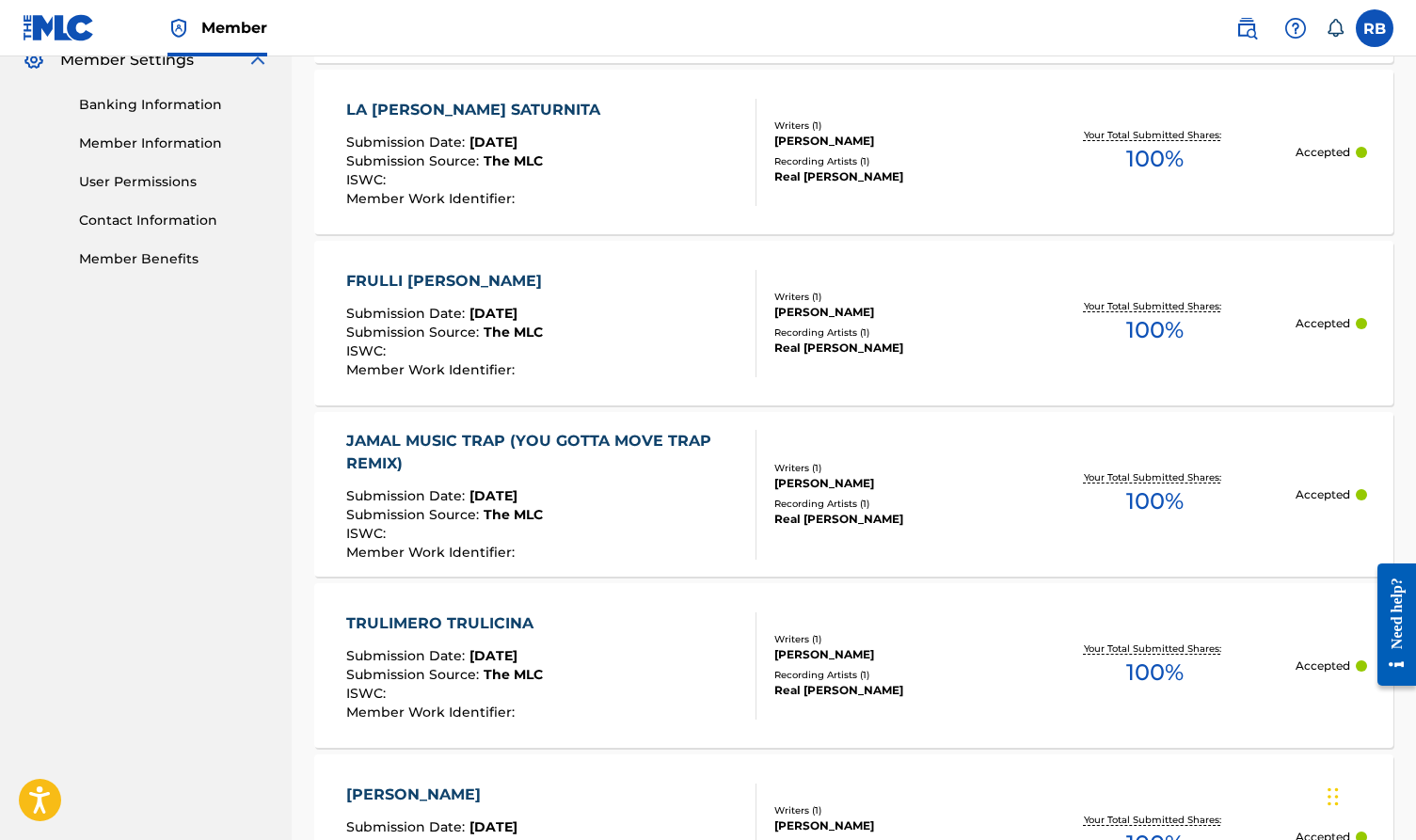
scroll to position [854, 0]
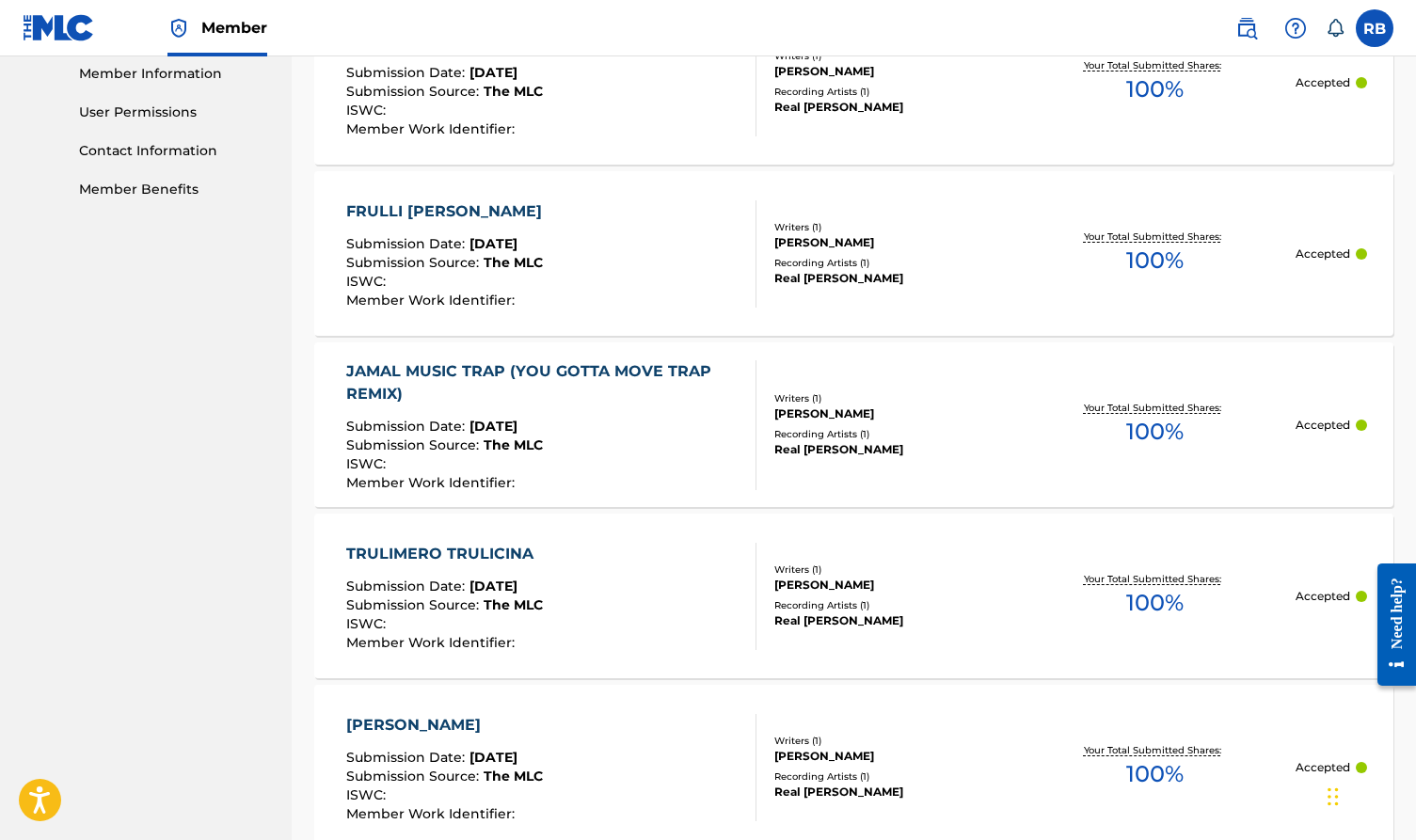
click at [606, 382] on div "JAMAL MUSIC TRAP (YOU GOTTA MOVE TRAP REMIX)" at bounding box center [544, 383] width 395 height 45
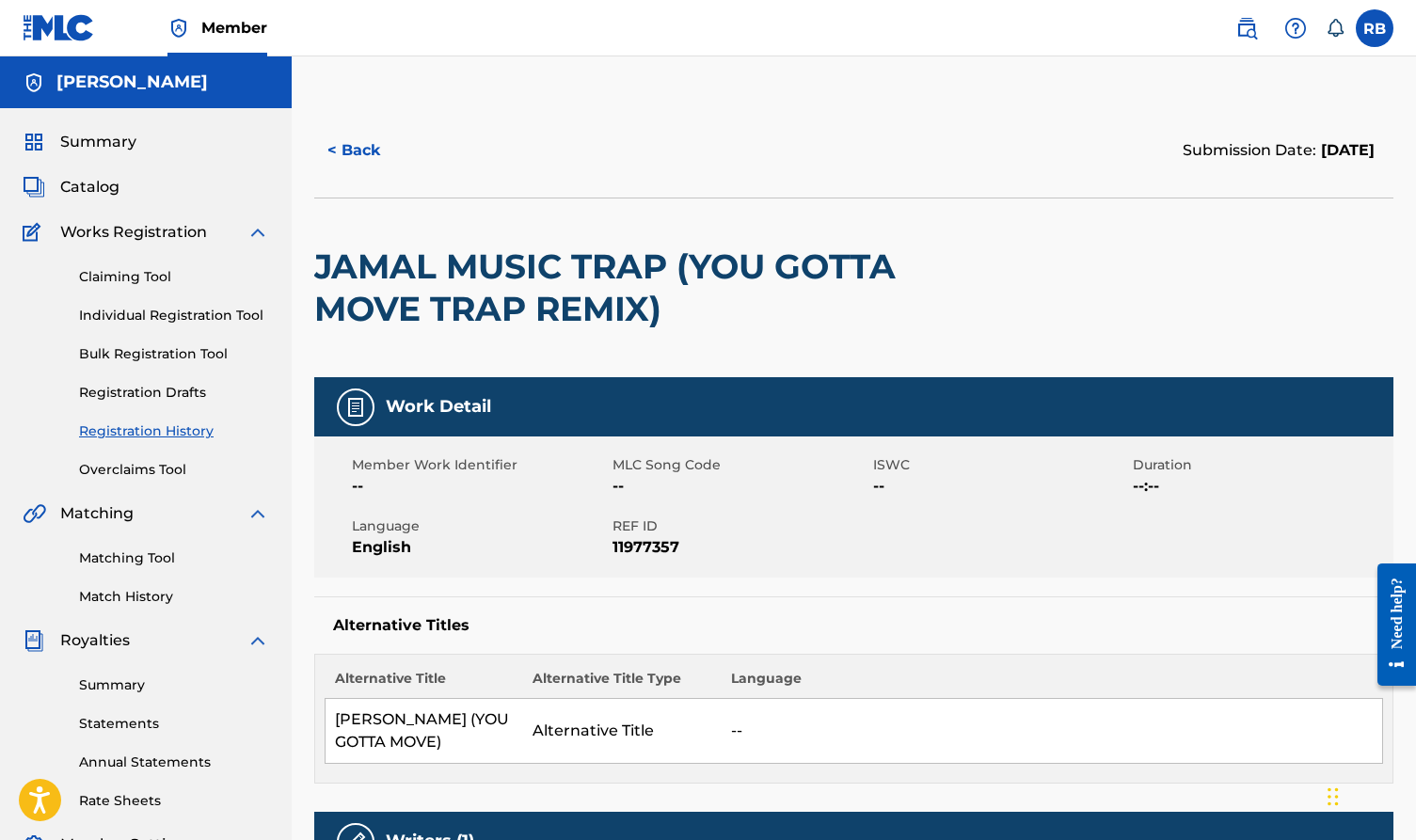
click at [99, 191] on span "Catalog" at bounding box center [90, 187] width 59 height 23
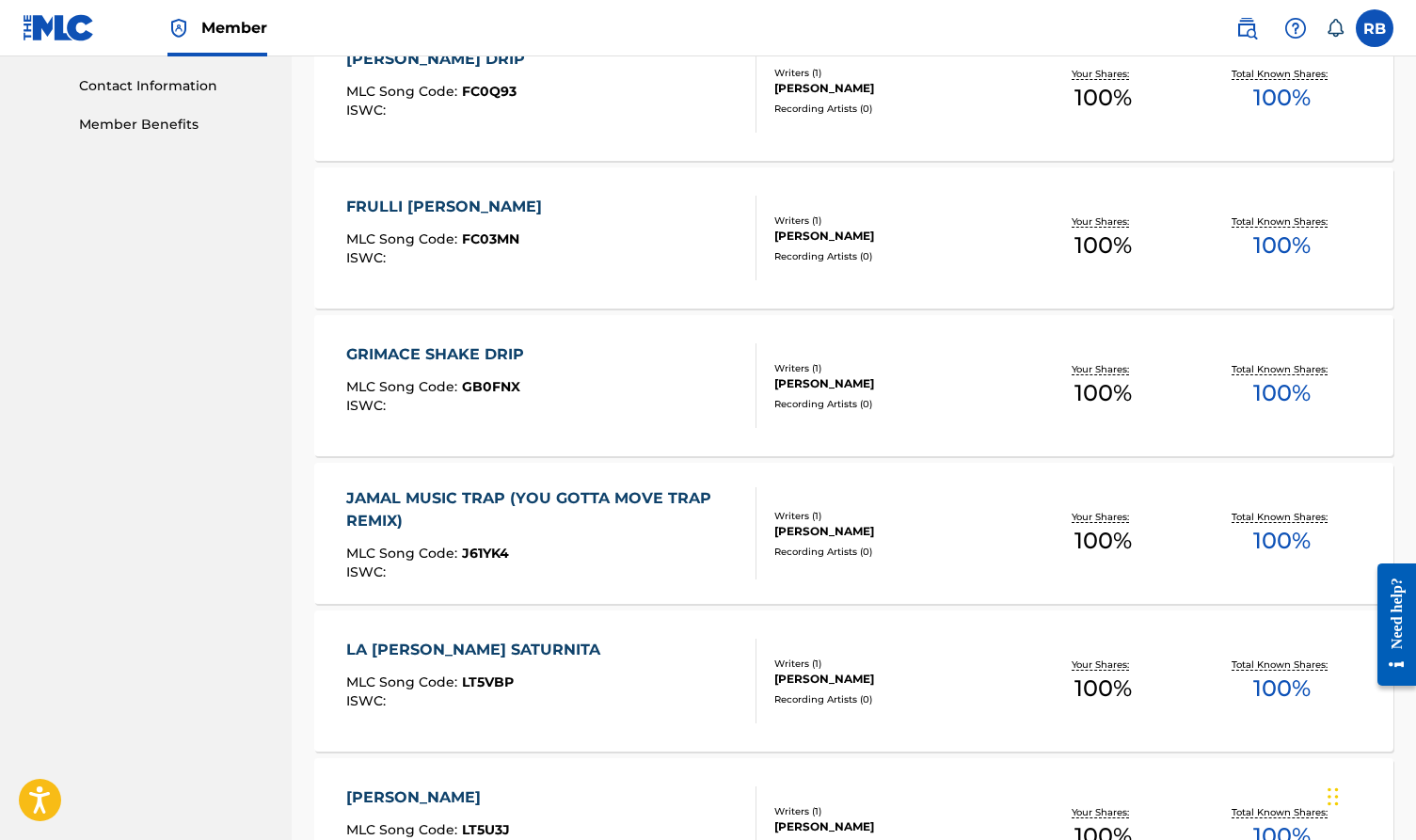
scroll to position [949, 0]
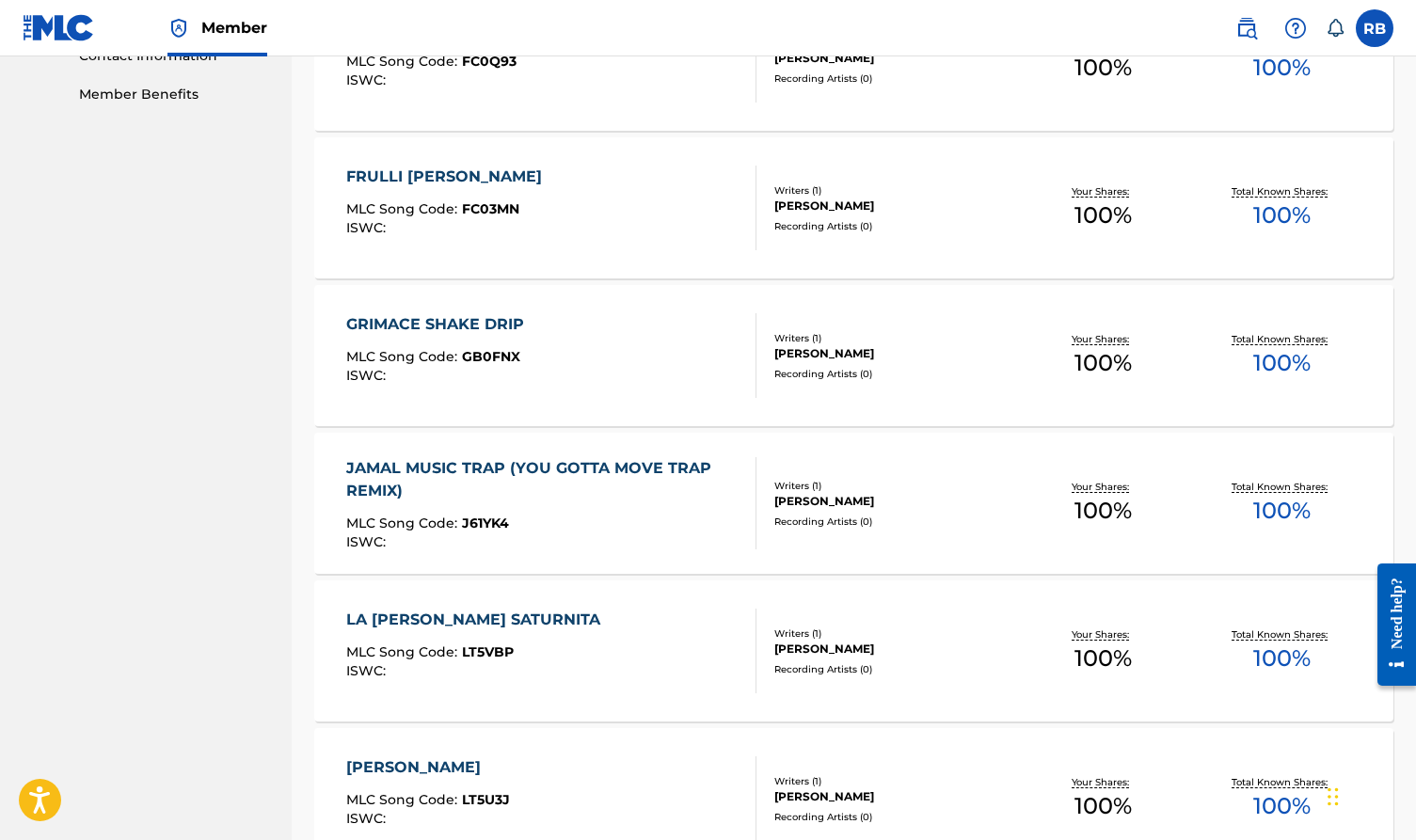
click at [529, 469] on div "JAMAL MUSIC TRAP (YOU GOTTA MOVE TRAP REMIX)" at bounding box center [544, 479] width 395 height 45
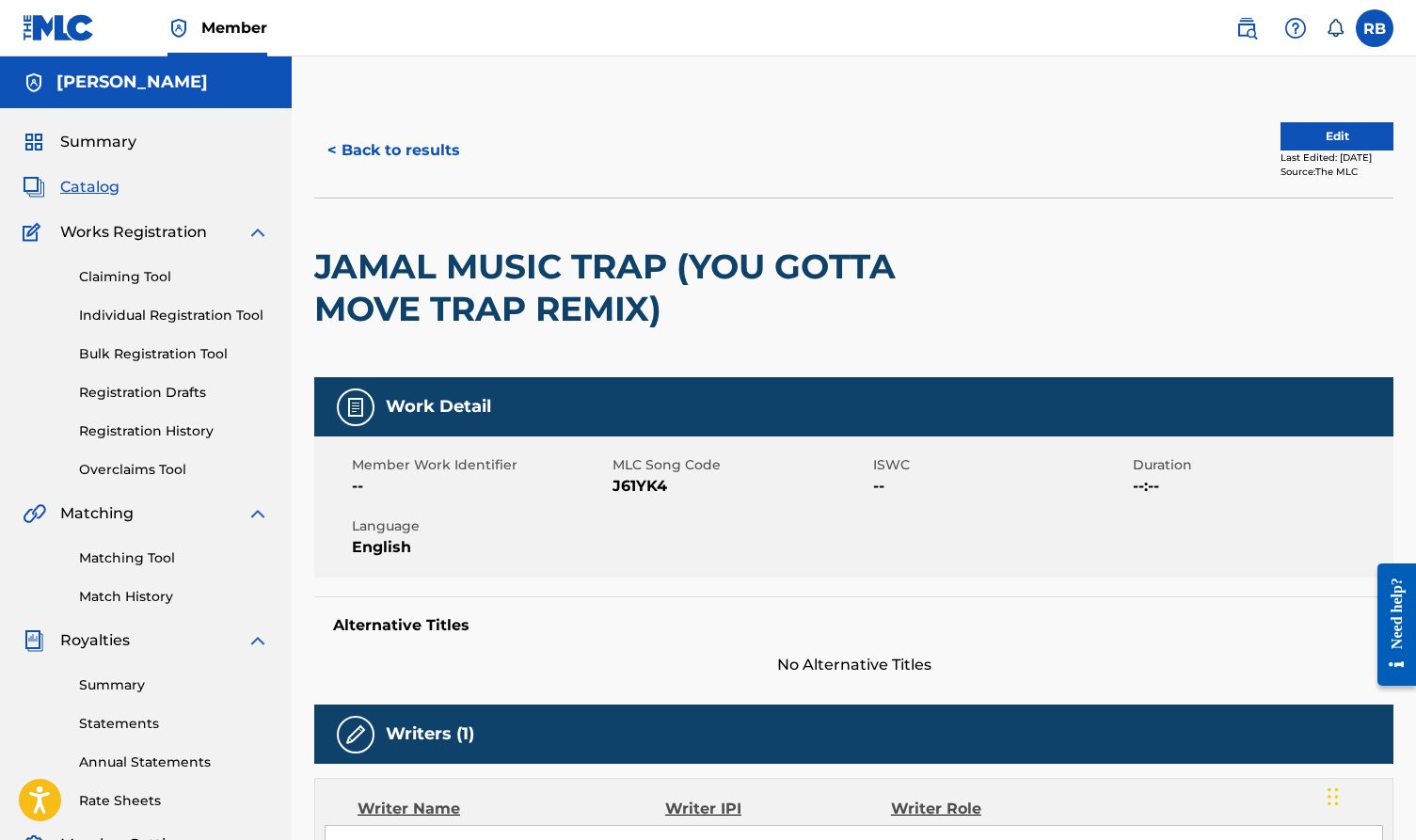
scroll to position [-1, 0]
click at [1294, 143] on button "Edit" at bounding box center [1338, 137] width 113 height 28
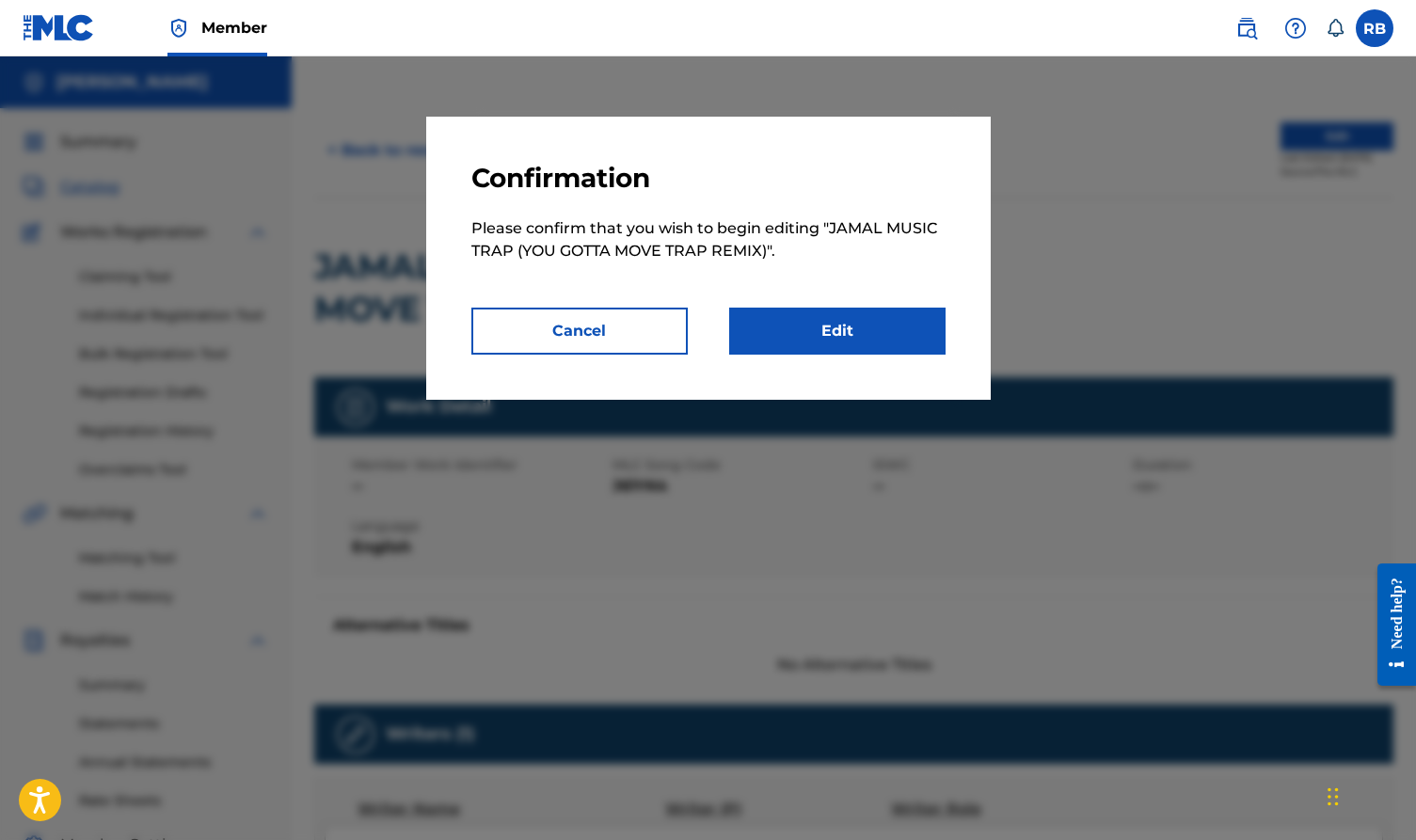
click at [912, 345] on link "Edit" at bounding box center [838, 331] width 217 height 47
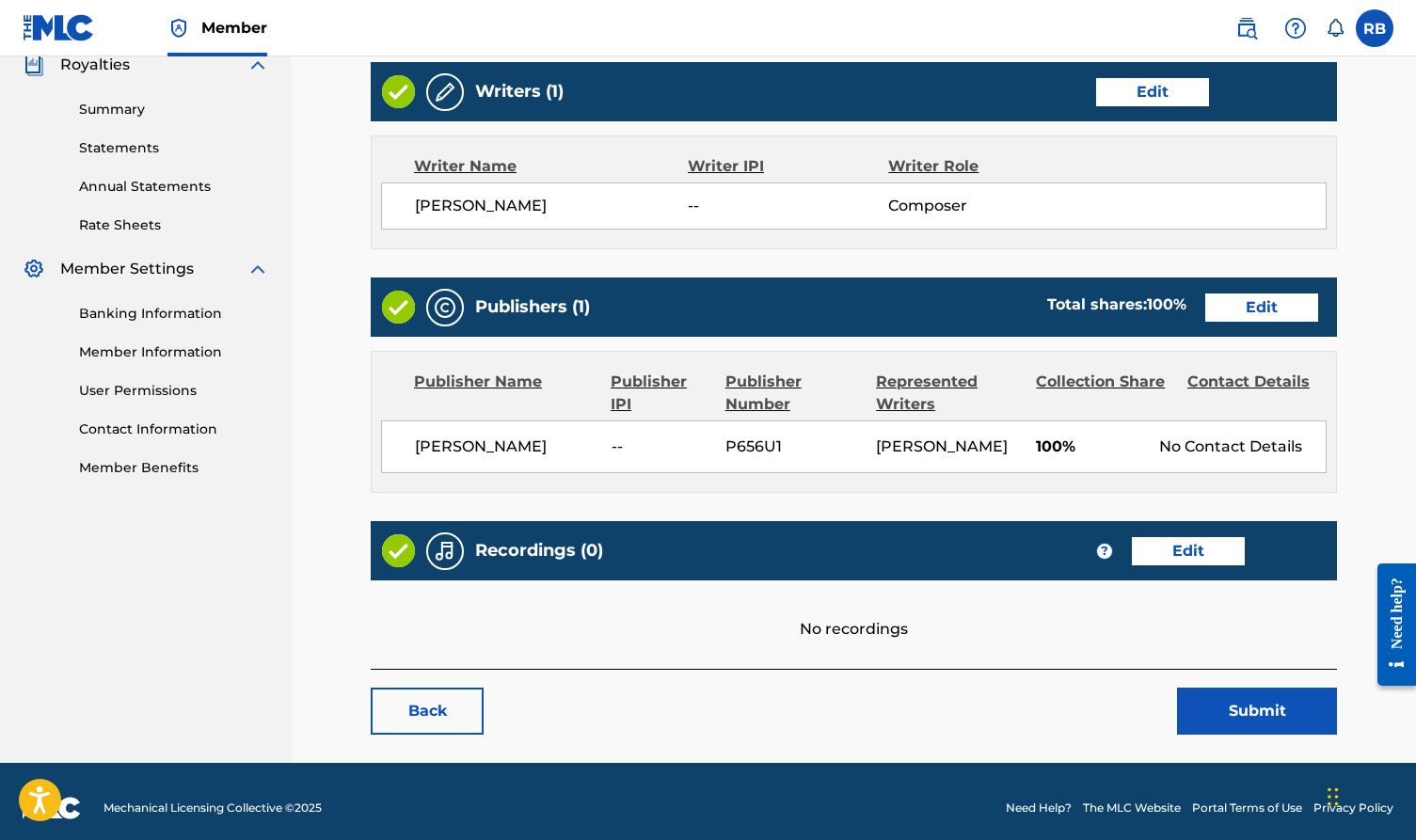
scroll to position [583, 0]
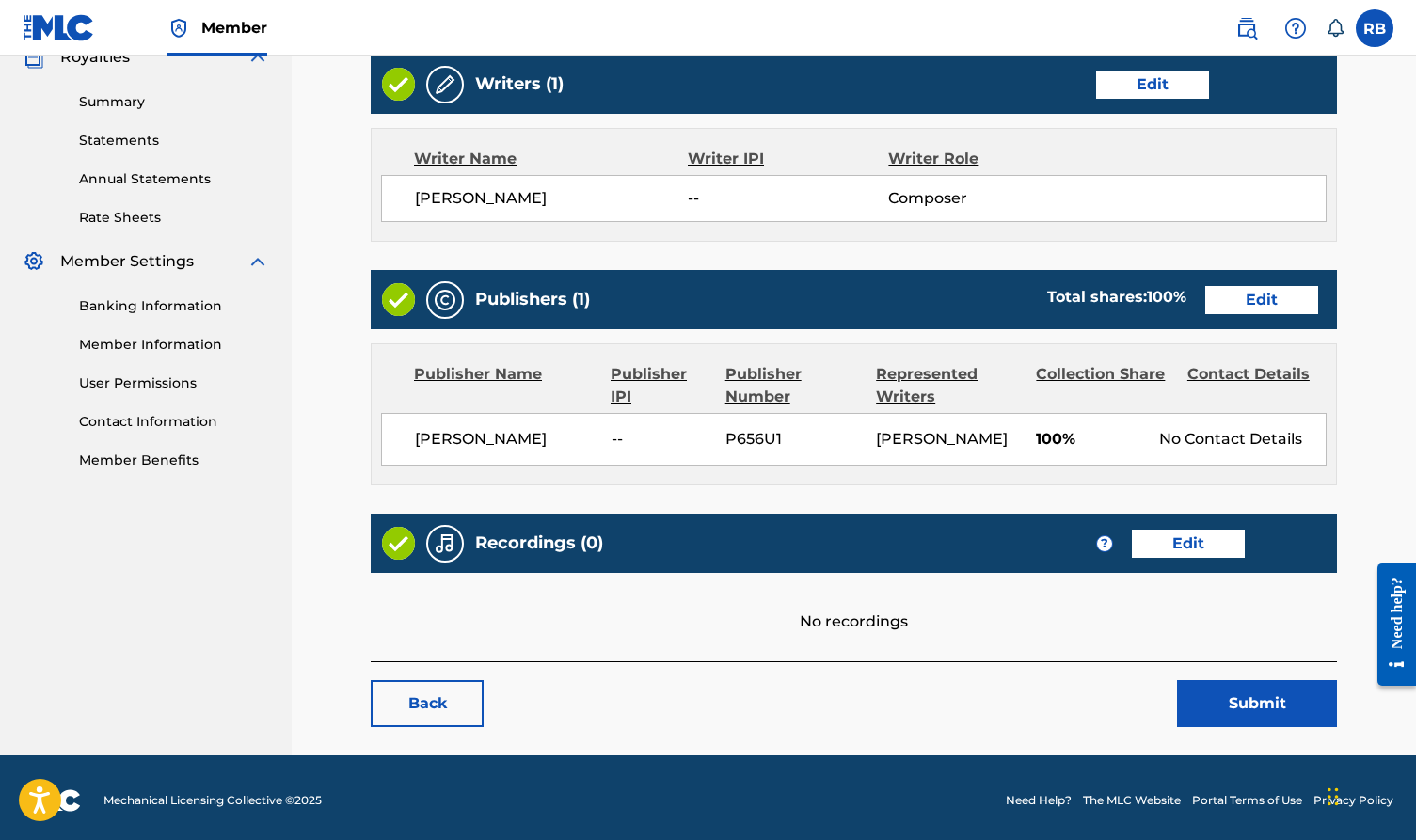
click at [1221, 299] on link "Edit" at bounding box center [1262, 300] width 113 height 28
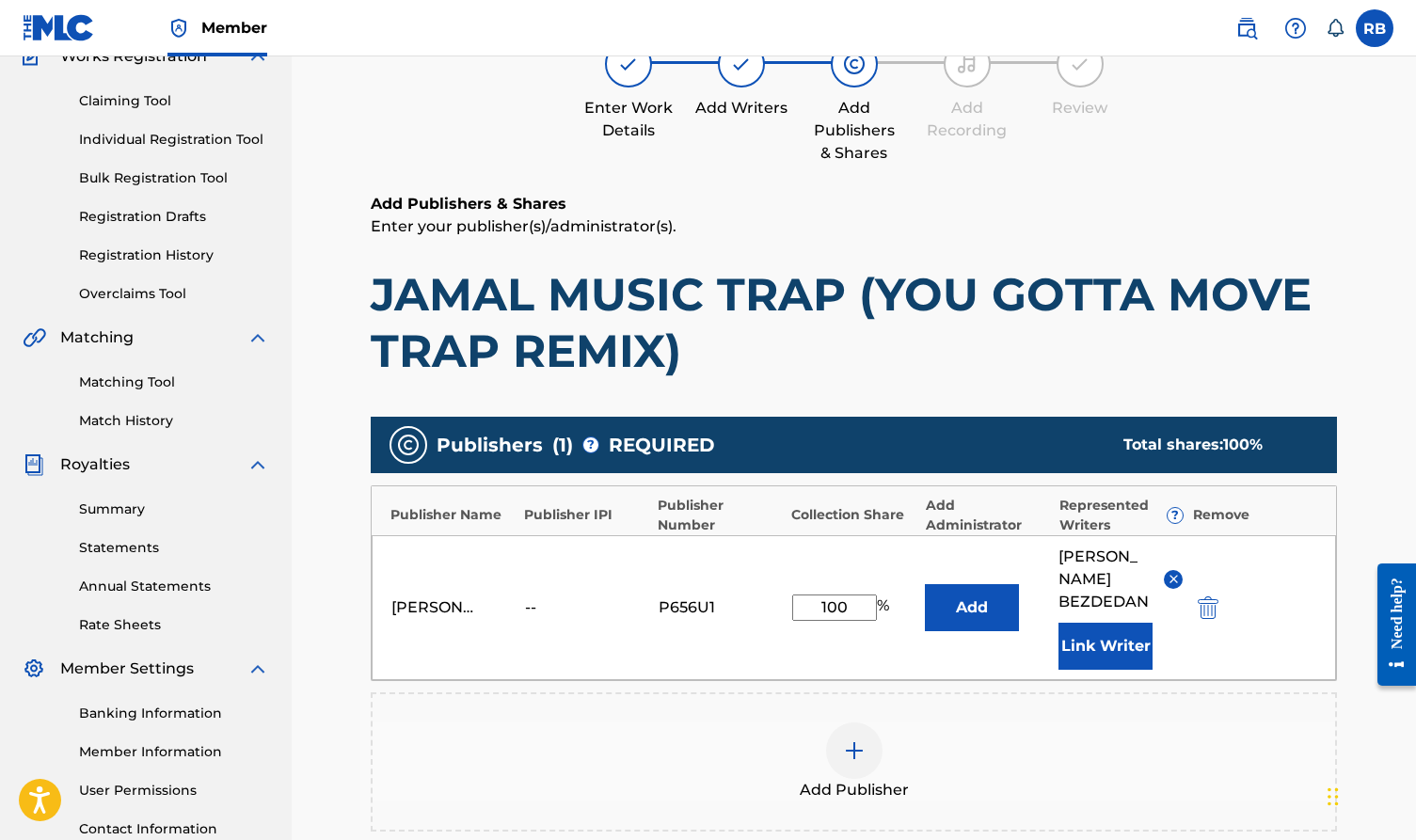
scroll to position [295, 0]
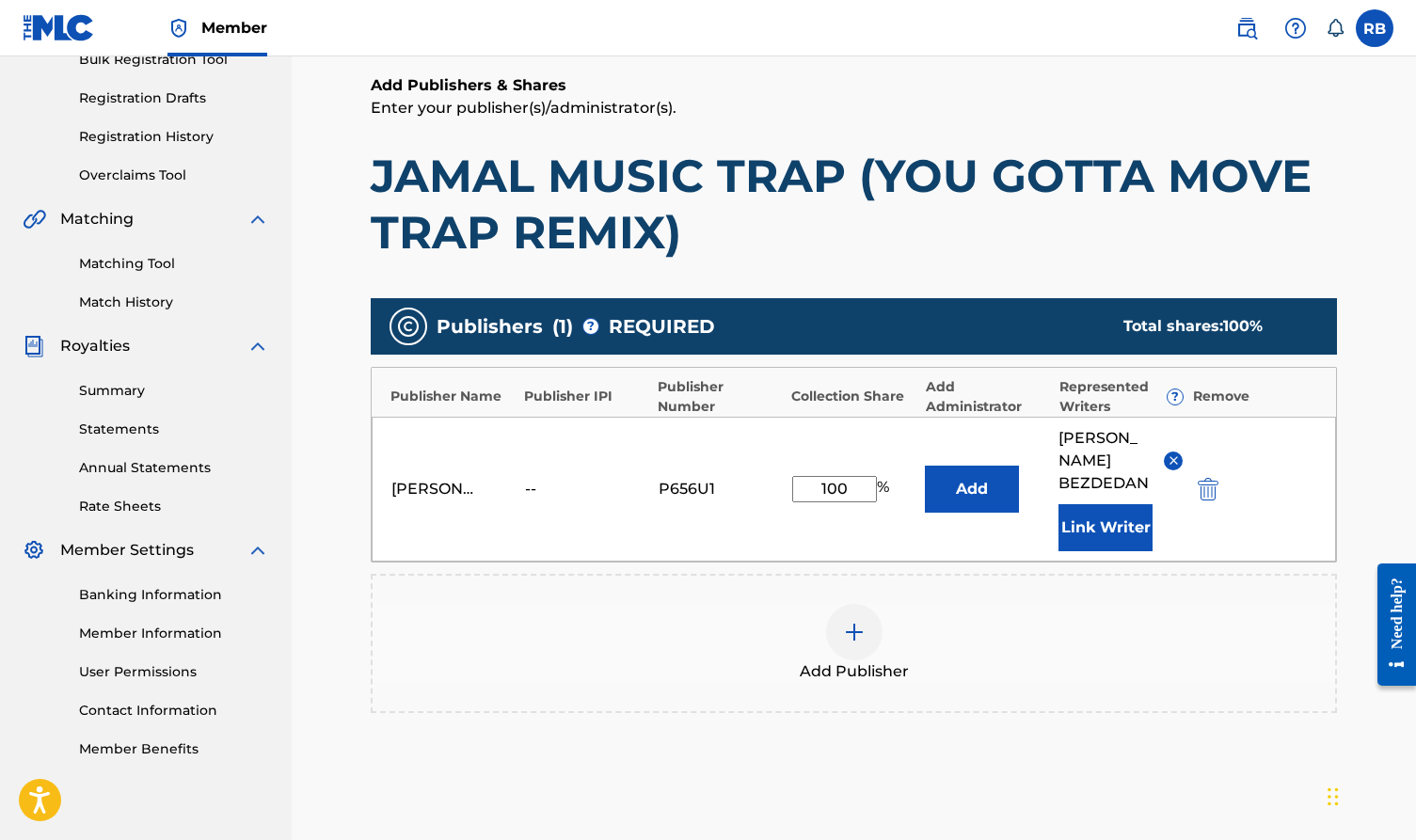
click at [856, 477] on input "100" at bounding box center [835, 489] width 85 height 26
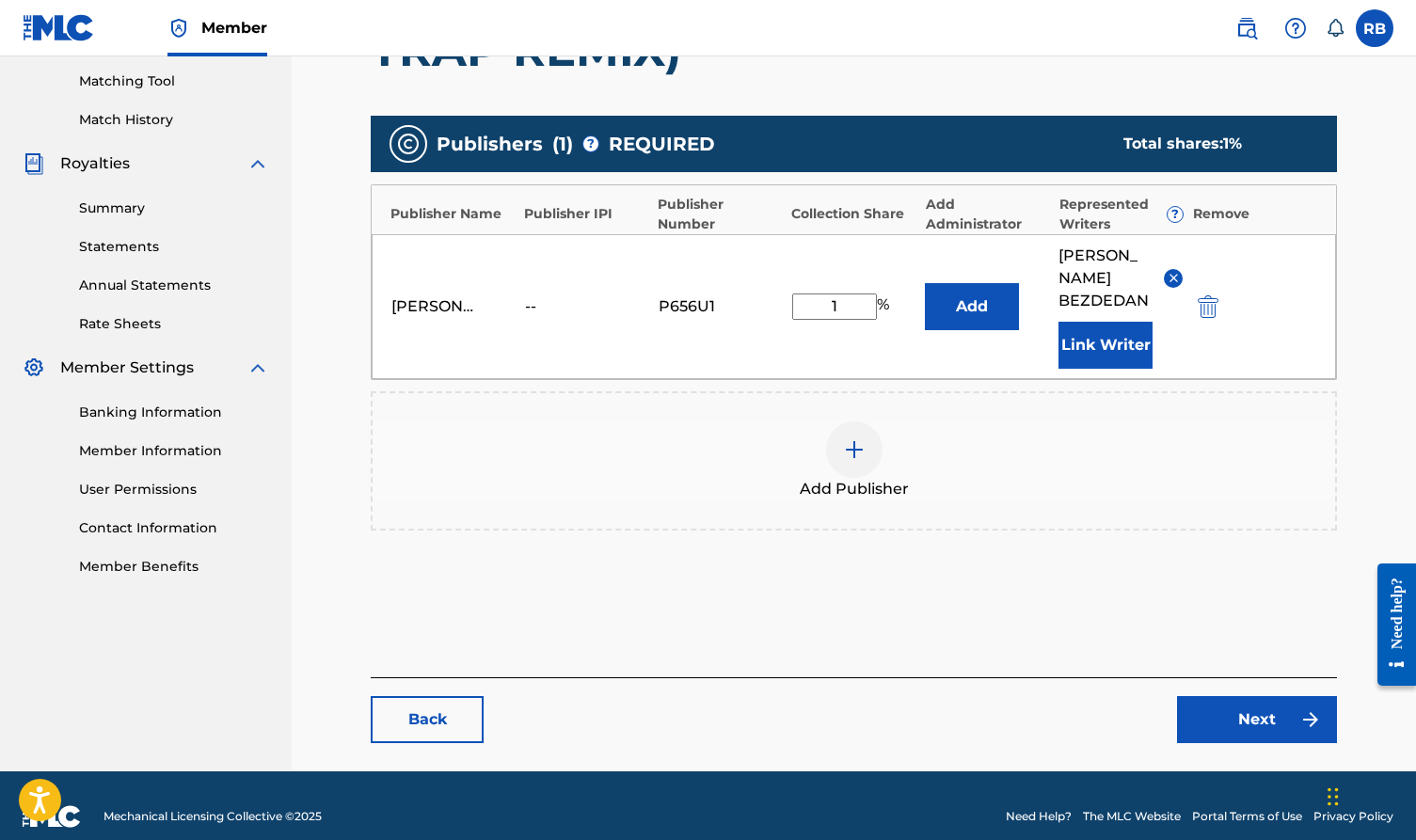
scroll to position [476, 0]
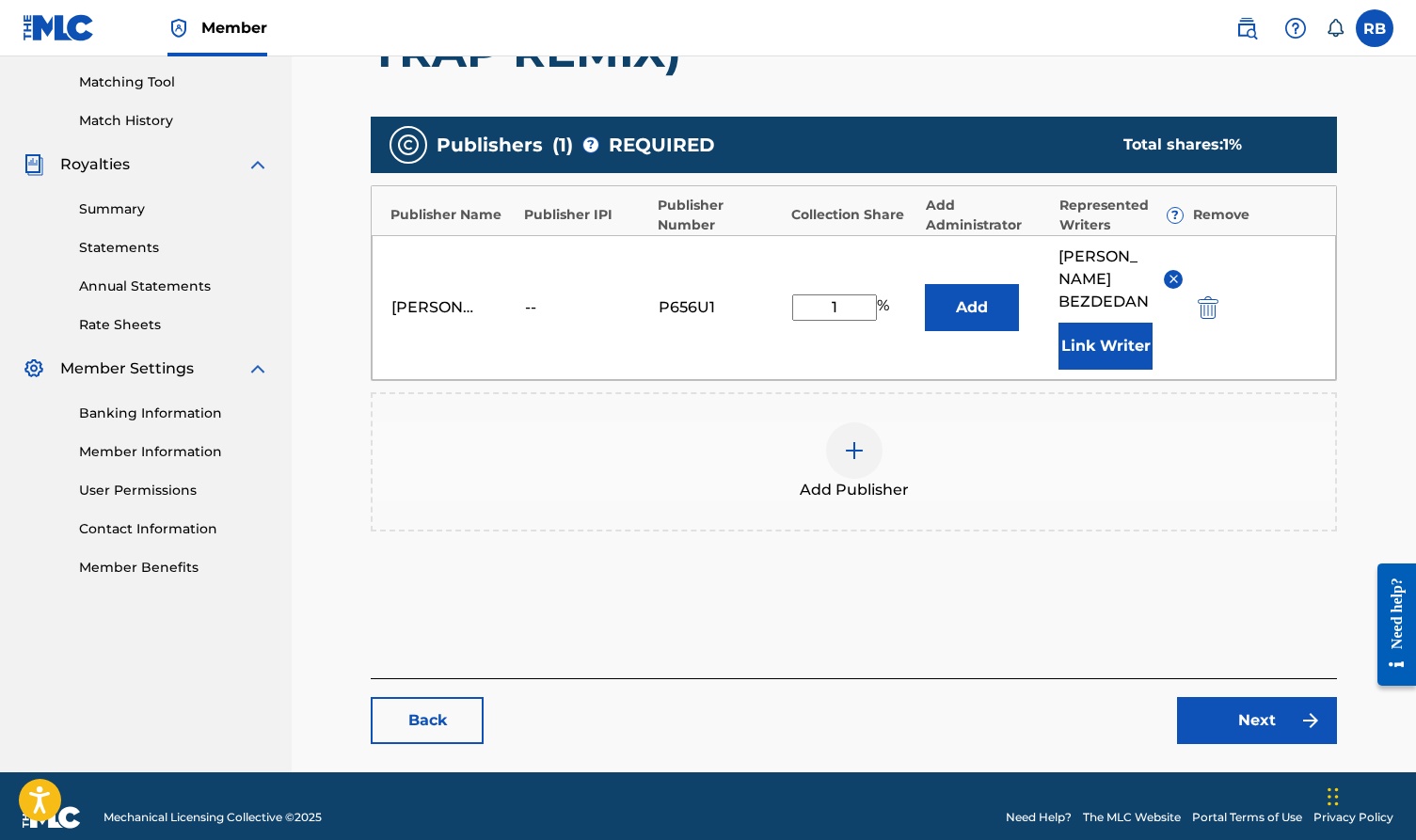
type input "1"
click at [1223, 697] on link "Next" at bounding box center [1258, 720] width 160 height 47
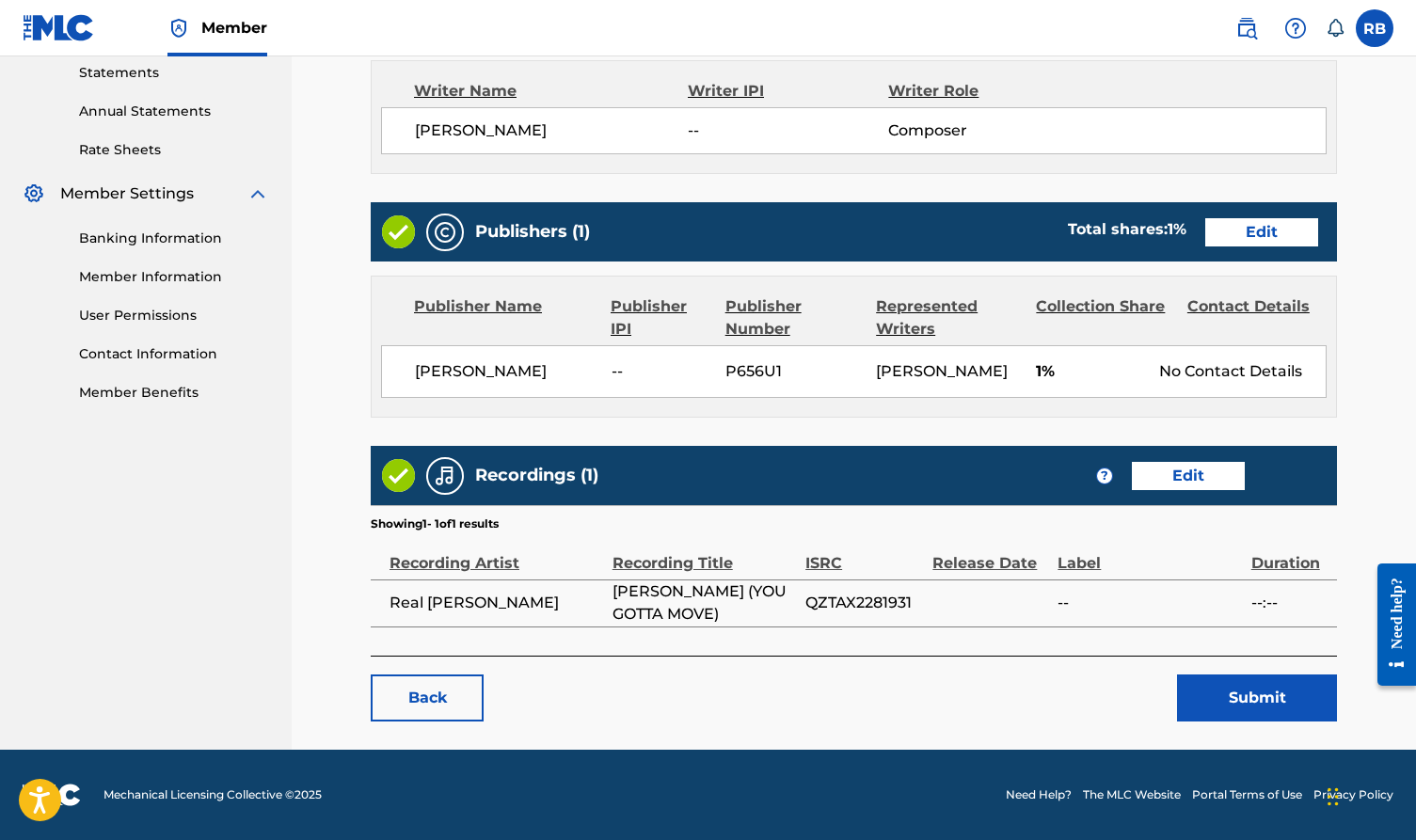
scroll to position [672, 0]
click at [1210, 473] on link "Edit" at bounding box center [1189, 476] width 113 height 28
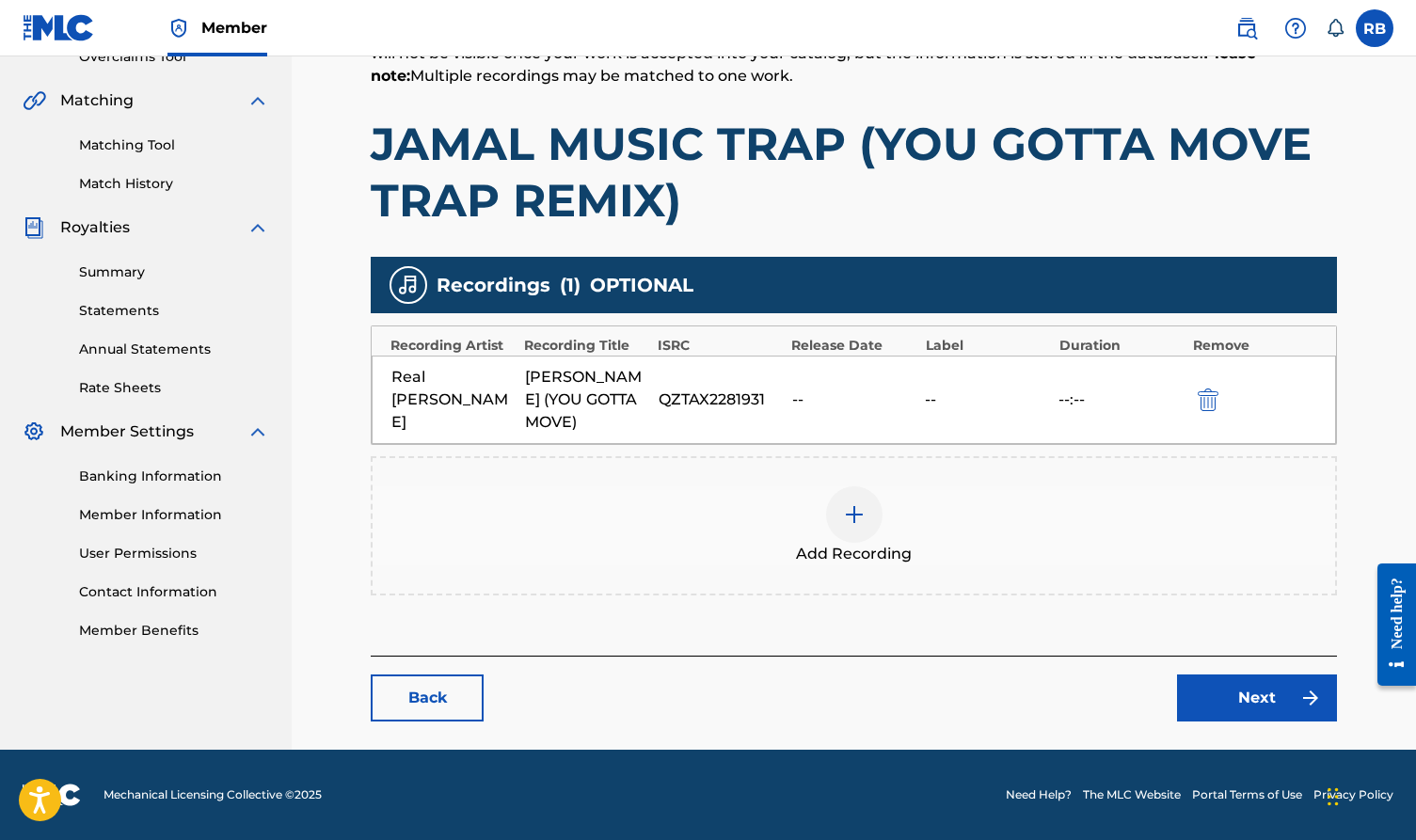
click at [1206, 399] on img "submit" at bounding box center [1209, 400] width 21 height 23
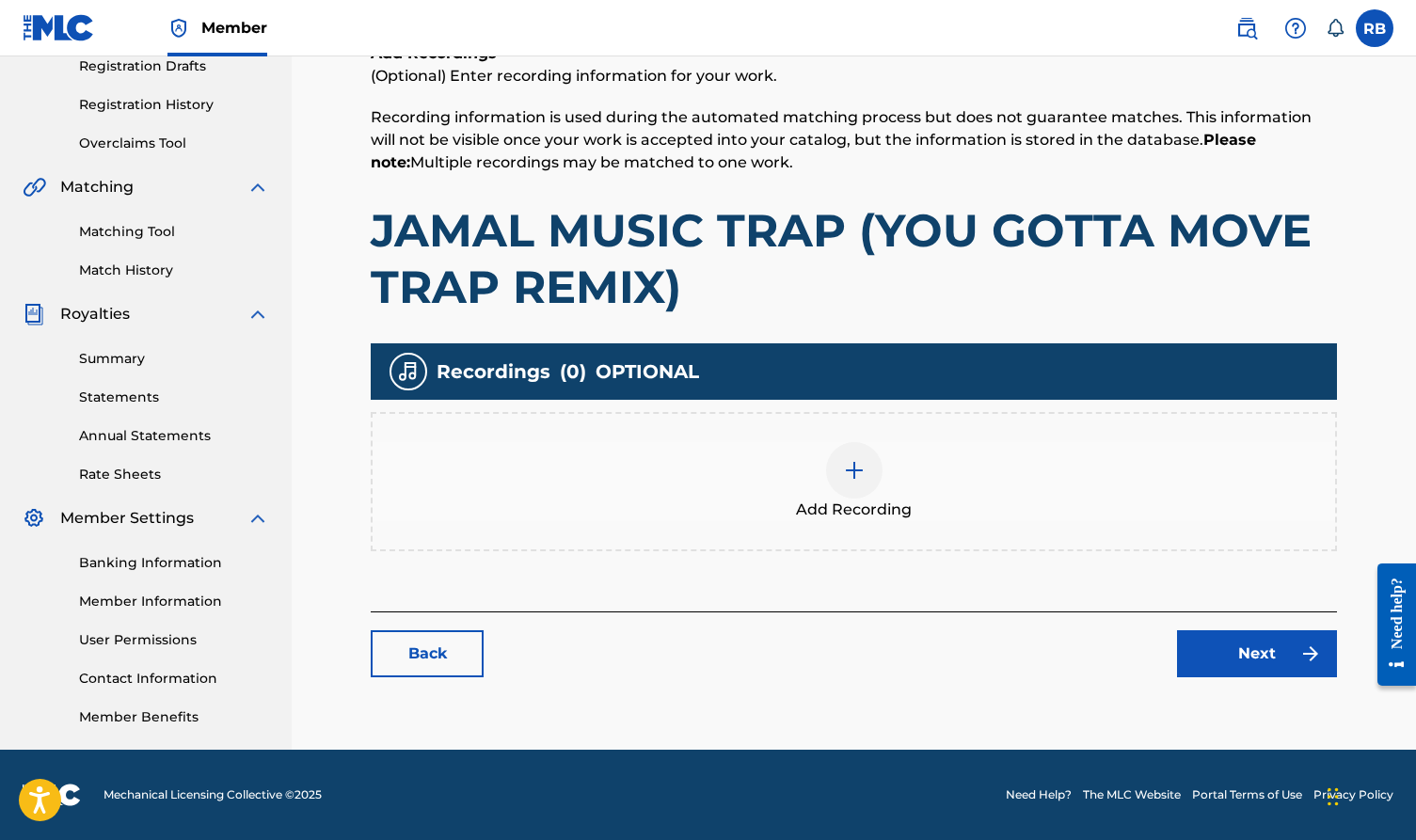
click at [1232, 665] on link "Next" at bounding box center [1258, 654] width 160 height 47
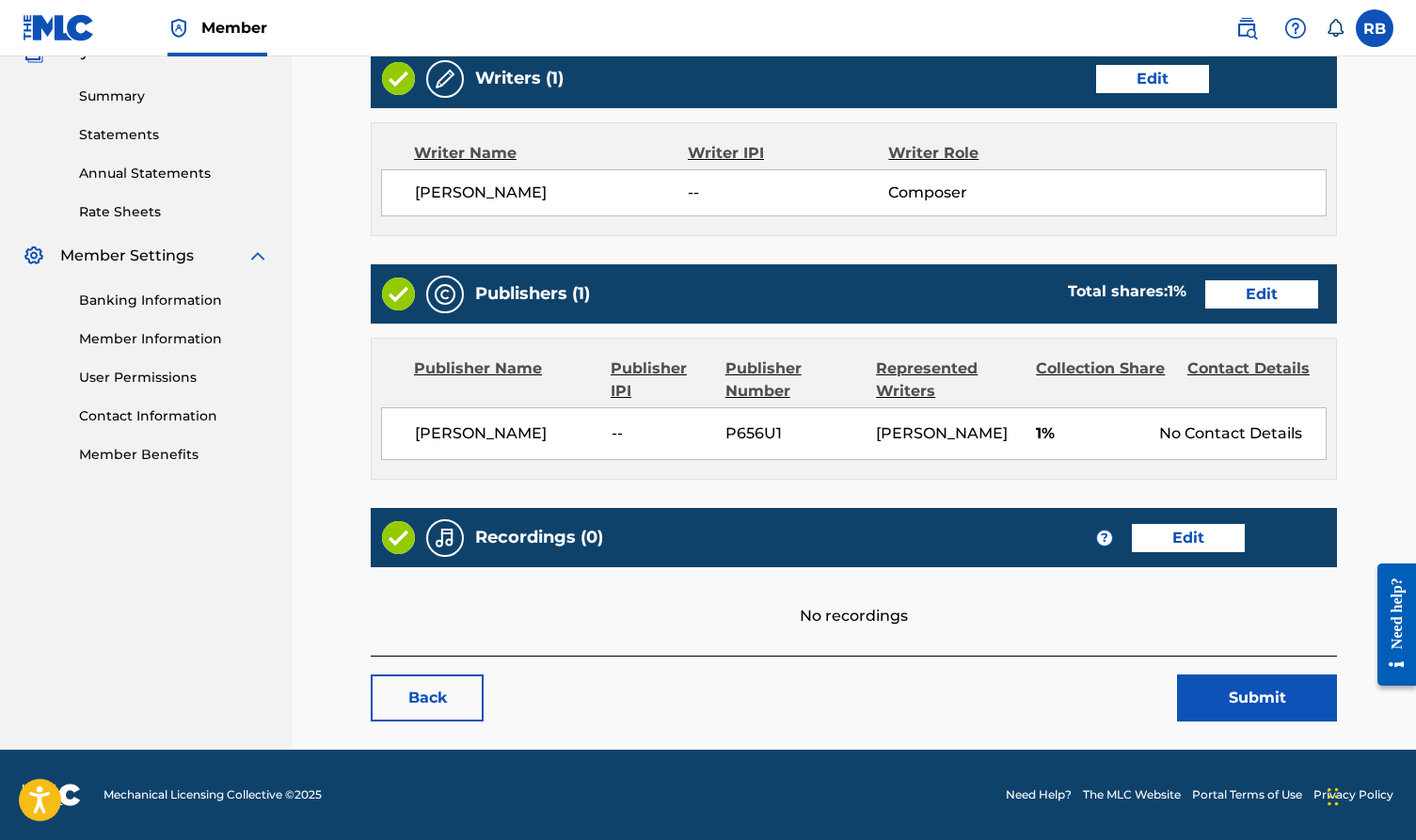
scroll to position [610, 0]
click at [1220, 691] on button "Submit" at bounding box center [1258, 698] width 160 height 47
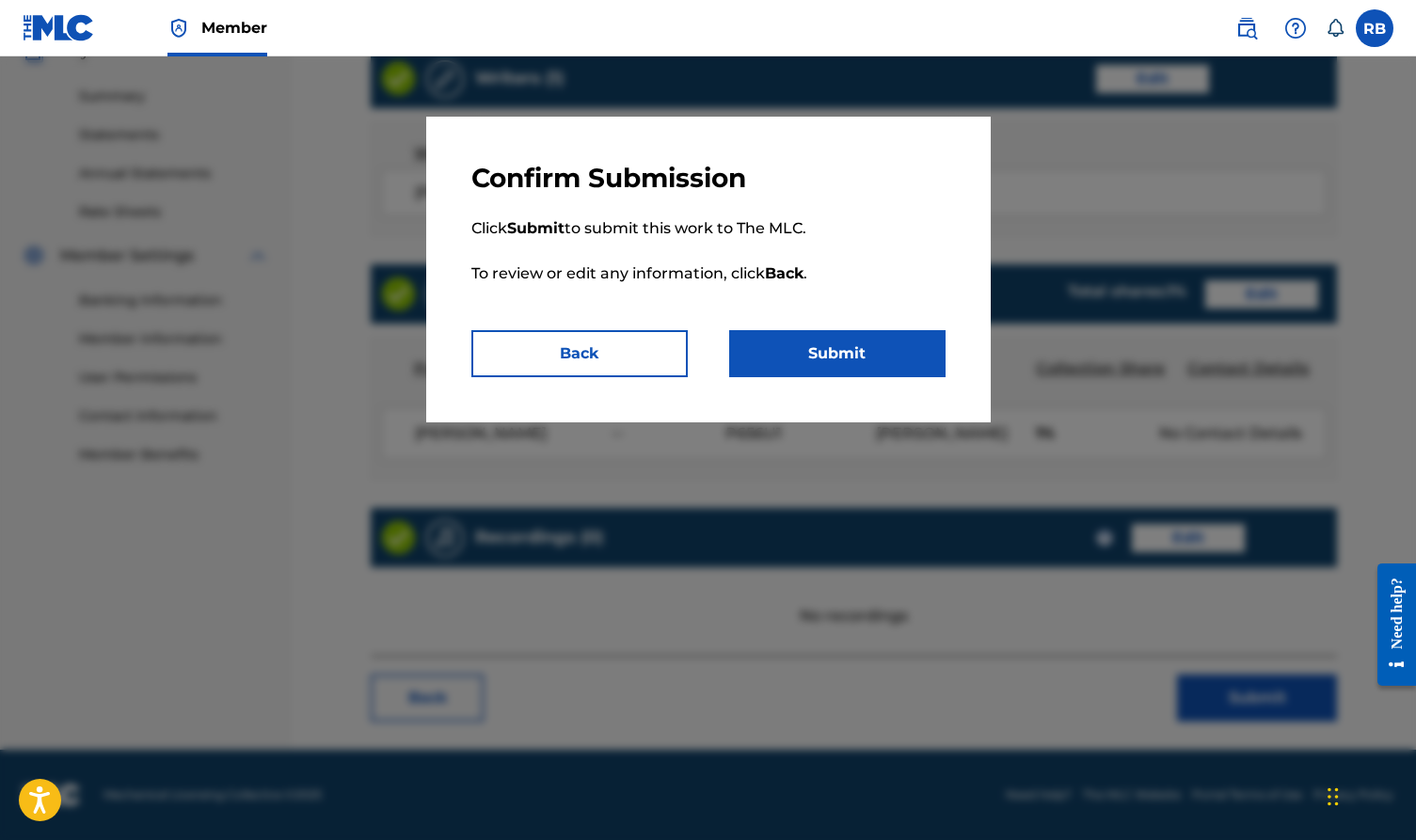
click at [865, 349] on button "Submit" at bounding box center [838, 354] width 217 height 47
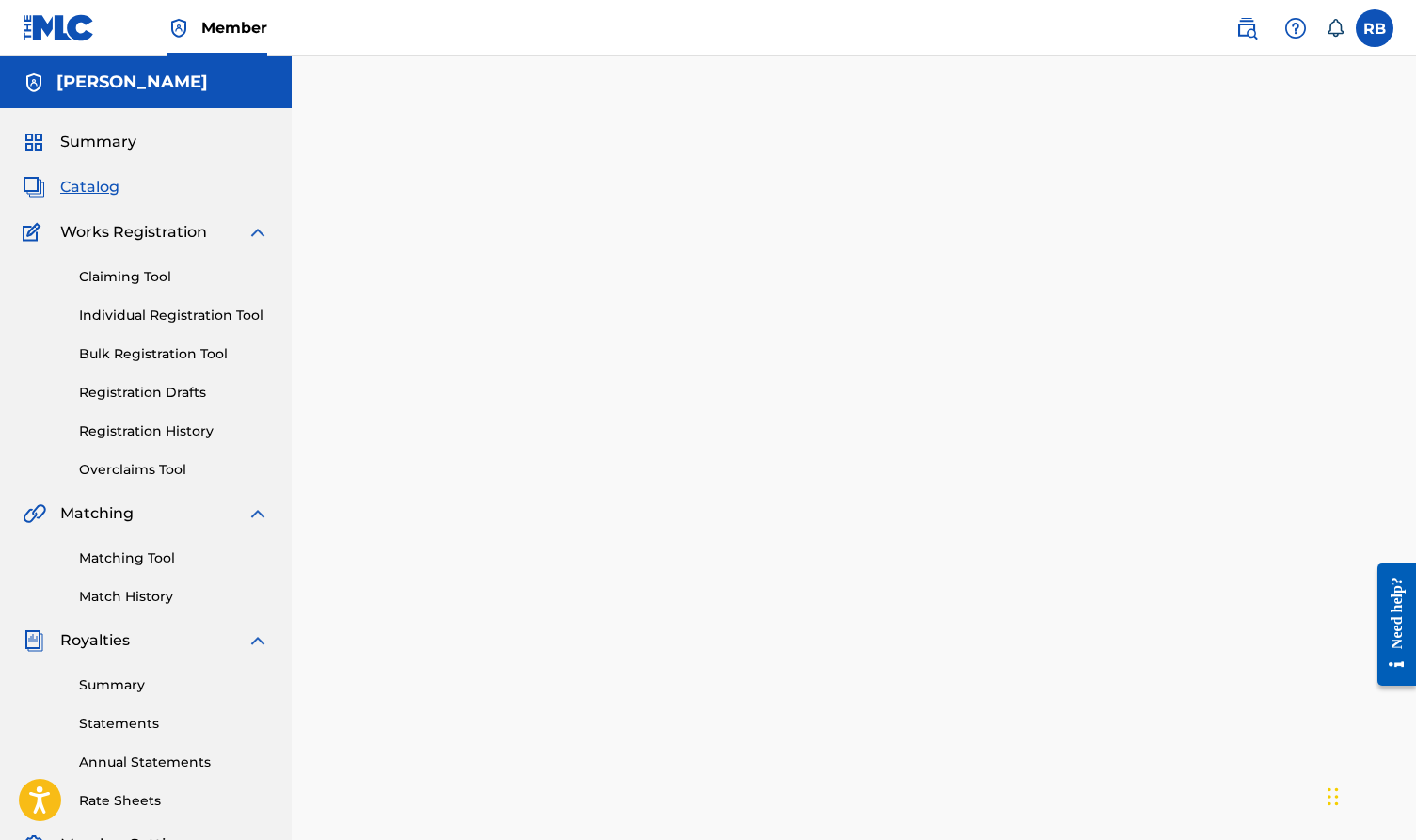
click at [95, 186] on span "Catalog" at bounding box center [90, 187] width 59 height 23
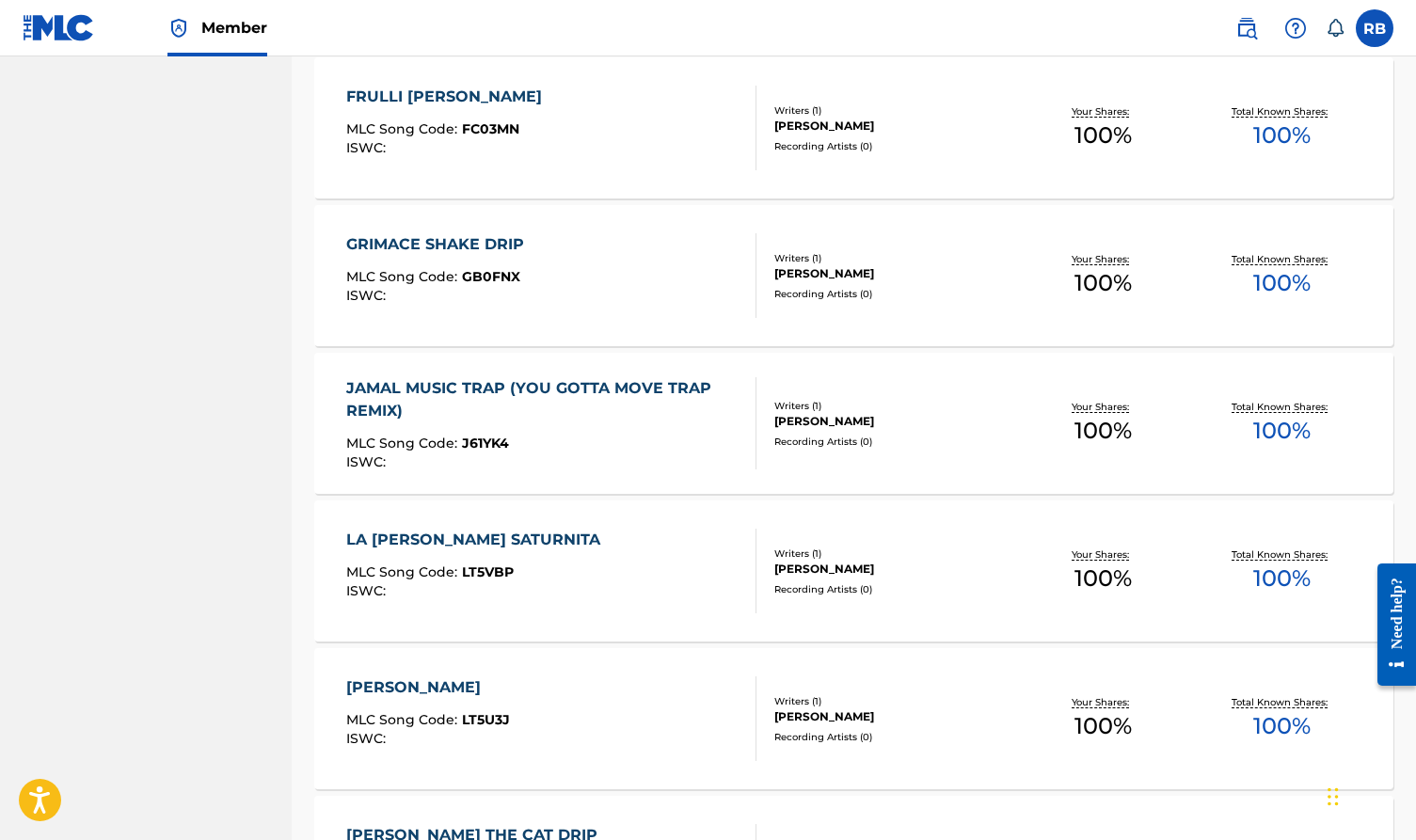
scroll to position [1054, 0]
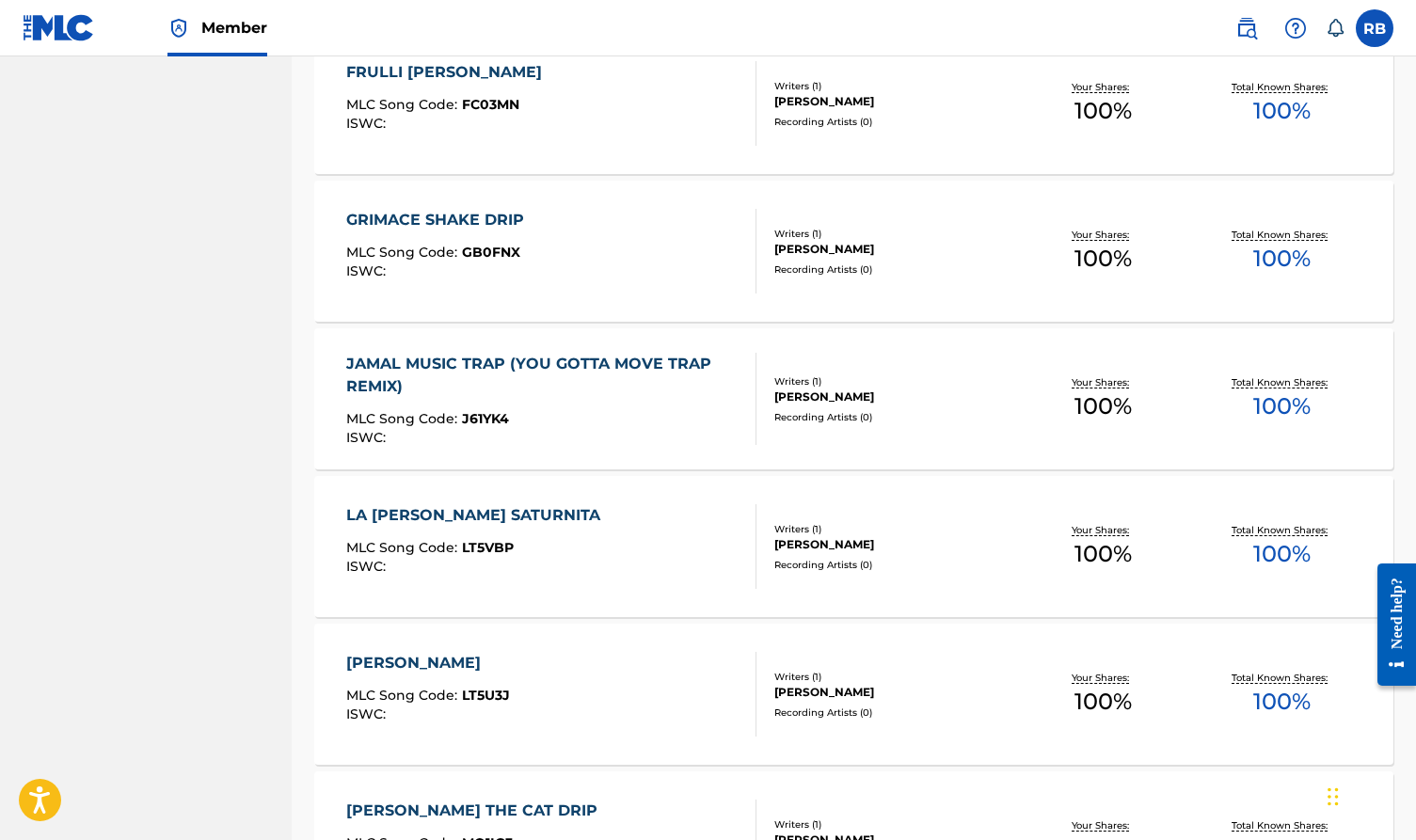
click at [595, 367] on div "JAMAL MUSIC TRAP (YOU GOTTA MOVE TRAP REMIX)" at bounding box center [544, 376] width 395 height 45
